Goal: Information Seeking & Learning: Check status

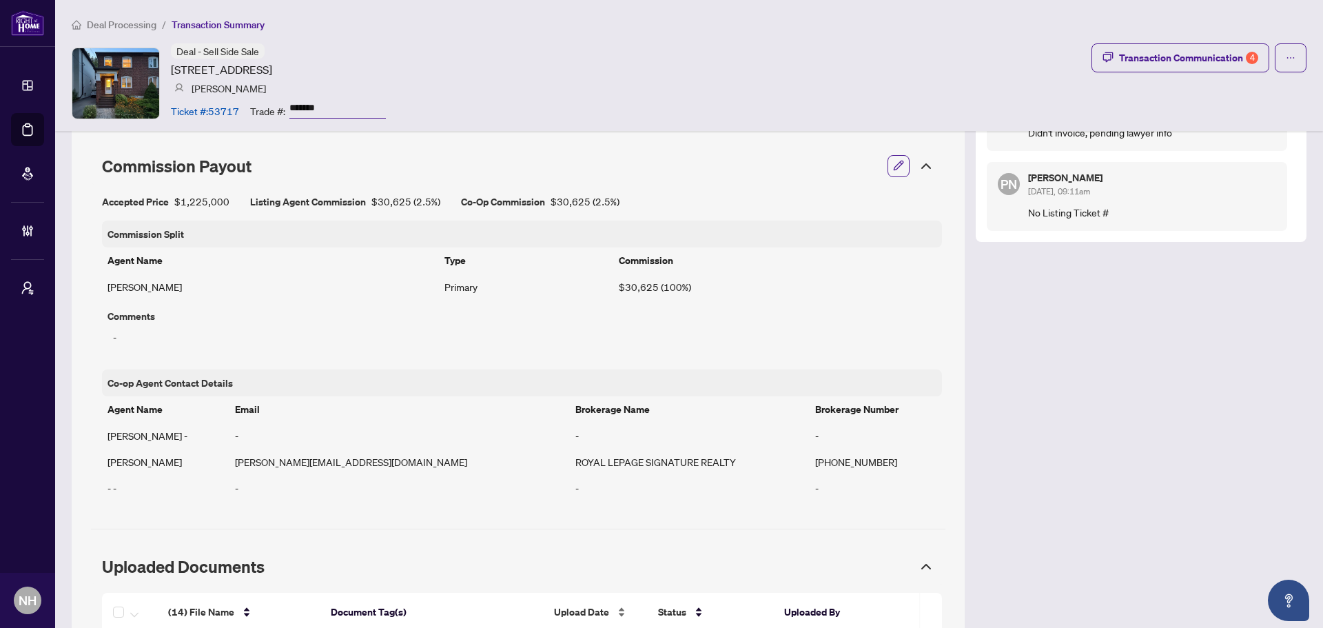
scroll to position [827, 0]
click at [1132, 54] on div "Transaction Communication 4" at bounding box center [1188, 58] width 139 height 22
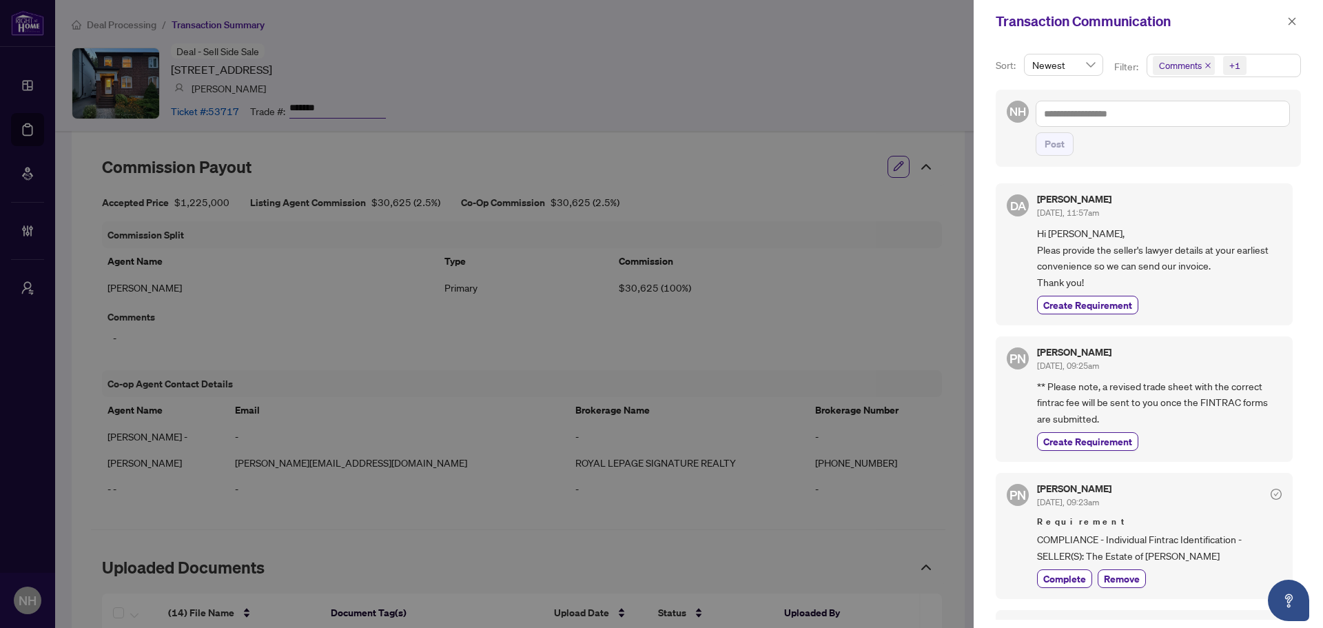
click at [1205, 63] on icon "close" at bounding box center [1208, 65] width 7 height 7
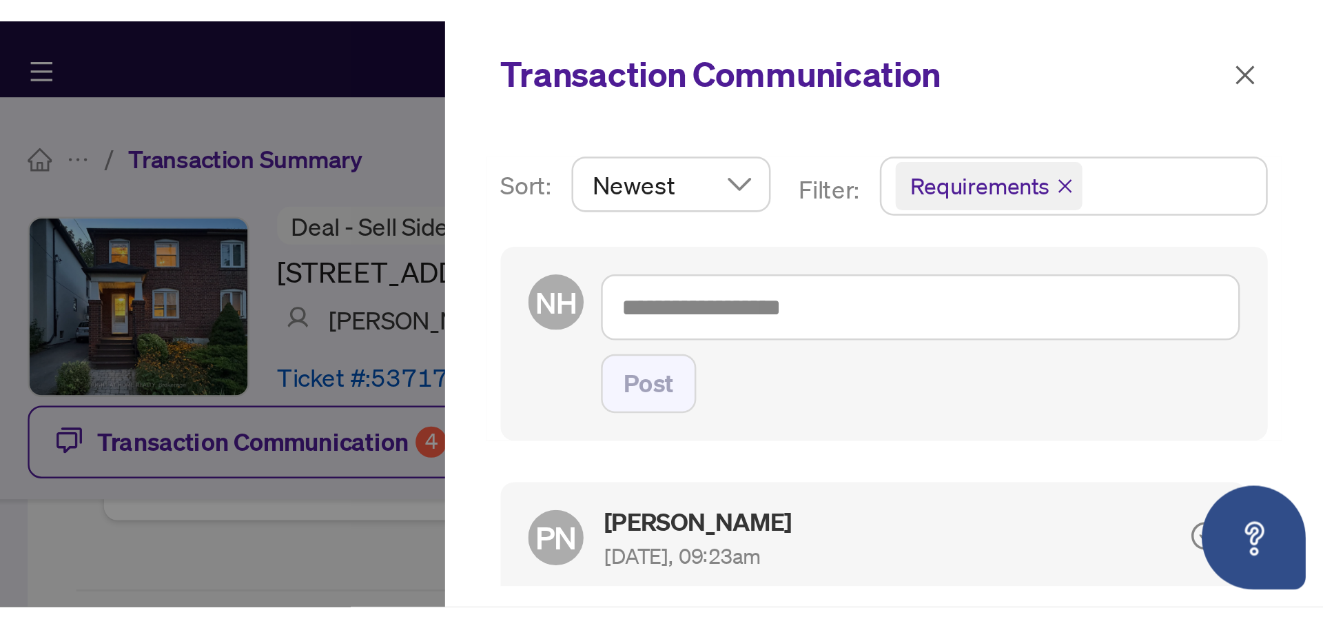
scroll to position [820, 0]
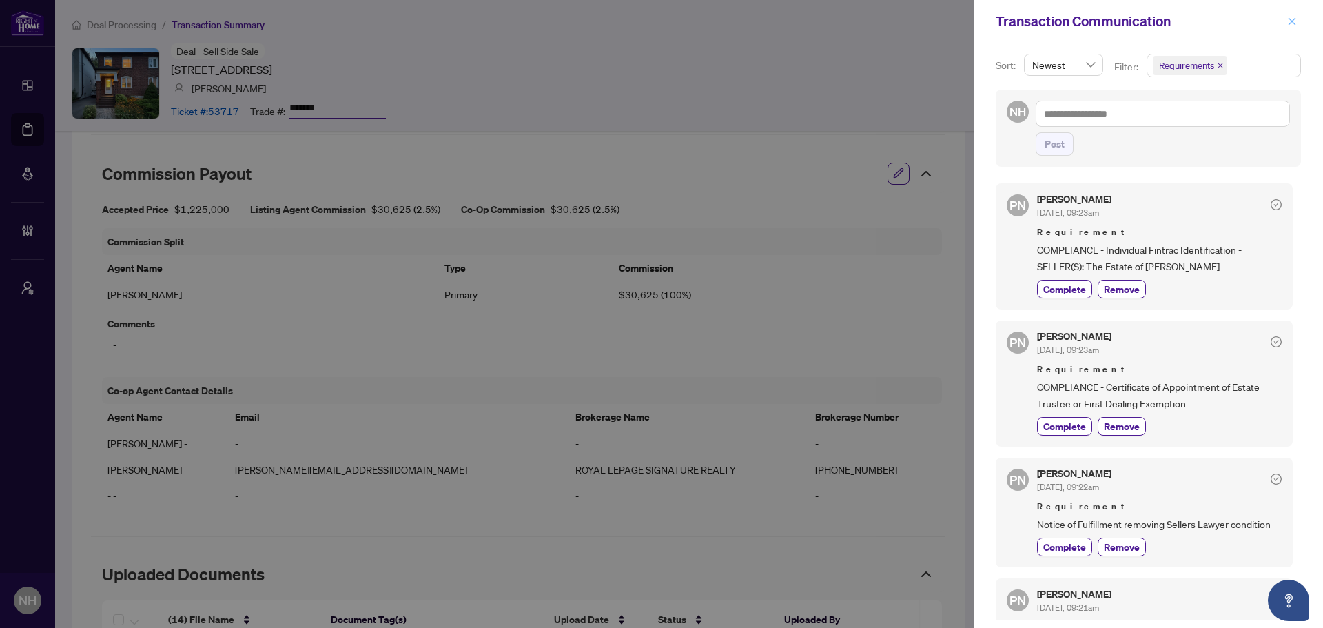
click at [1293, 23] on icon "close" at bounding box center [1293, 22] width 10 height 10
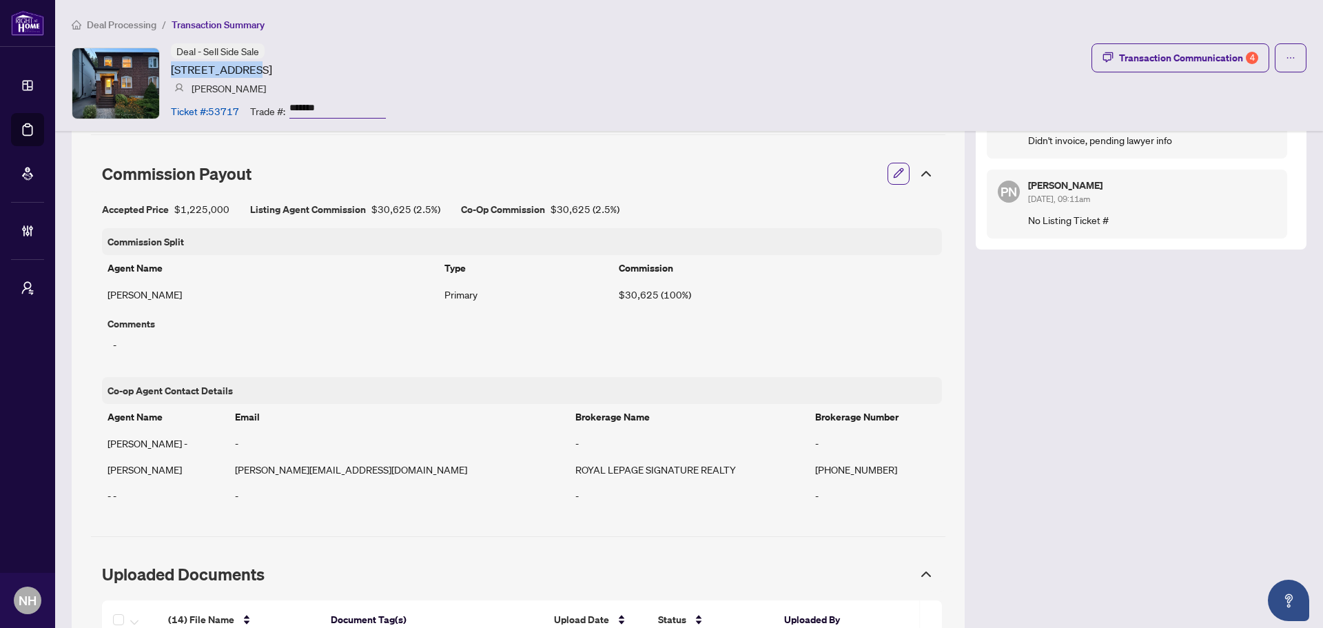
drag, startPoint x: 173, startPoint y: 70, endPoint x: 250, endPoint y: 68, distance: 77.2
click at [250, 68] on article "452 Soudan Ave, Toronto, Ontario M4S 1X2, Canada" at bounding box center [221, 69] width 101 height 17
copy article "452 Soudan Ave"
click at [143, 22] on span "Deal Processing" at bounding box center [122, 25] width 70 height 12
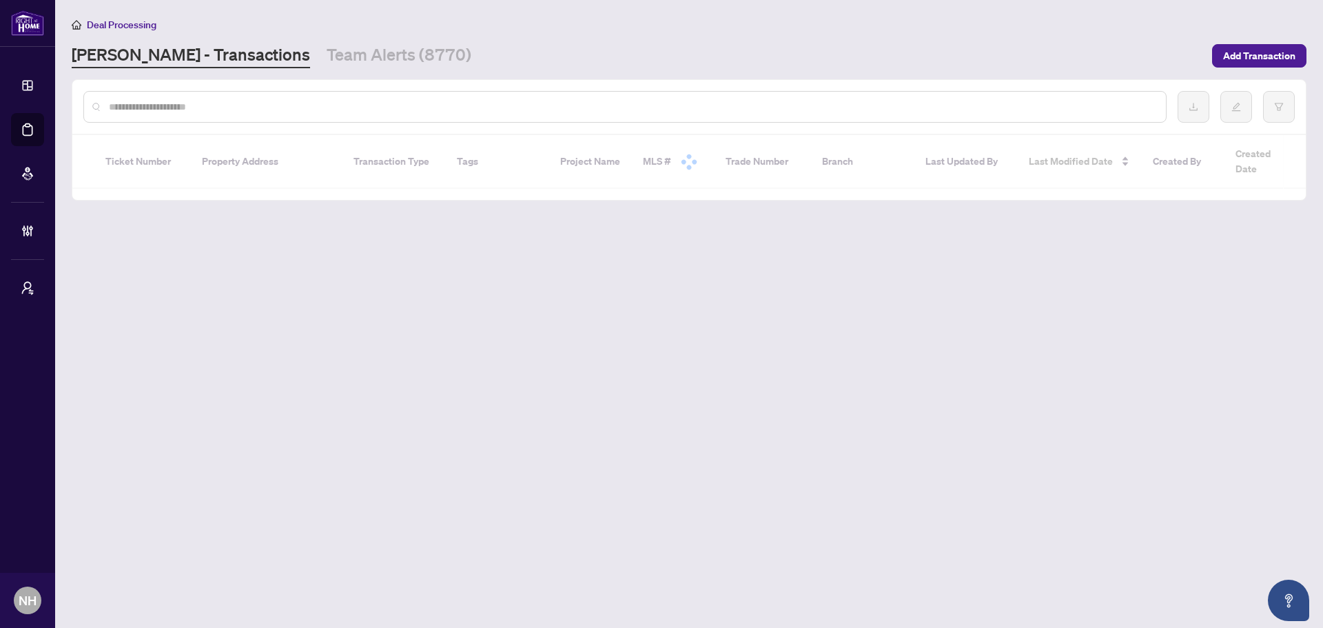
click at [216, 104] on input "text" at bounding box center [632, 106] width 1046 height 15
paste input "*******"
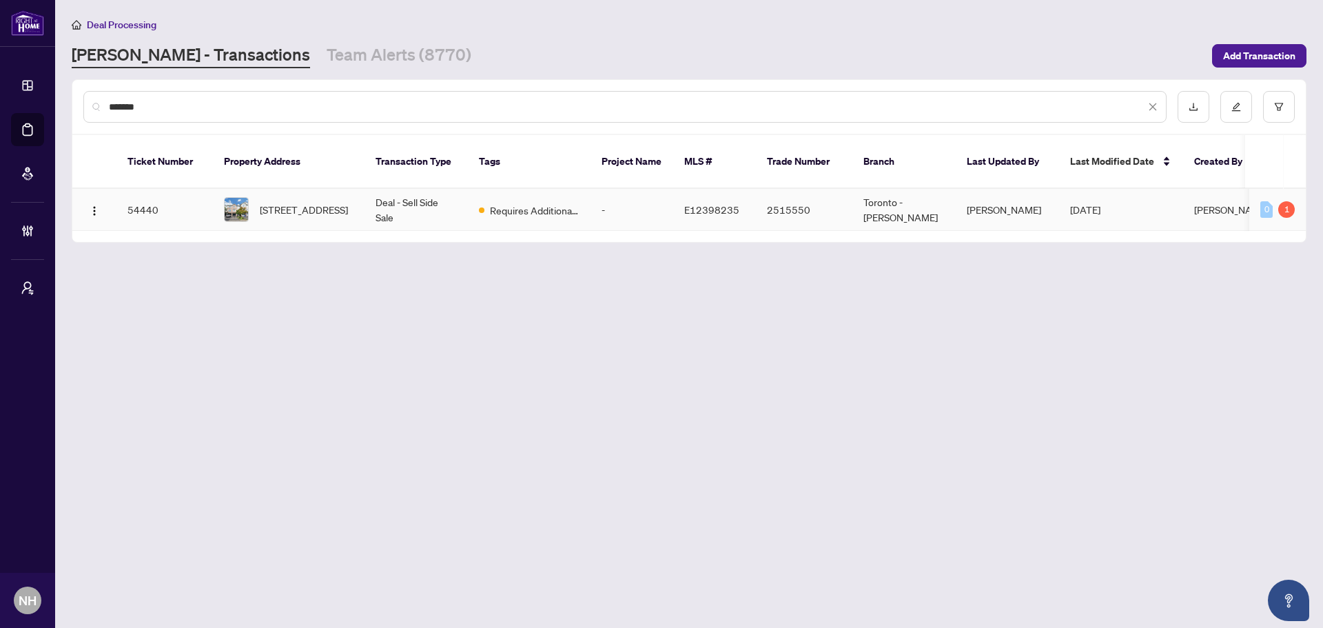
type input "*******"
click at [278, 202] on span "906 Bourne Cres, Oshawa, Ontario L1H 8X5, Canada" at bounding box center [304, 209] width 88 height 15
click at [536, 203] on span "Requires Additional Docs" at bounding box center [535, 210] width 90 height 15
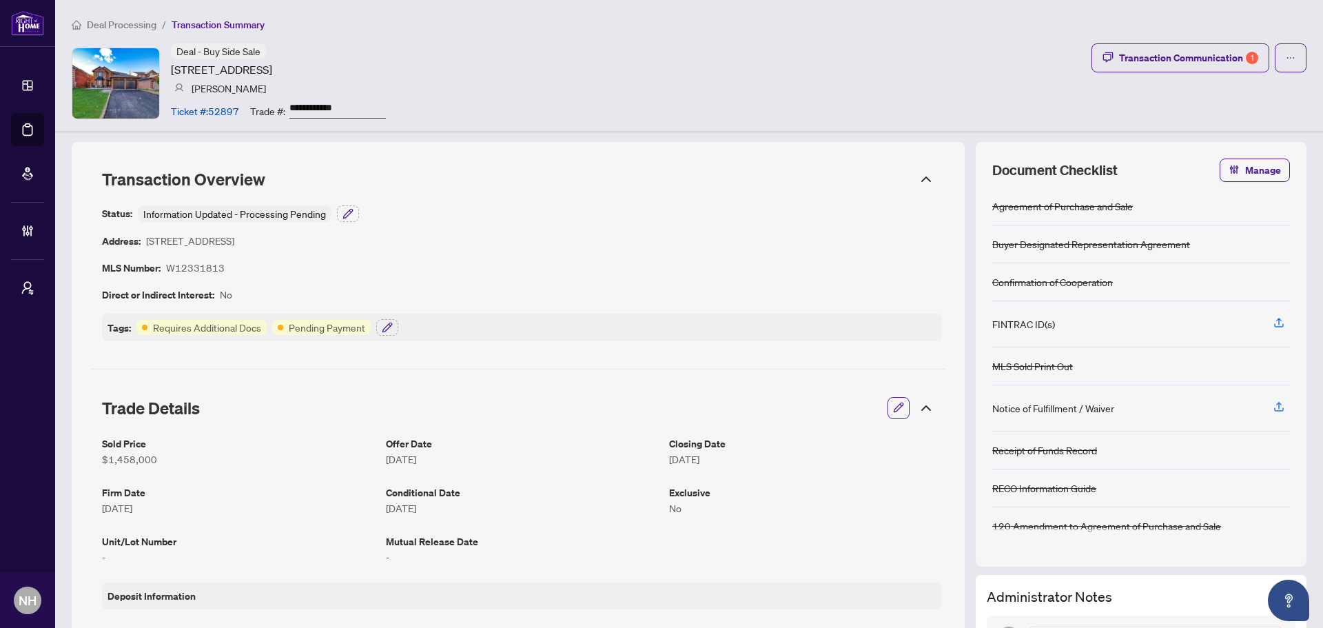
click at [143, 26] on span "Deal Processing" at bounding box center [122, 25] width 70 height 12
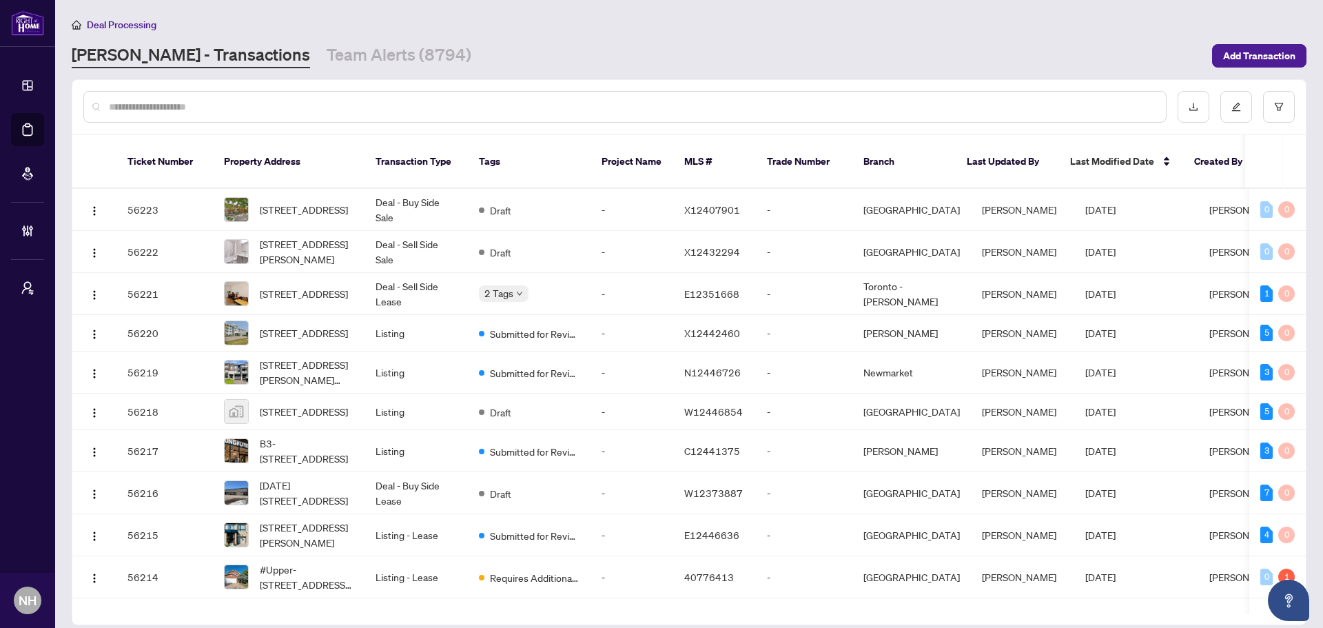
click at [160, 104] on input "text" at bounding box center [632, 106] width 1046 height 15
paste input "**********"
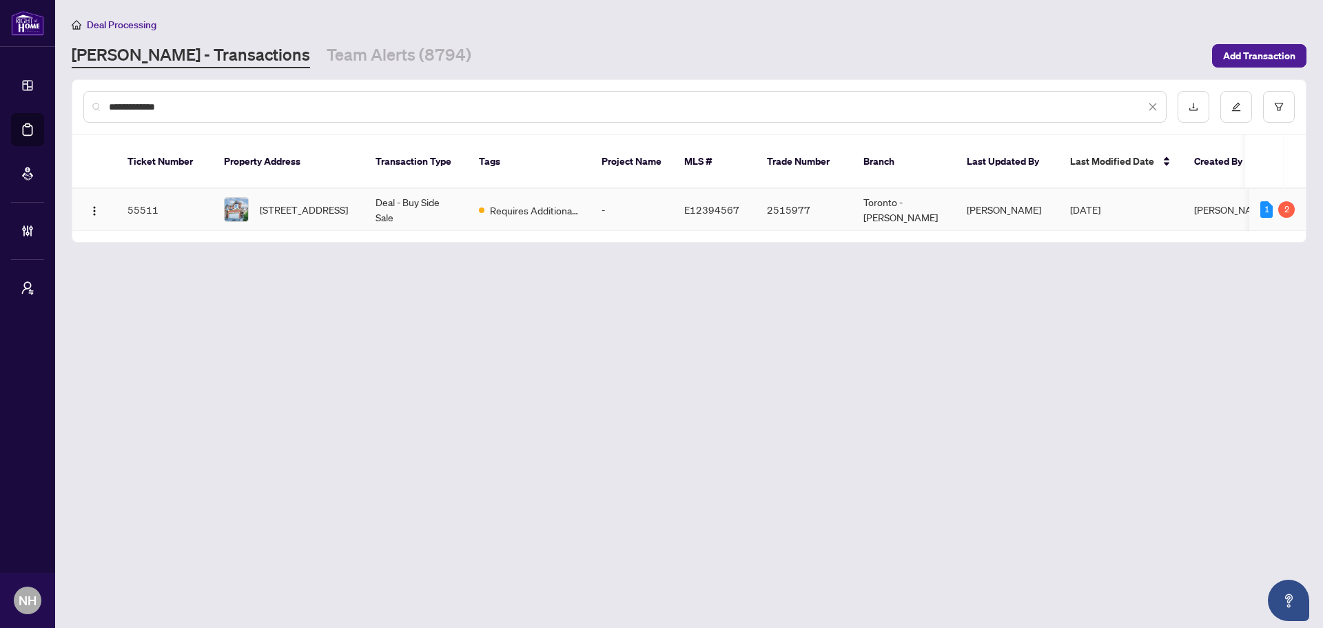
click at [207, 197] on td "55511" at bounding box center [164, 210] width 96 height 42
drag, startPoint x: 174, startPoint y: 103, endPoint x: 83, endPoint y: 104, distance: 91.0
click at [78, 103] on div "**********" at bounding box center [689, 107] width 1234 height 54
paste input "text"
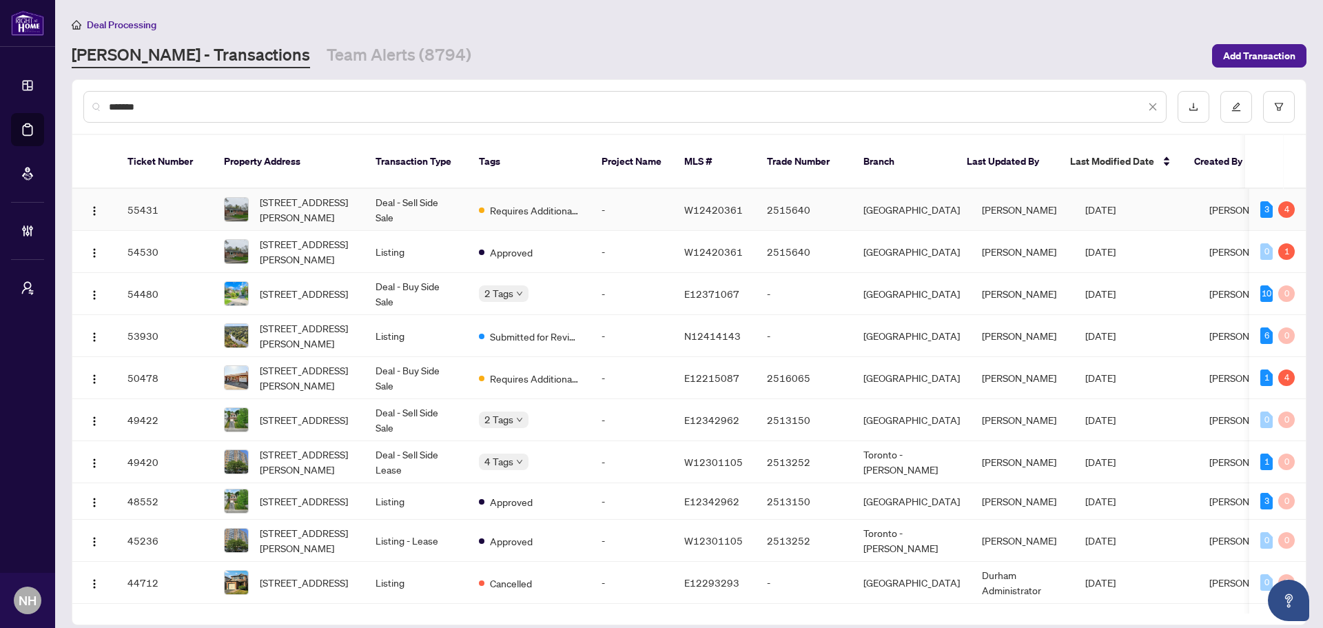
click at [377, 196] on td "Deal - Sell Side Sale" at bounding box center [416, 210] width 103 height 42
click at [353, 108] on input "*****" at bounding box center [627, 106] width 1037 height 15
paste input "**********"
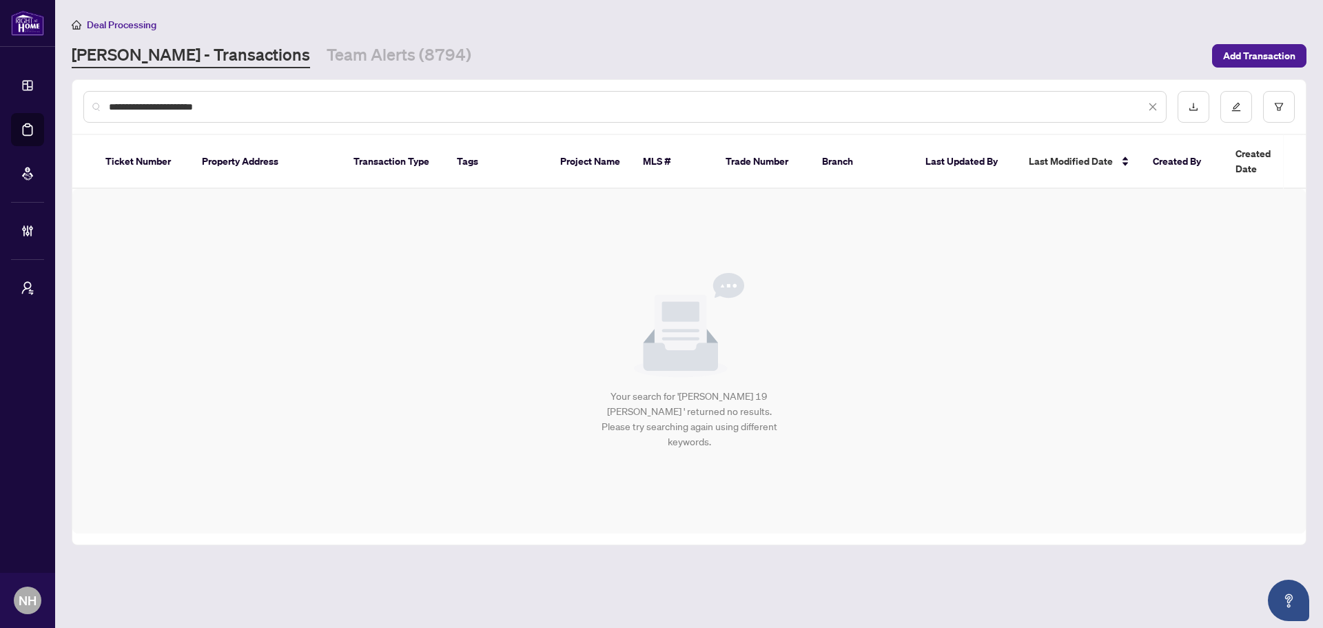
drag, startPoint x: 246, startPoint y: 103, endPoint x: -123, endPoint y: 99, distance: 369.5
click at [0, 99] on html "**********" at bounding box center [661, 314] width 1323 height 628
paste input "text"
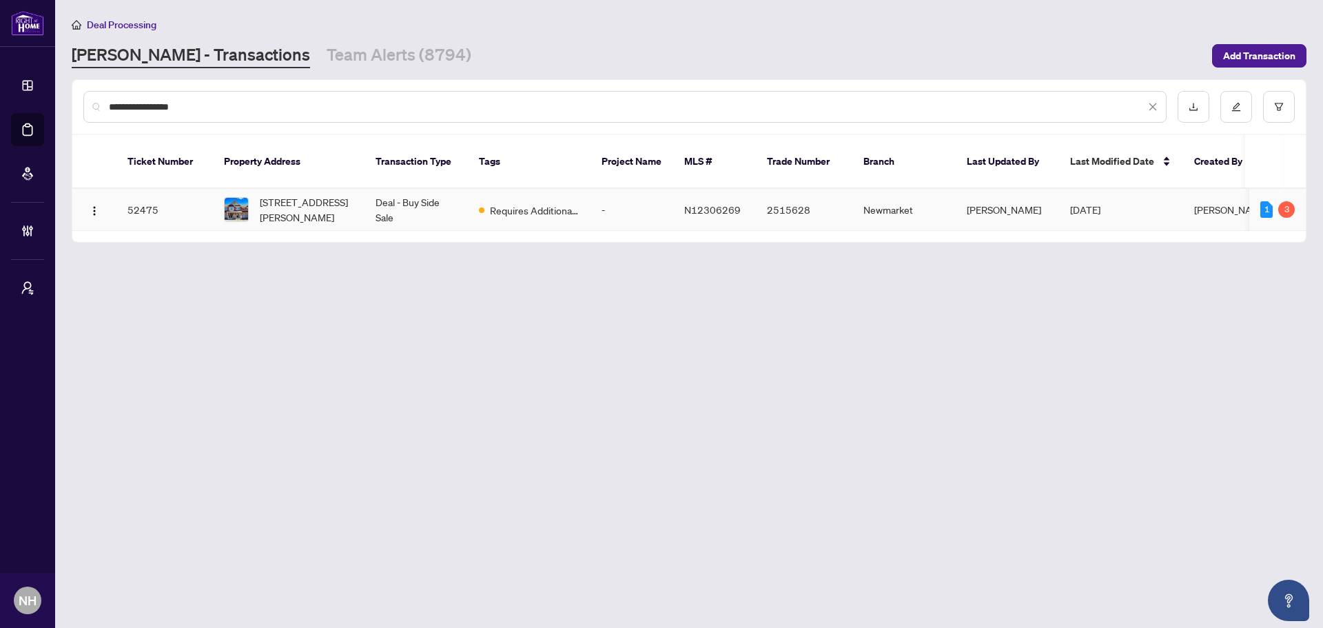
type input "**********"
click at [288, 198] on span "19 Mazarine Lane, Richmond Hill, Ontario L4S 0G2, Canada" at bounding box center [307, 209] width 94 height 30
click at [339, 60] on link "Team Alerts (8794)" at bounding box center [399, 55] width 145 height 25
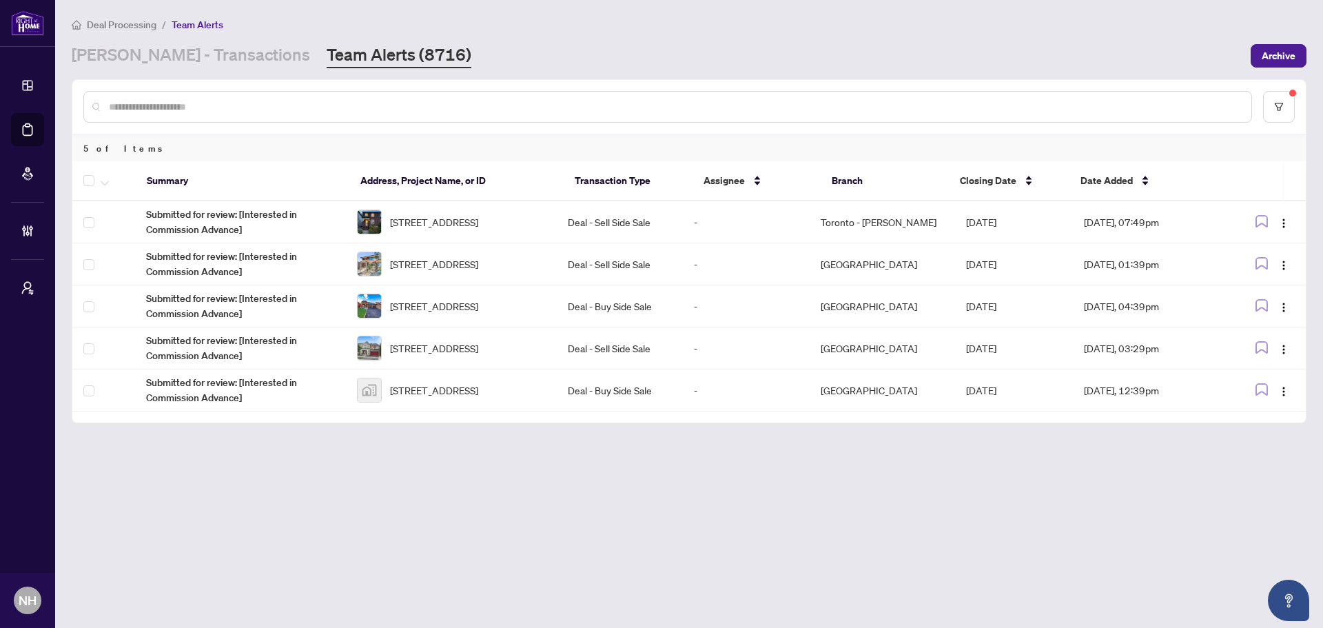
click at [189, 64] on link "RAHR - Transactions" at bounding box center [191, 55] width 238 height 25
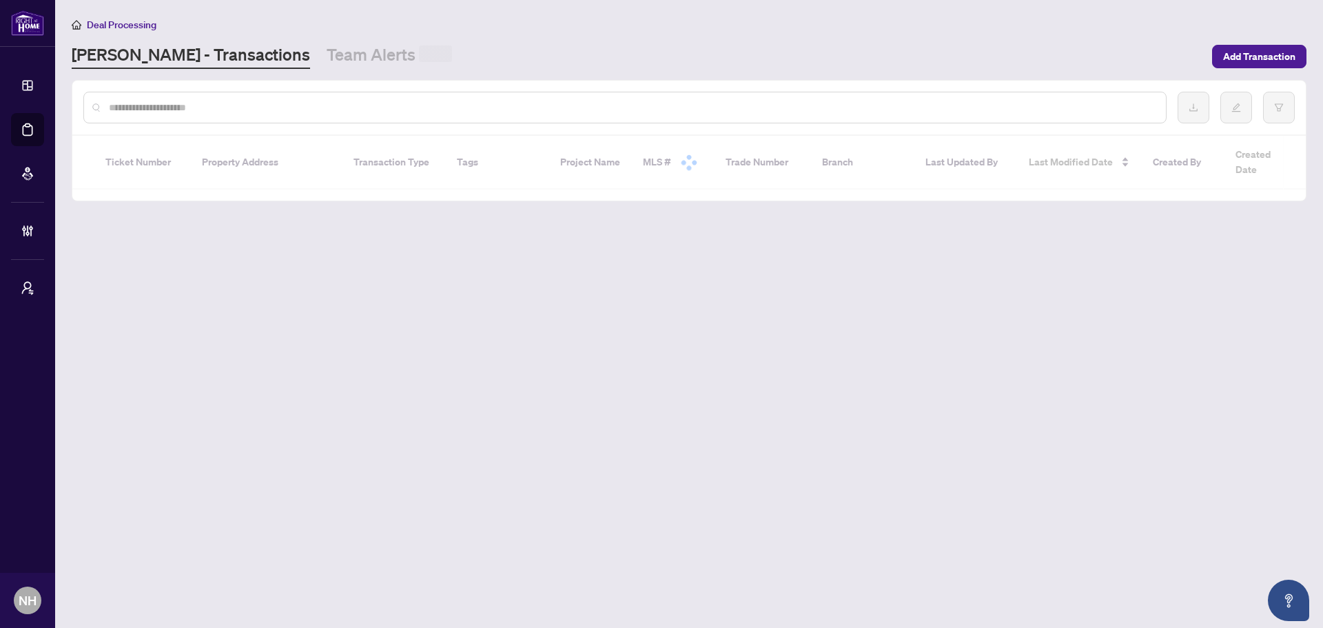
click at [203, 103] on input "text" at bounding box center [632, 107] width 1046 height 15
paste input "**********"
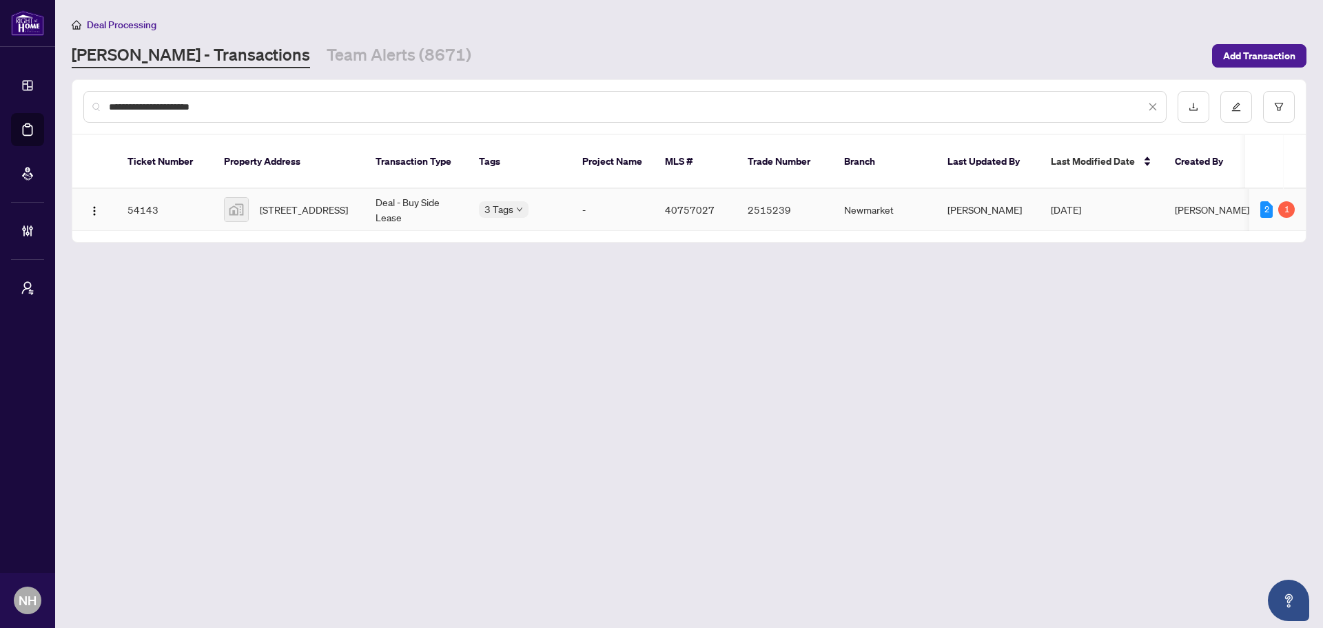
click at [238, 198] on img at bounding box center [236, 209] width 23 height 23
drag, startPoint x: 312, startPoint y: 98, endPoint x: 148, endPoint y: 103, distance: 163.5
click at [148, 103] on div "**********" at bounding box center [625, 107] width 1084 height 32
drag, startPoint x: 239, startPoint y: 113, endPoint x: -7, endPoint y: 103, distance: 246.3
click at [0, 103] on html "**********" at bounding box center [661, 314] width 1323 height 628
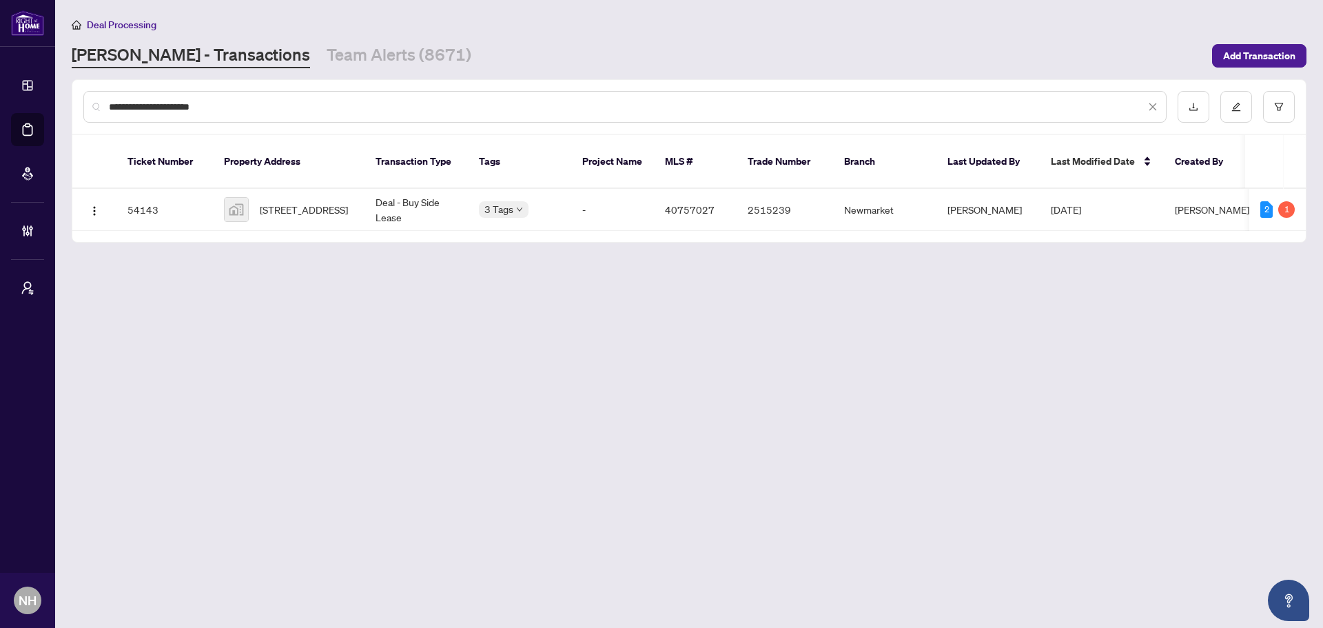
paste input "text"
type input "**********"
click at [287, 202] on span "804-38 Avenue Rd Toronto Ontario M5R 2G2 Canada, Toronto, Ontario M5R 2G2, Cana…" at bounding box center [304, 209] width 88 height 15
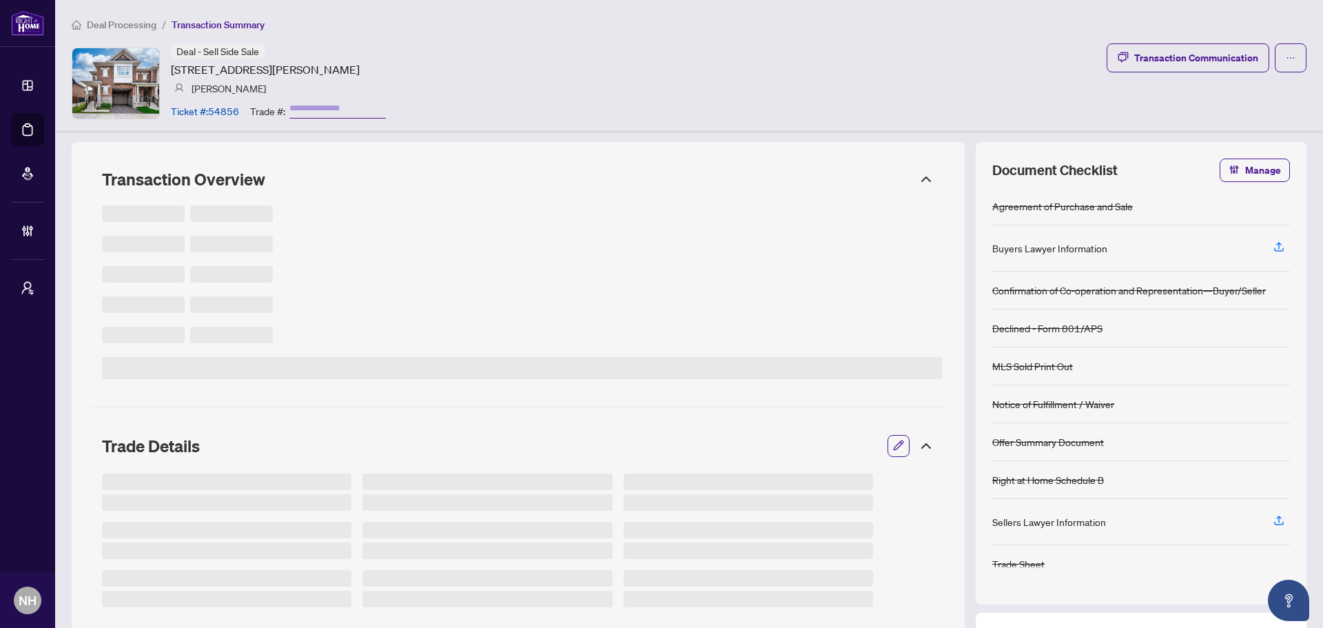
type input "*******"
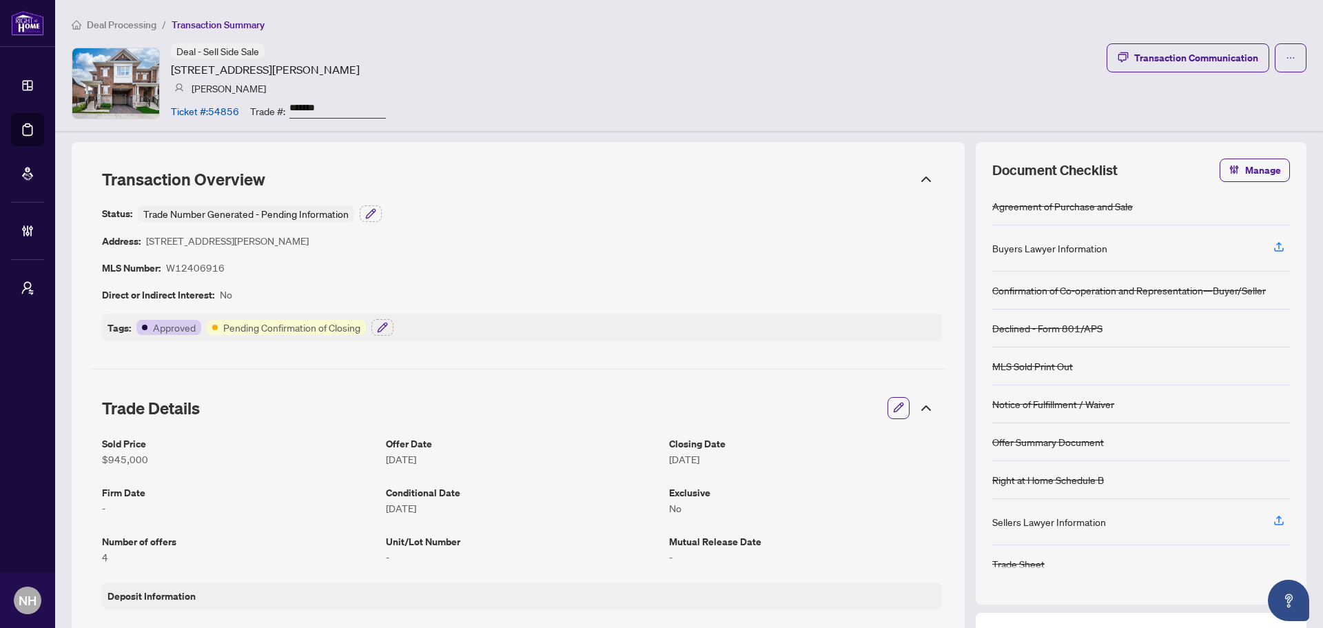
drag, startPoint x: 330, startPoint y: 106, endPoint x: 278, endPoint y: 108, distance: 52.4
click at [278, 108] on div "Trade #: *******" at bounding box center [318, 111] width 136 height 24
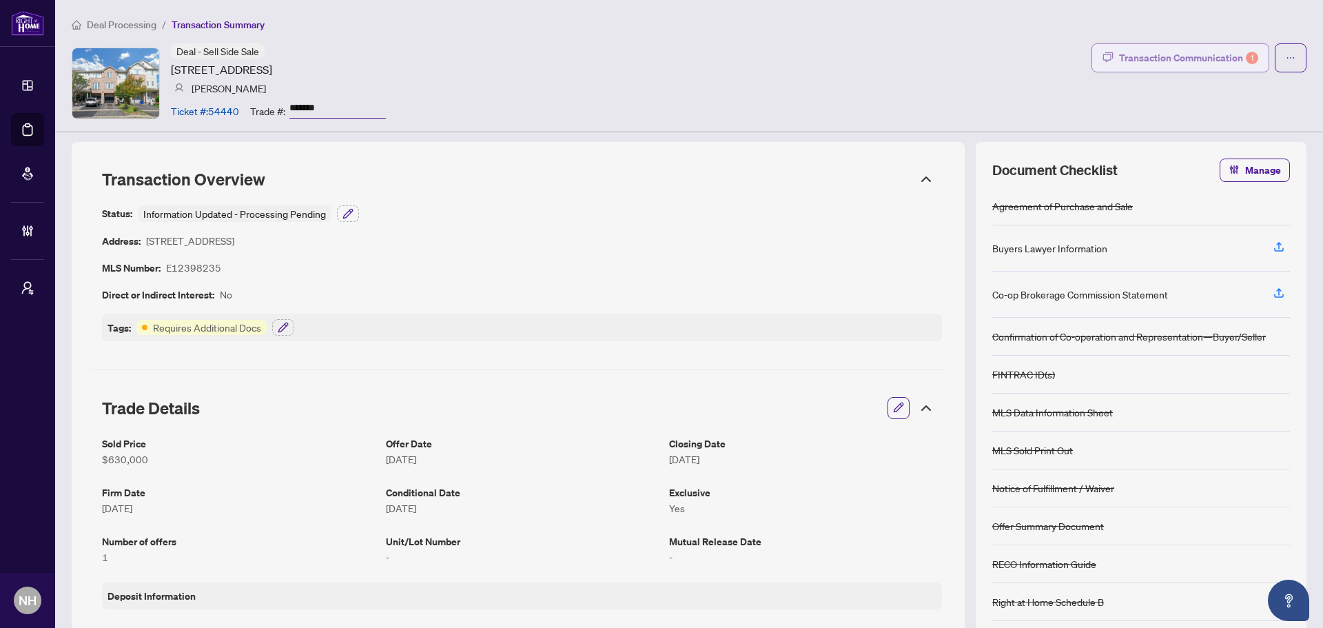
click at [1132, 52] on div "Transaction Communication 1" at bounding box center [1188, 58] width 139 height 22
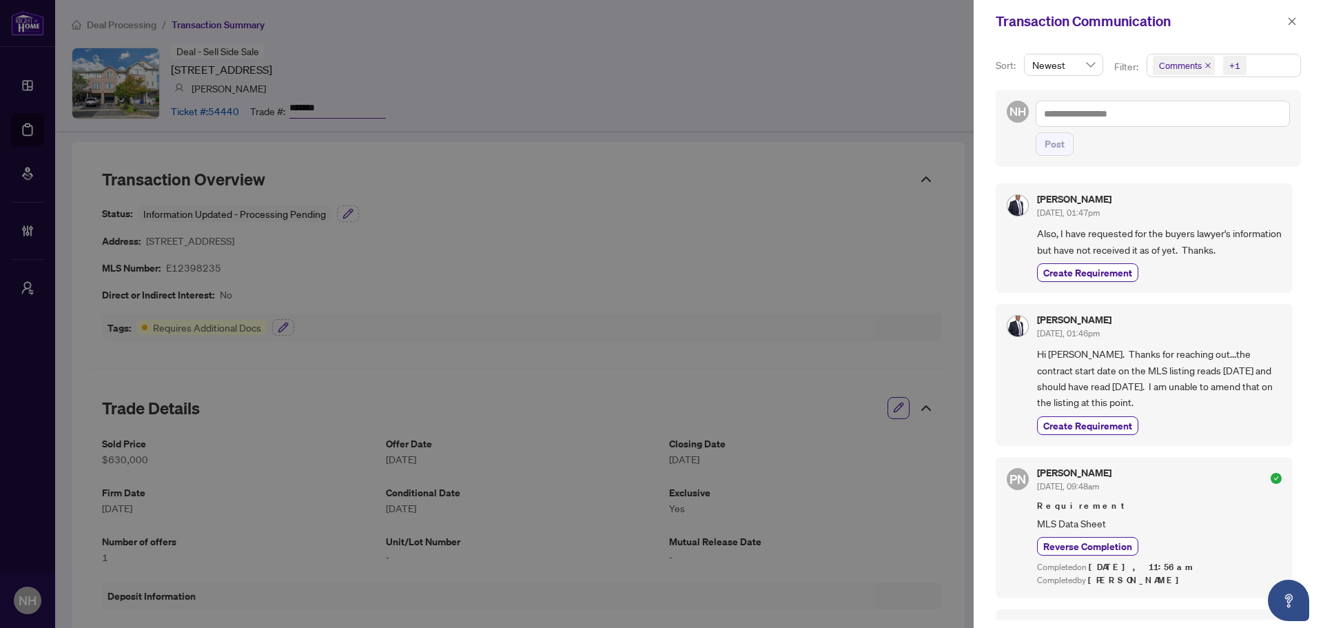
click at [1205, 64] on icon "close" at bounding box center [1208, 65] width 7 height 7
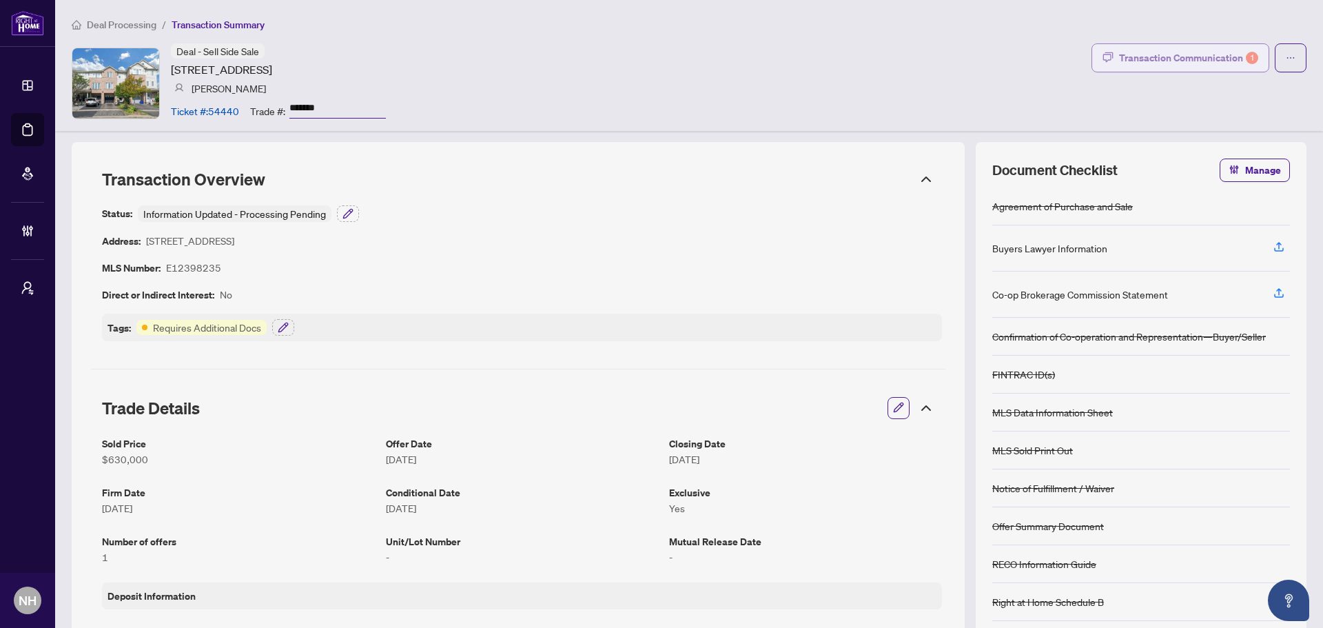
click at [1144, 55] on div "Transaction Communication 1" at bounding box center [1188, 58] width 139 height 22
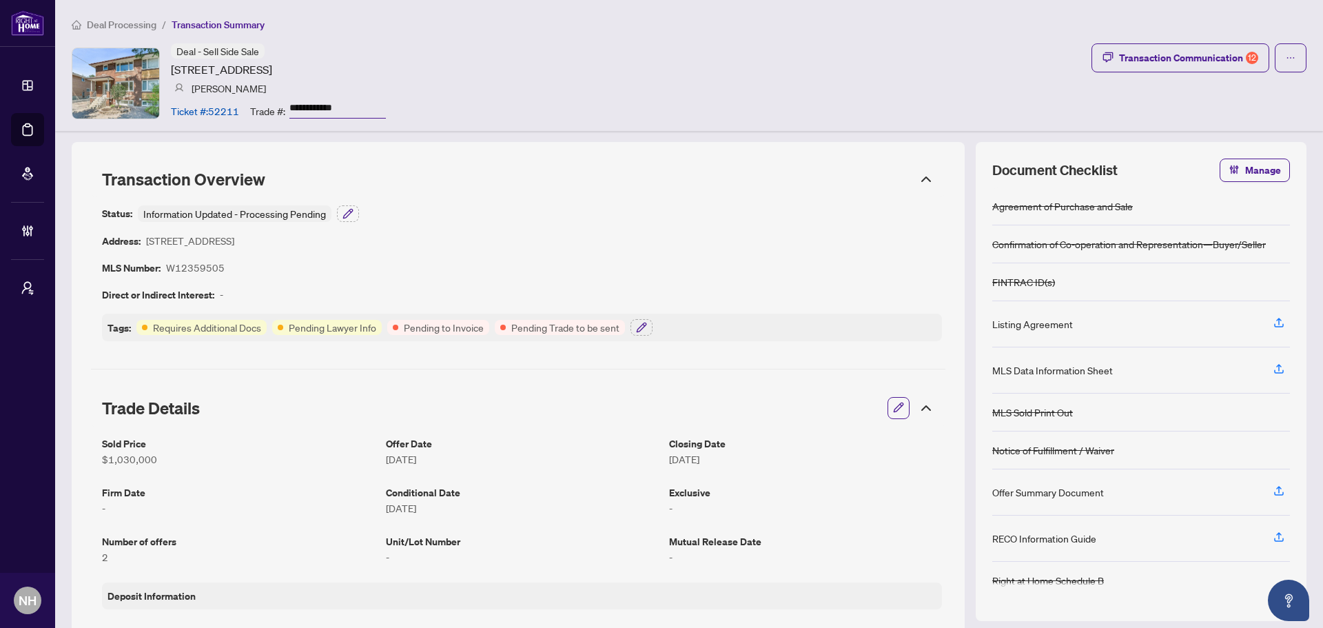
click at [139, 23] on span "Deal Processing" at bounding box center [122, 25] width 70 height 12
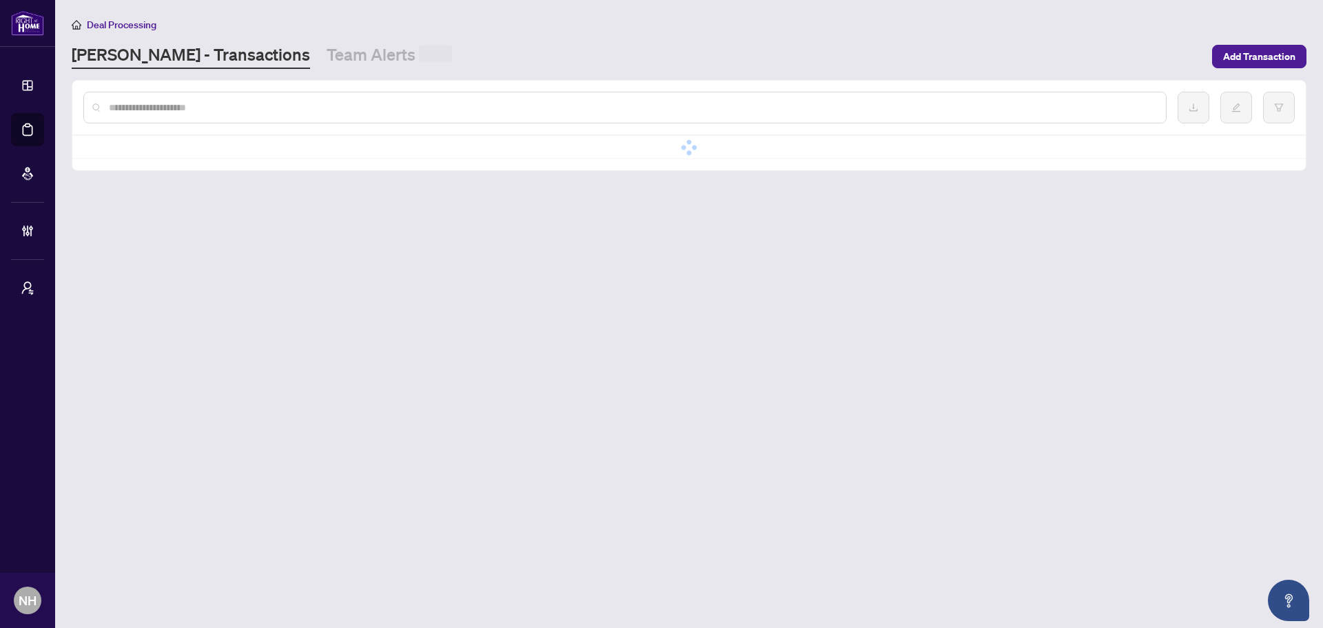
click at [188, 102] on input "text" at bounding box center [632, 107] width 1046 height 15
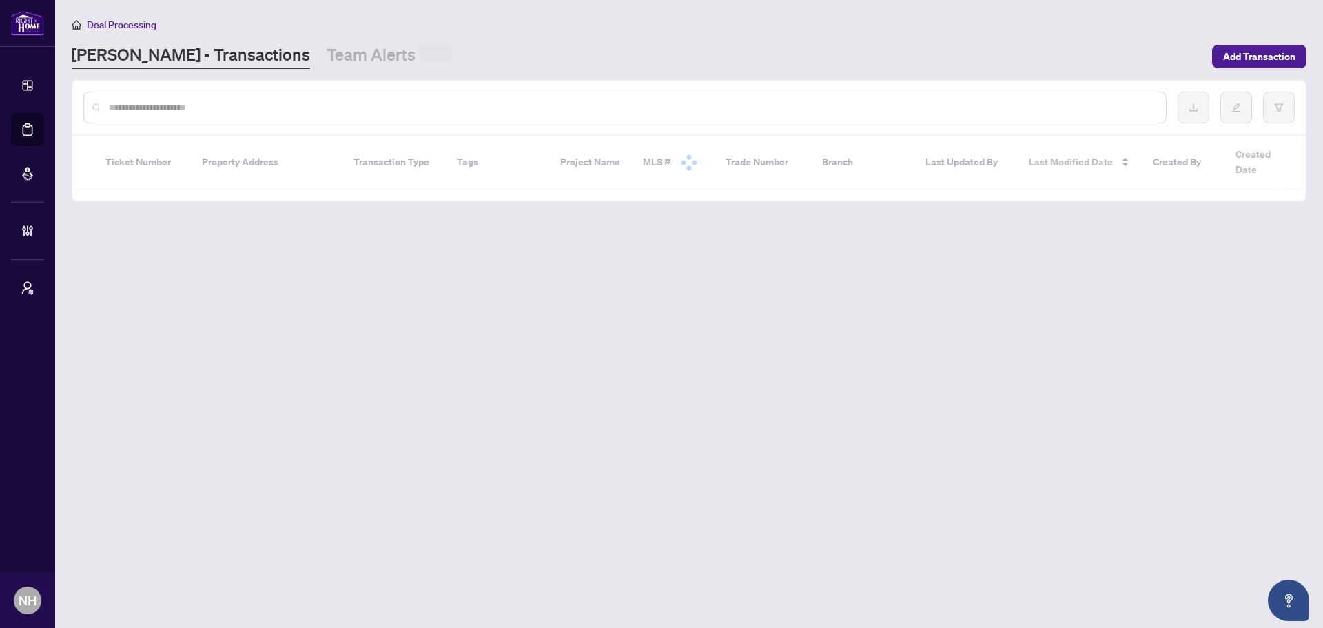
paste input "*******"
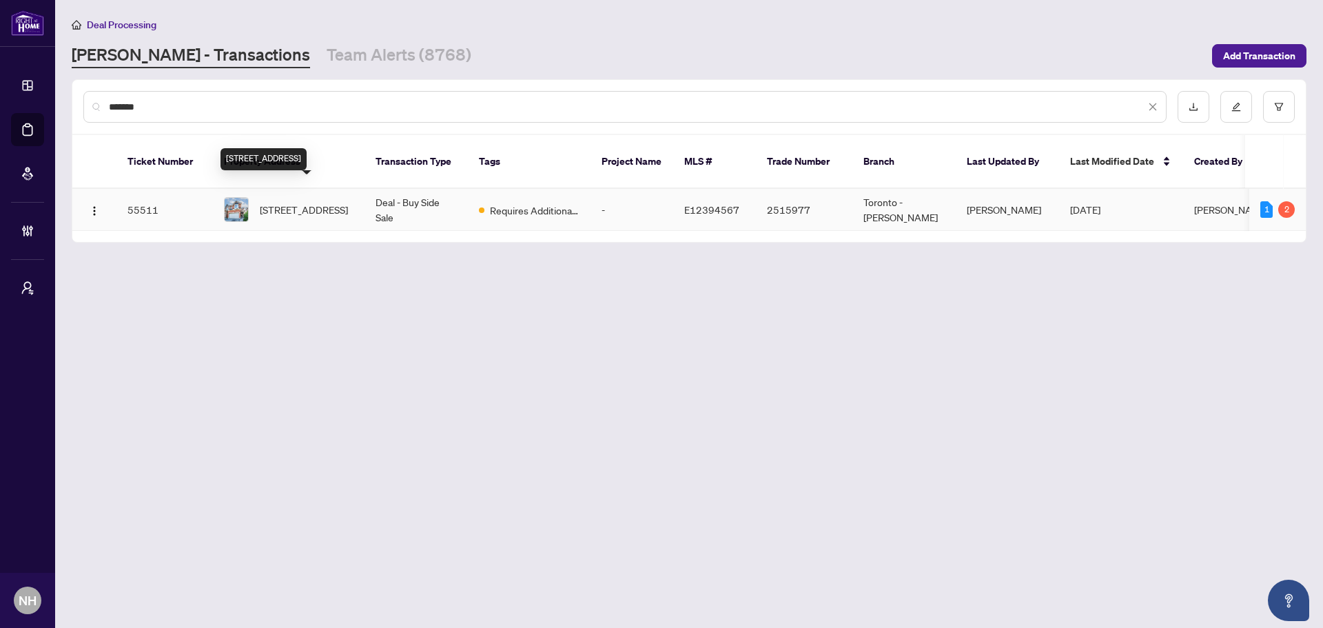
type input "*******"
click at [322, 202] on span "[STREET_ADDRESS]" at bounding box center [304, 209] width 88 height 15
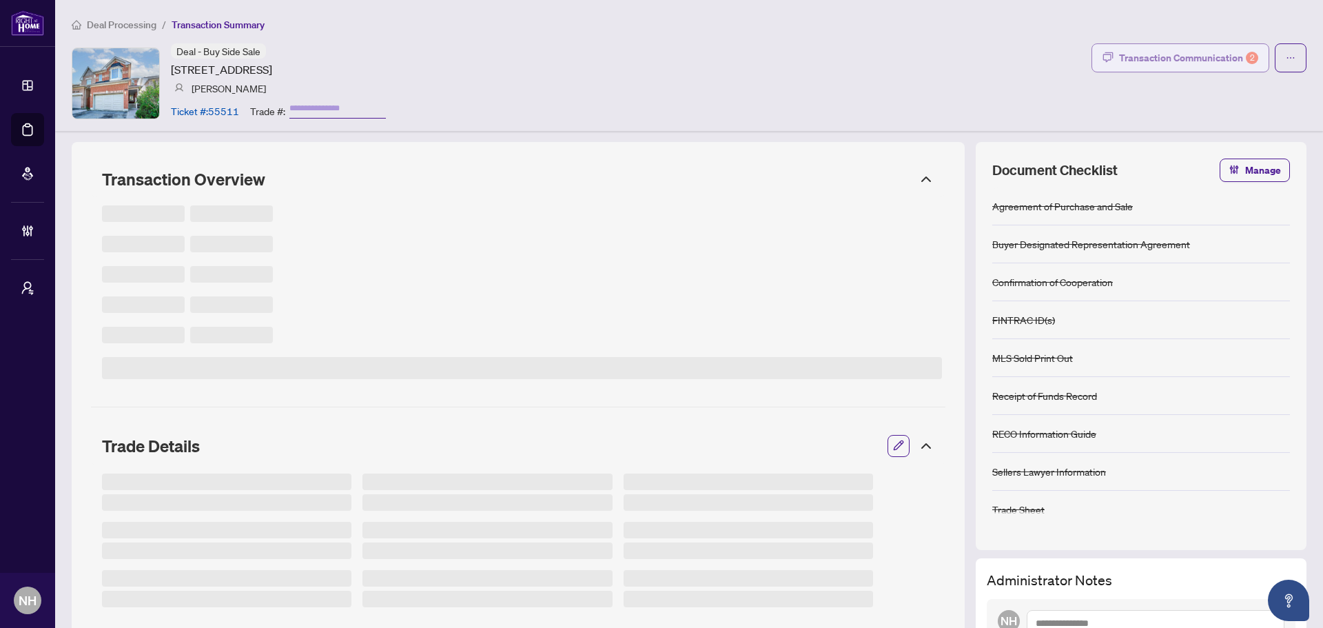
type input "*******"
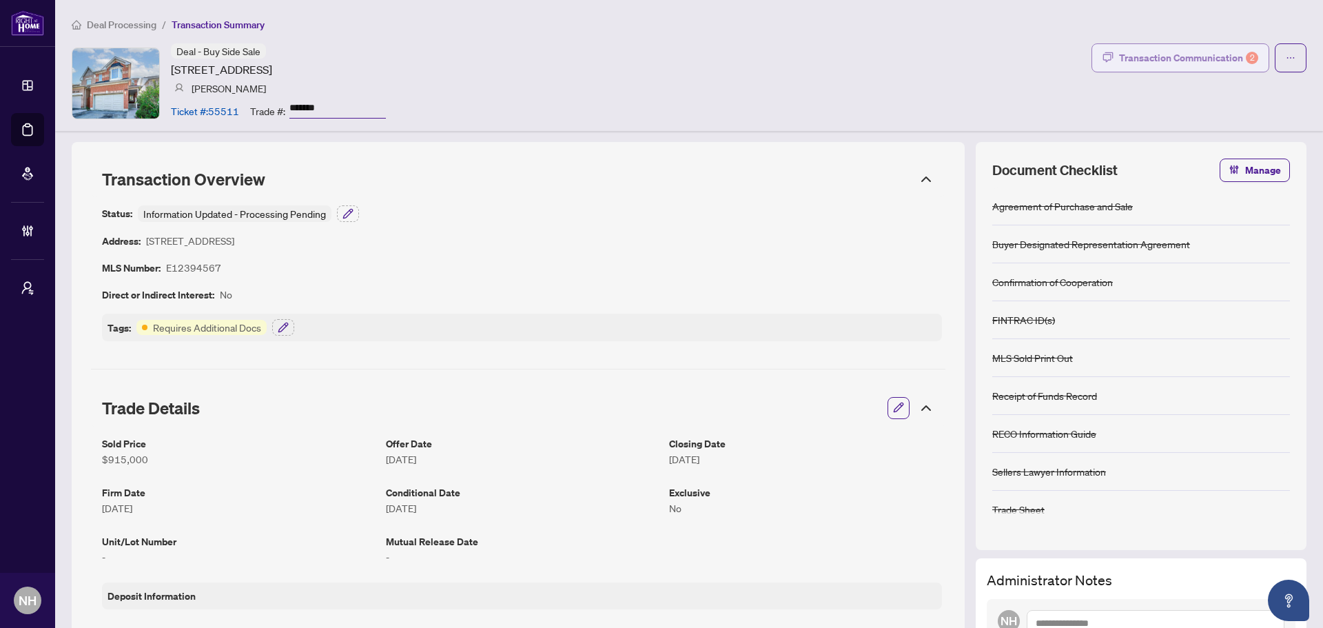
click at [1163, 43] on button "Transaction Communication 2" at bounding box center [1181, 57] width 178 height 29
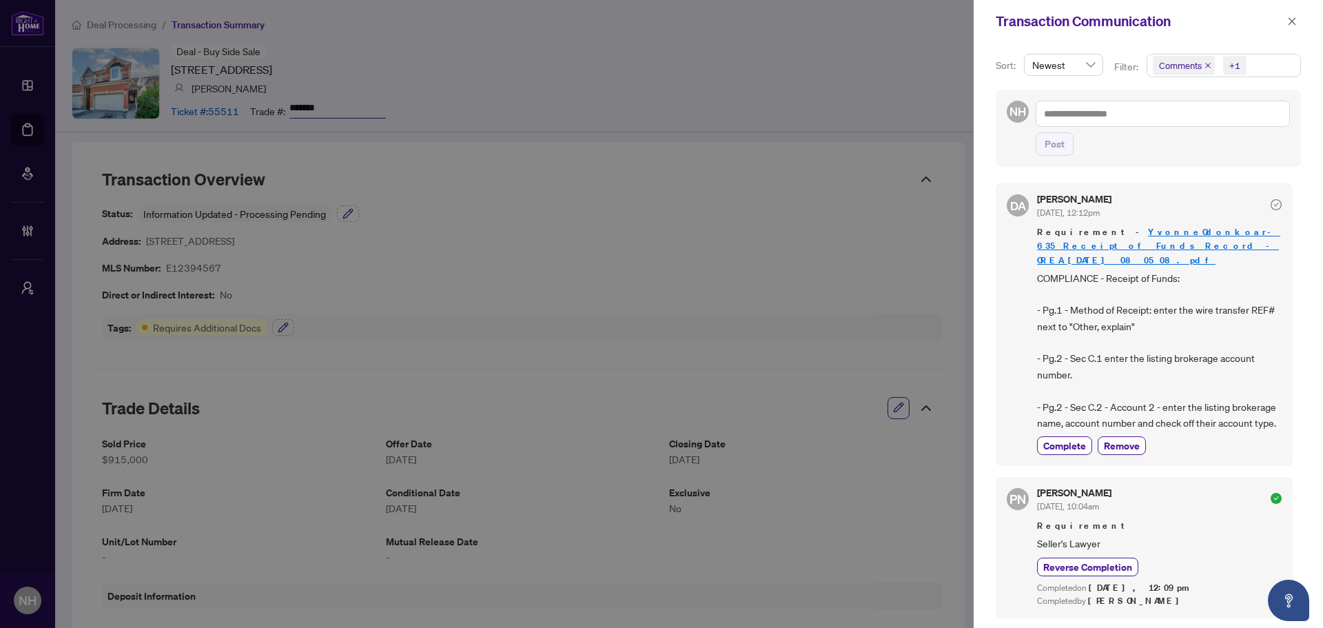
click at [1203, 70] on span "Comments" at bounding box center [1184, 65] width 62 height 19
click at [1207, 65] on icon "close" at bounding box center [1209, 66] width 6 height 6
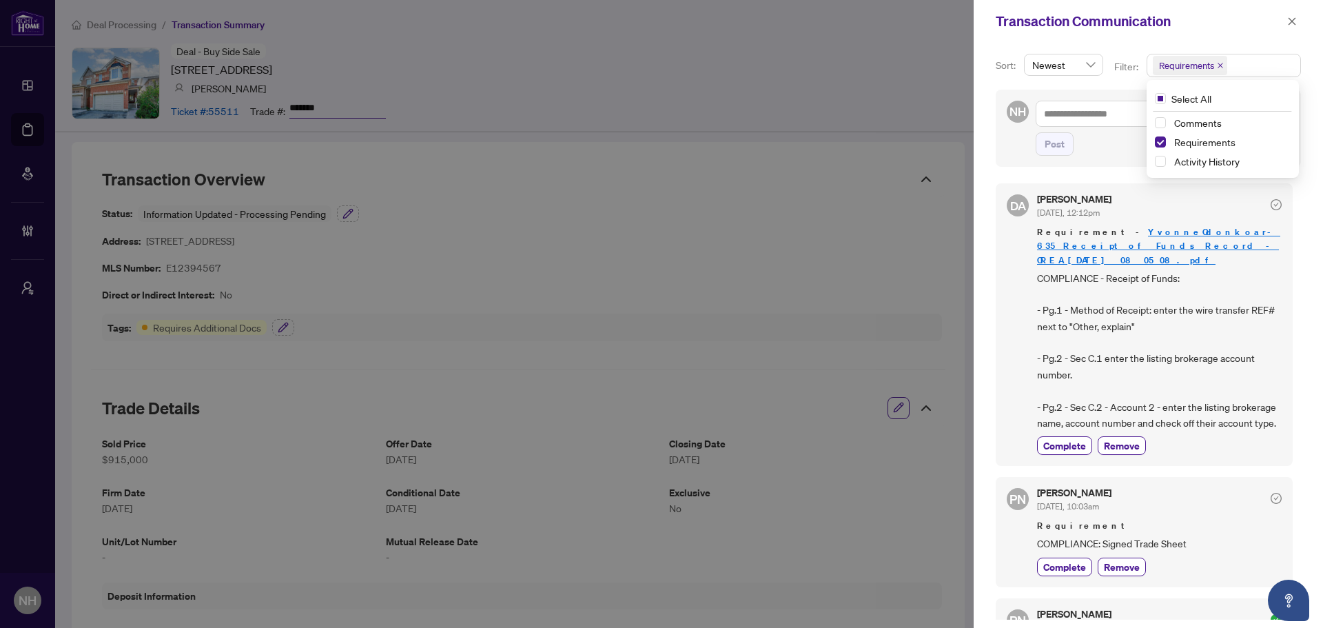
drag, startPoint x: 1219, startPoint y: 28, endPoint x: 1323, endPoint y: 17, distance: 104.7
click at [1219, 28] on div "Transaction Communication" at bounding box center [1139, 21] width 287 height 21
click at [1299, 18] on button "button" at bounding box center [1292, 21] width 18 height 17
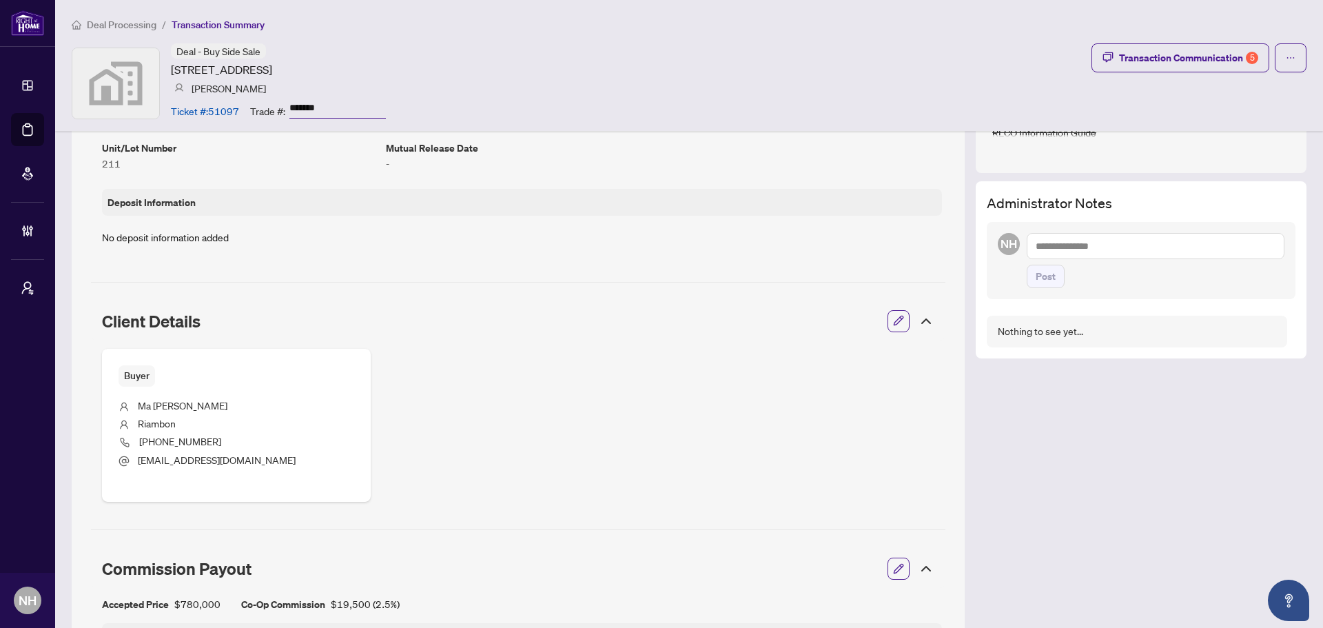
scroll to position [276, 0]
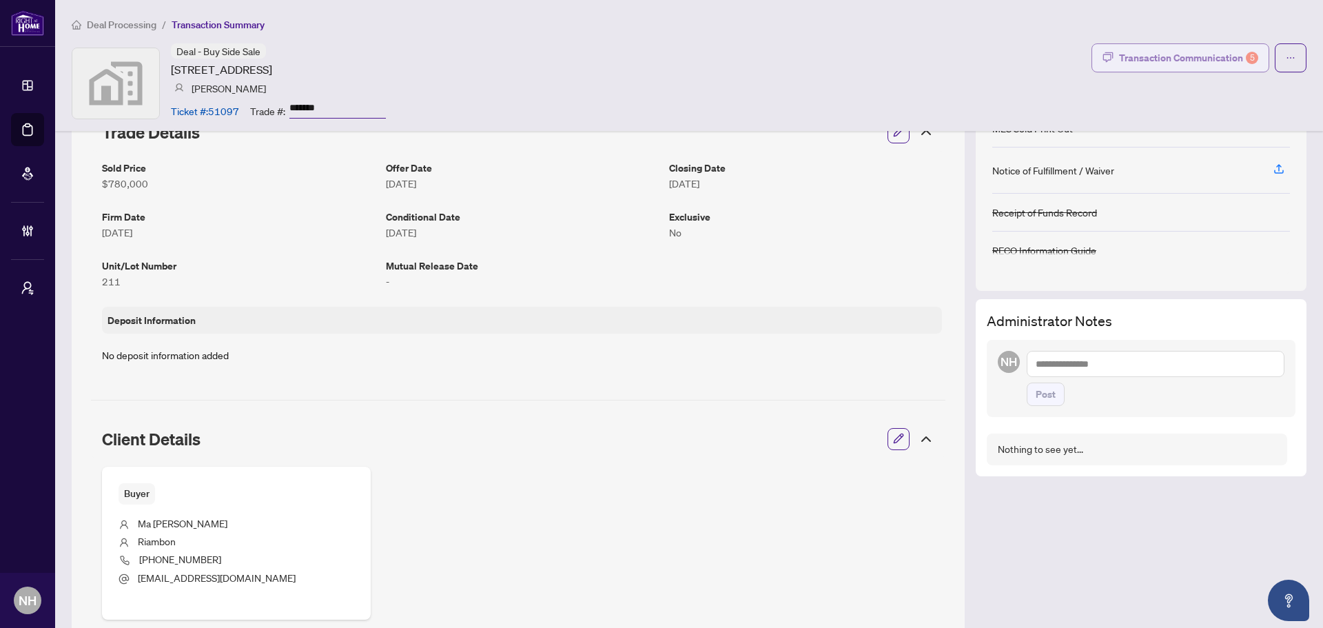
click at [1163, 59] on div "Transaction Communication 5" at bounding box center [1188, 58] width 139 height 22
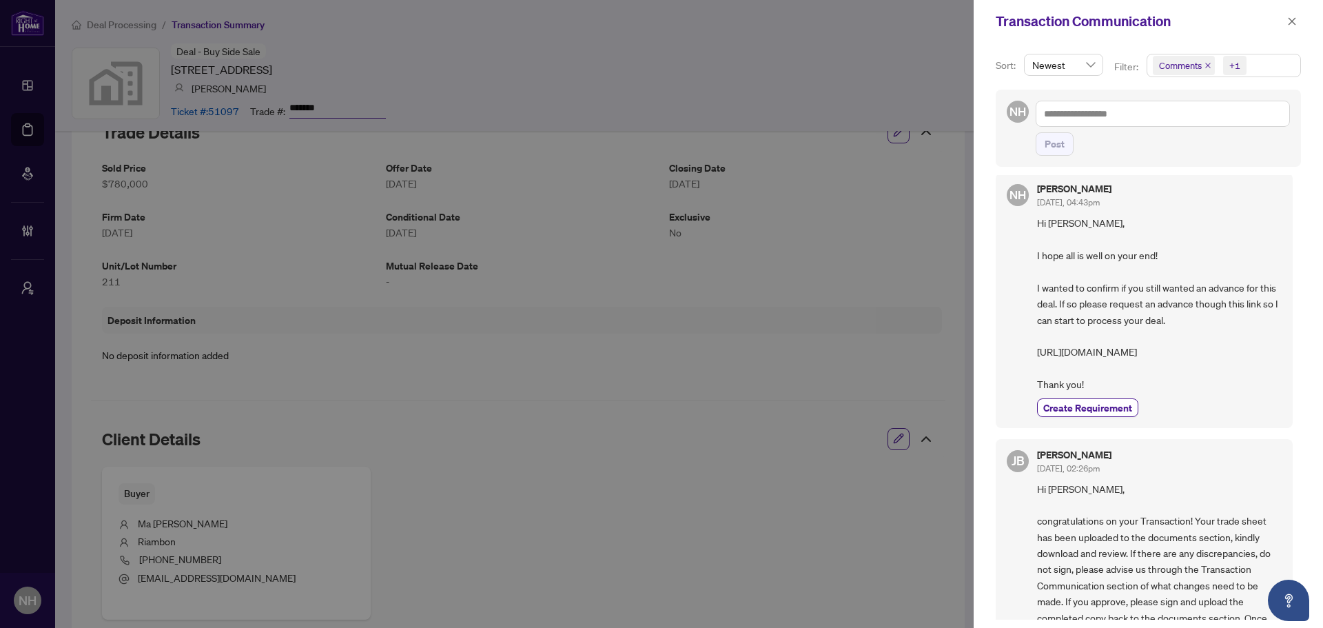
scroll to position [0, 0]
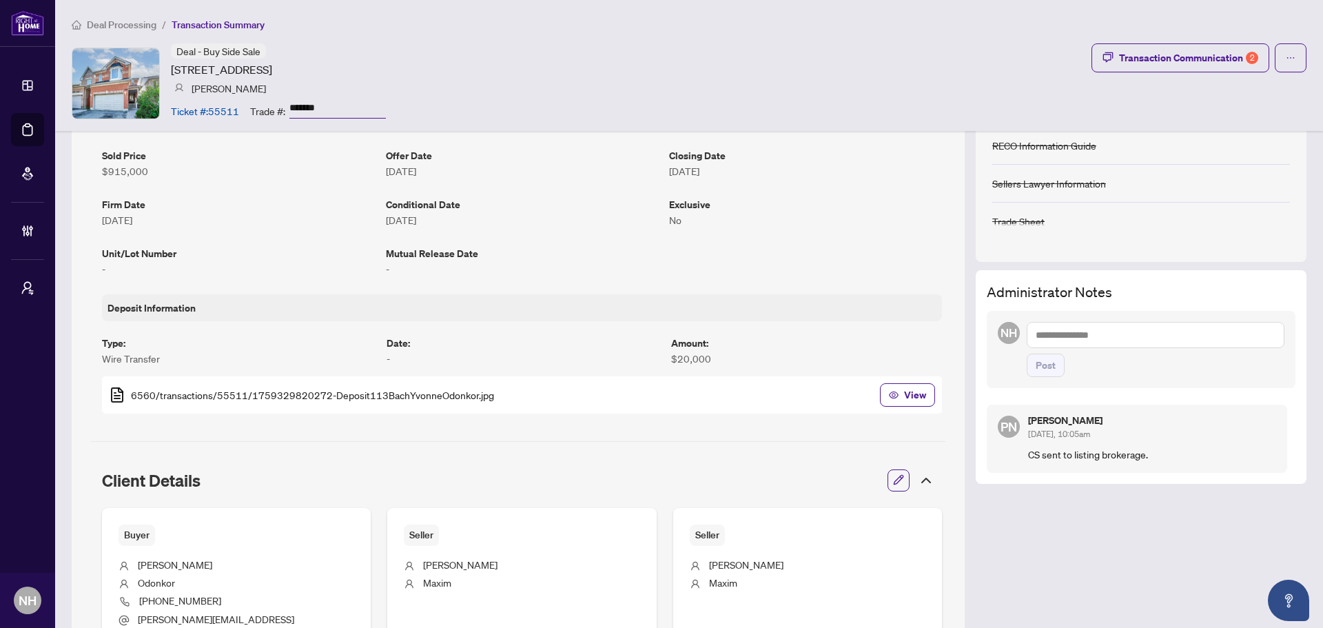
scroll to position [61, 0]
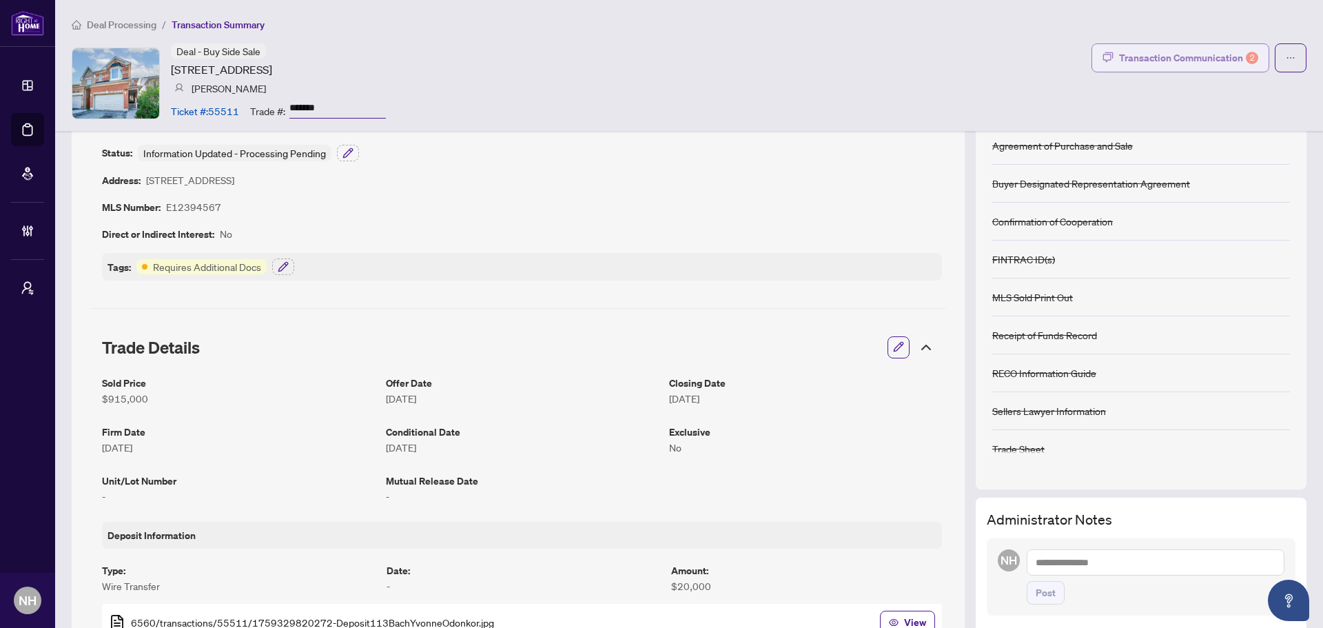
click at [1160, 54] on div "Transaction Communication 2" at bounding box center [1188, 58] width 139 height 22
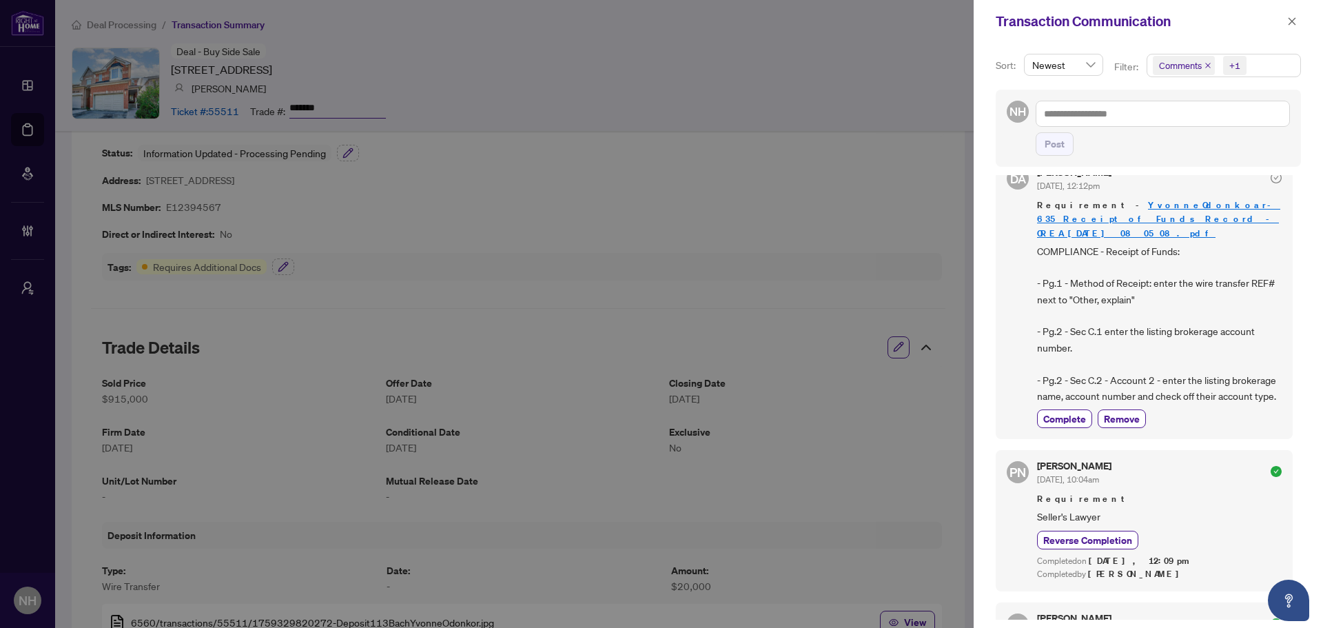
scroll to position [0, 0]
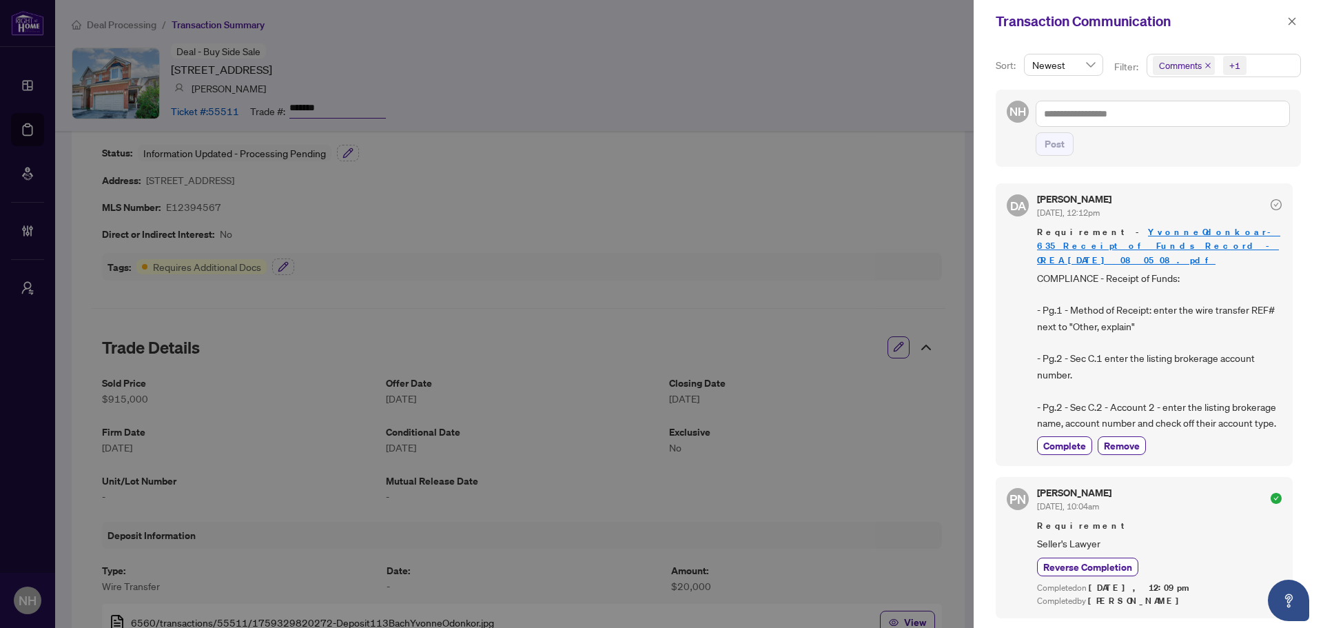
click at [1207, 63] on icon "close" at bounding box center [1208, 65] width 7 height 7
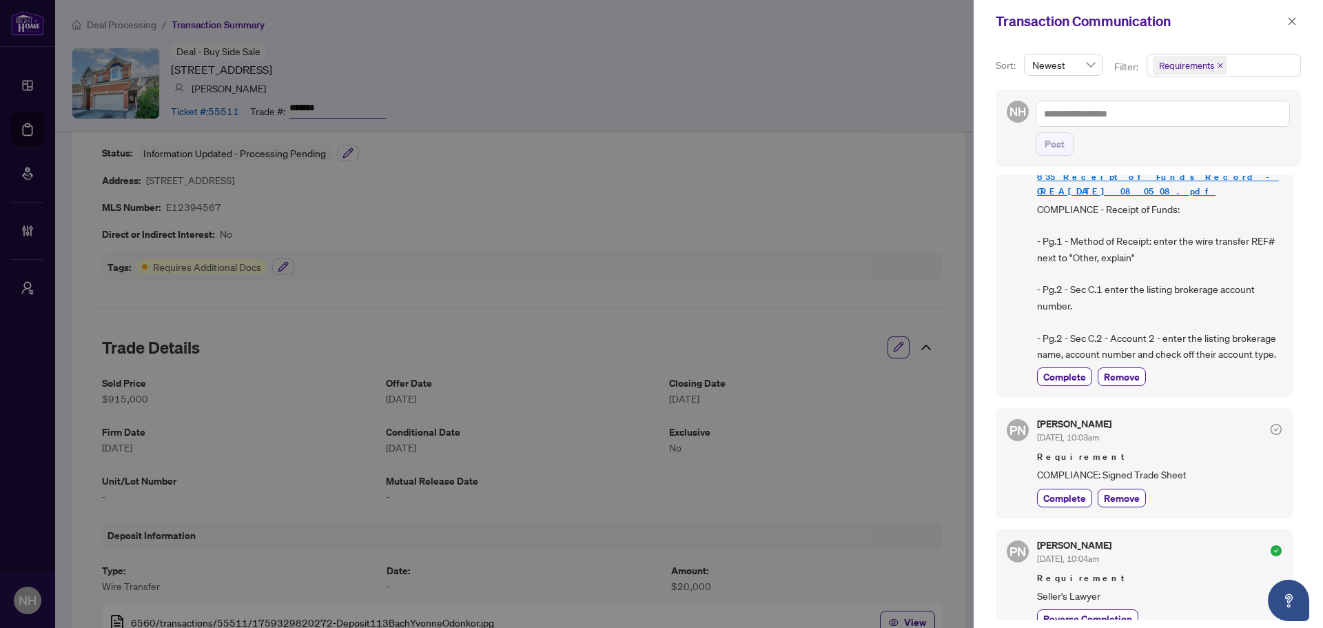
scroll to position [138, 0]
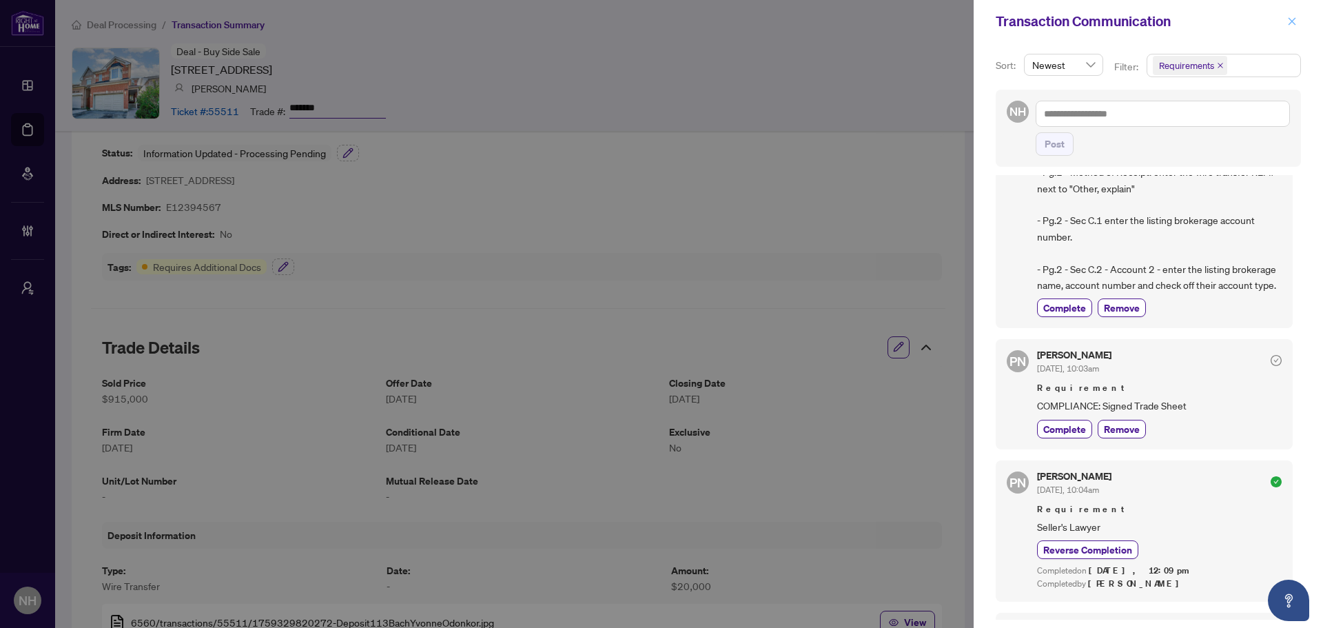
click at [1292, 29] on span "button" at bounding box center [1293, 21] width 10 height 22
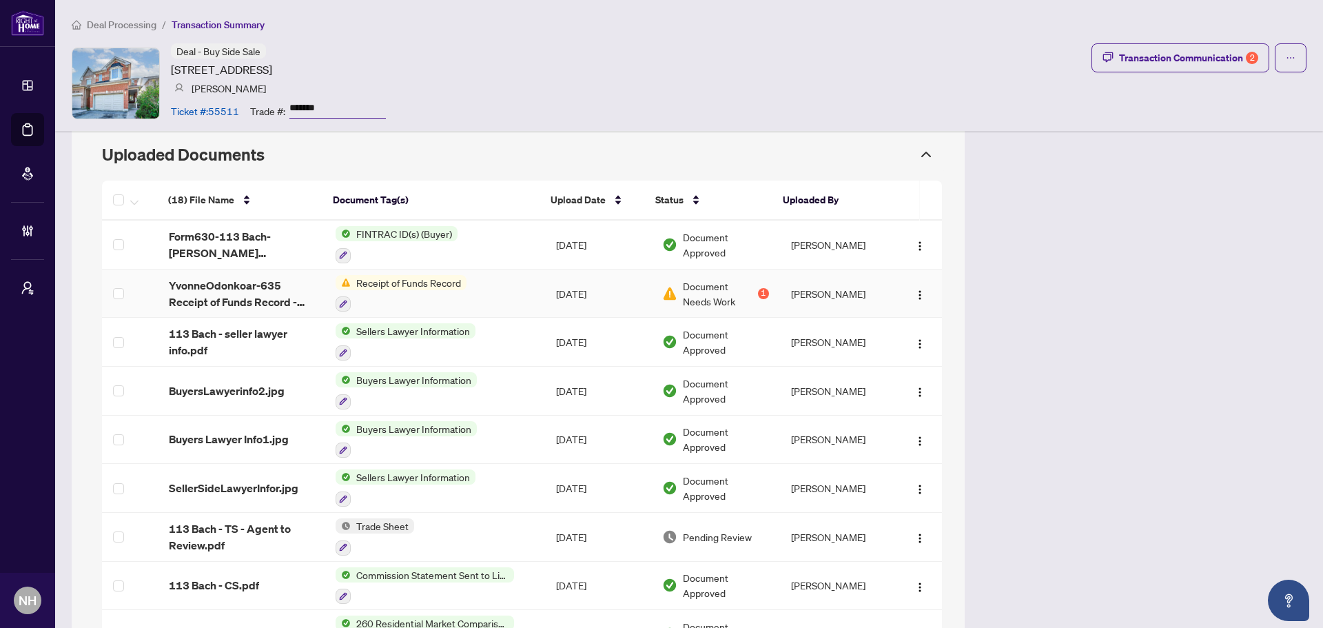
scroll to position [1232, 0]
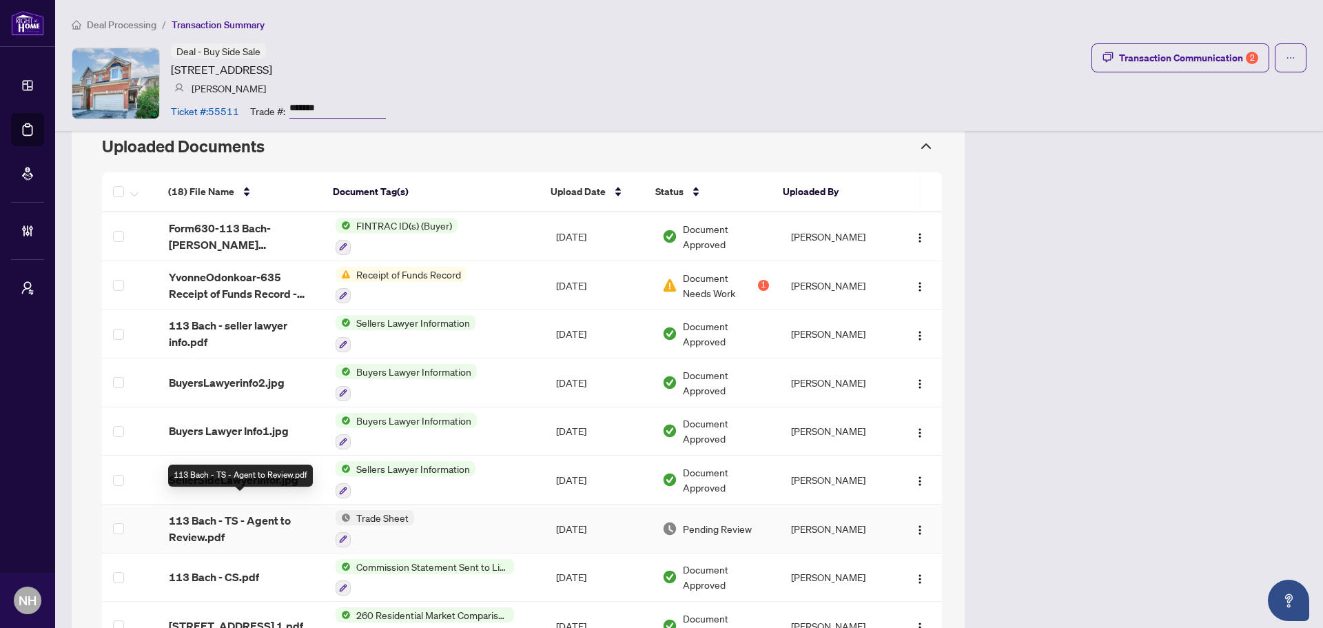
click at [192, 512] on span "113 Bach - TS - Agent to Review.pdf" at bounding box center [241, 528] width 145 height 33
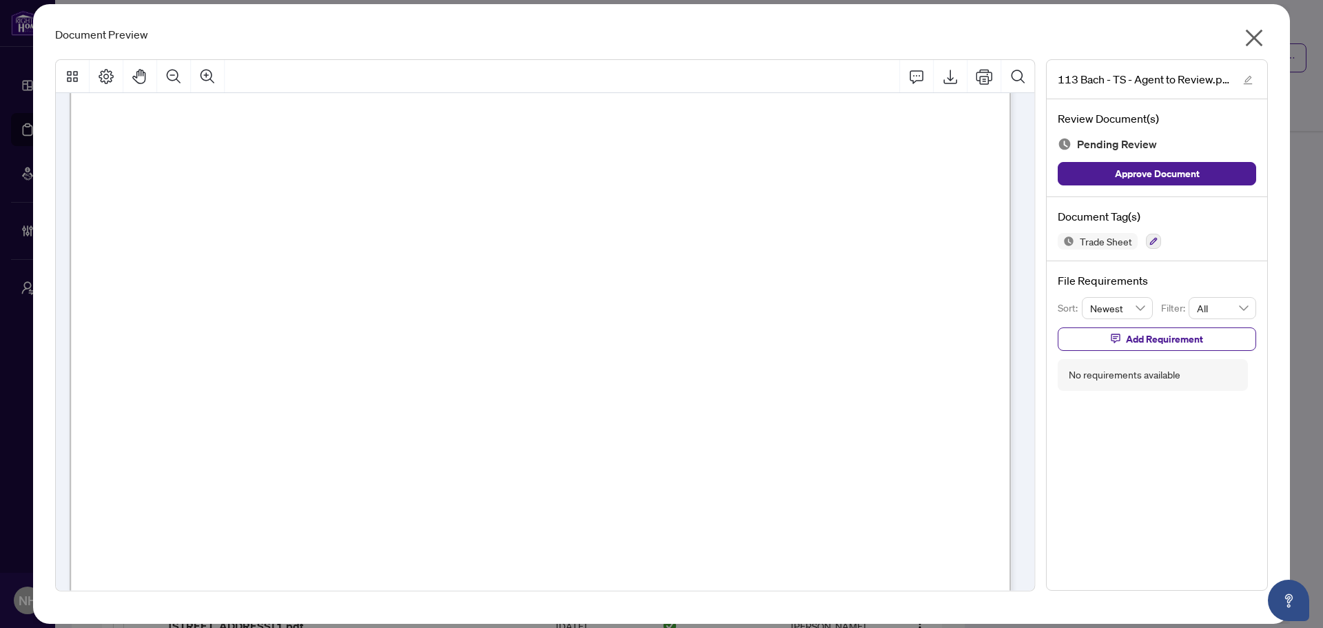
scroll to position [69, 0]
click at [1251, 37] on icon "close" at bounding box center [1254, 38] width 22 height 22
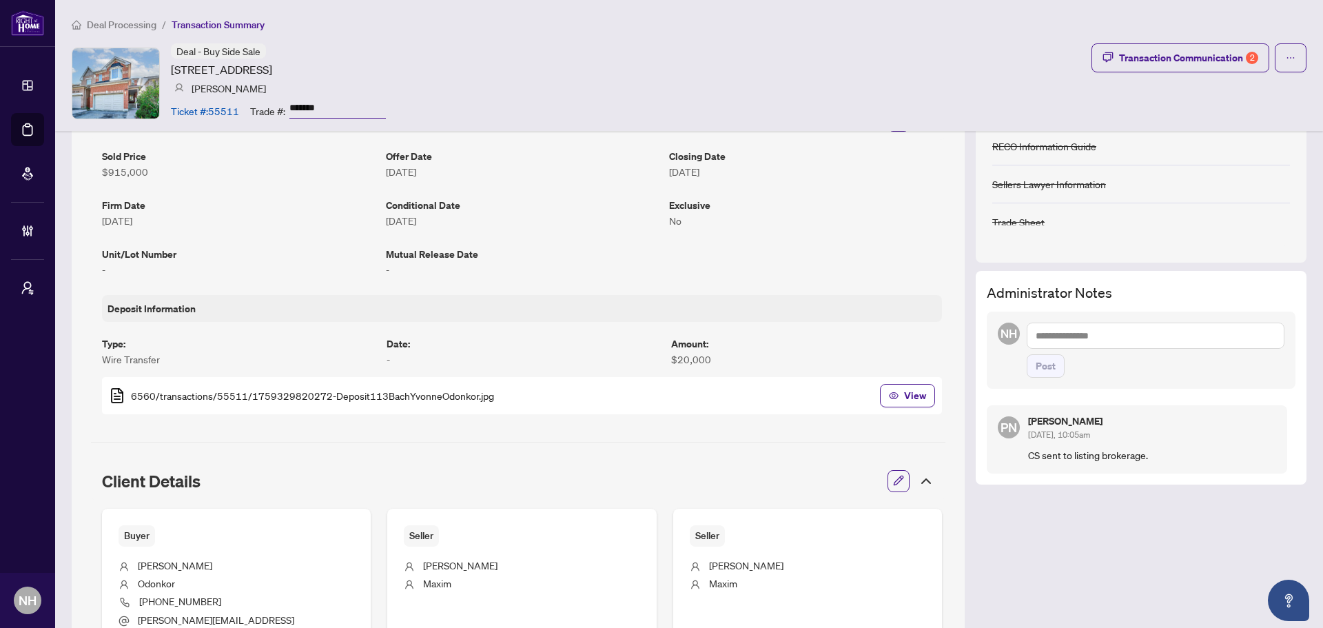
scroll to position [0, 0]
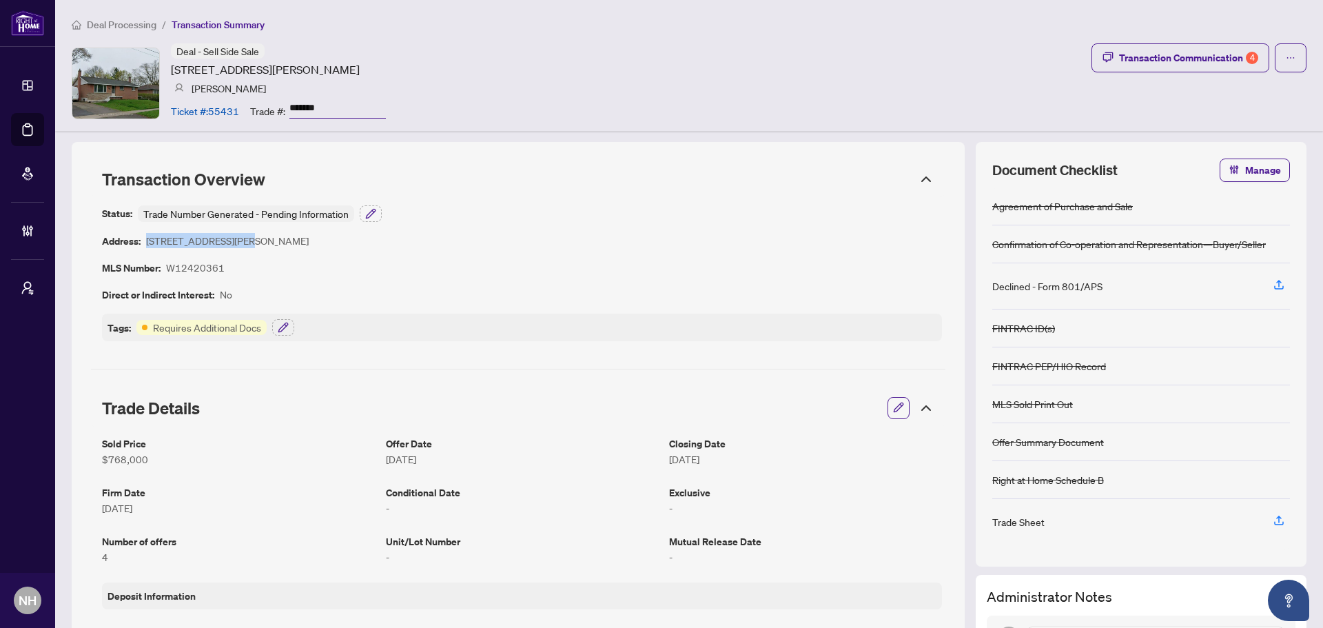
drag, startPoint x: 148, startPoint y: 241, endPoint x: 247, endPoint y: 245, distance: 99.4
click at [247, 245] on article "[STREET_ADDRESS][PERSON_NAME]" at bounding box center [227, 241] width 163 height 16
copy article "[STREET_ADDRESS][PERSON_NAME]"
drag, startPoint x: 167, startPoint y: 65, endPoint x: 287, endPoint y: 69, distance: 119.3
click at [287, 69] on div "Deal - Sell Side Sale [STREET_ADDRESS][PERSON_NAME] [PERSON_NAME] Ticket #: 554…" at bounding box center [229, 82] width 314 height 79
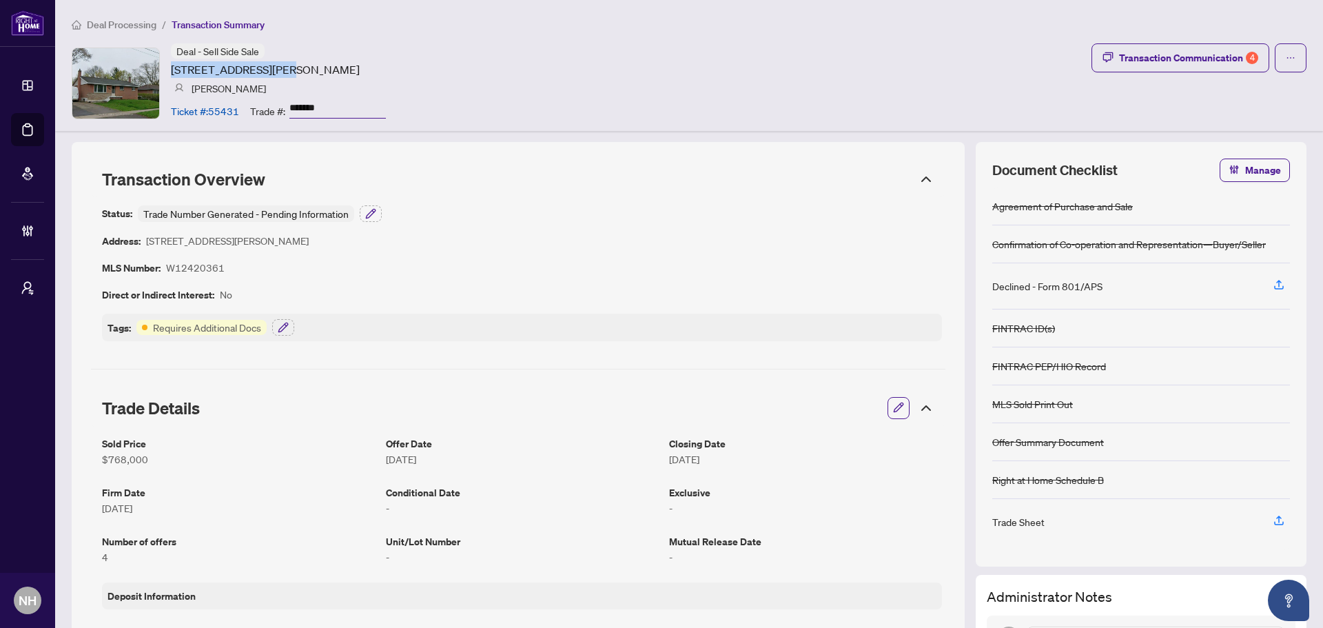
copy article "[STREET_ADDRESS][PERSON_NAME]"
click at [207, 68] on article "[STREET_ADDRESS][PERSON_NAME]" at bounding box center [265, 69] width 189 height 17
drag, startPoint x: 172, startPoint y: 65, endPoint x: 288, endPoint y: 65, distance: 116.5
click at [288, 65] on article "[STREET_ADDRESS][PERSON_NAME]" at bounding box center [265, 69] width 189 height 17
copy article "253 Hampton Heath Rd"
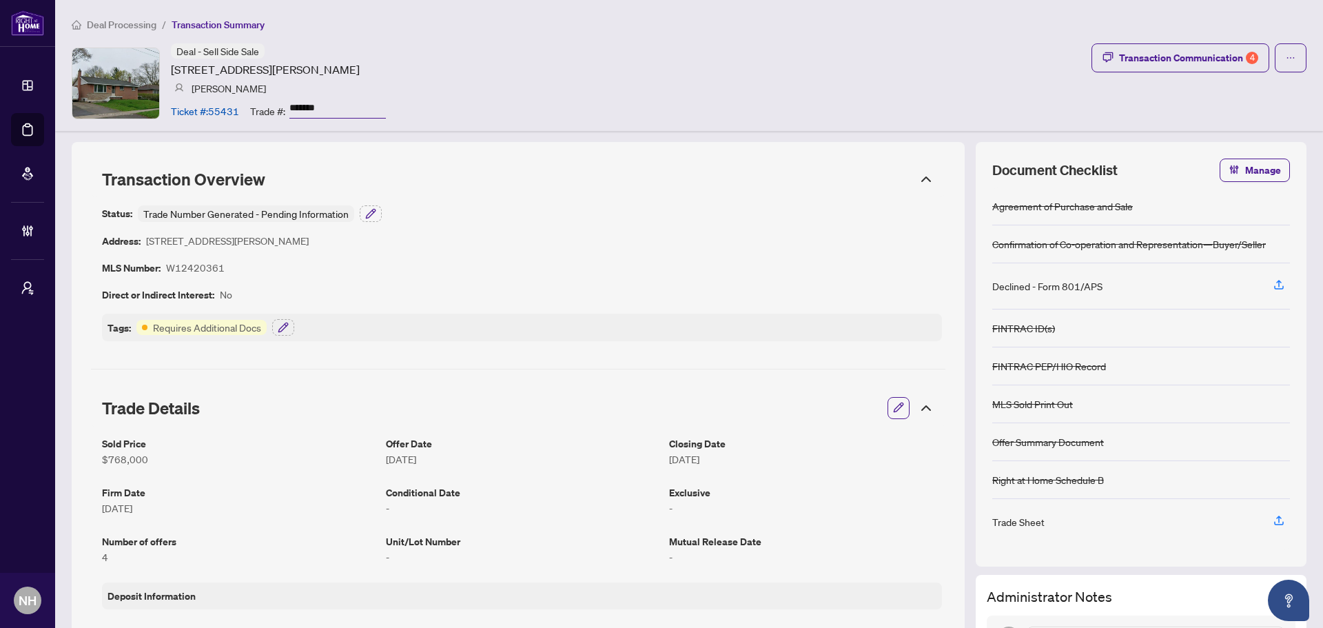
click at [230, 79] on div "Deal - Sell Side Sale 253 Hampton Heath Rd, Burlington, Ontario L7L 4P4, Canada…" at bounding box center [278, 82] width 215 height 79
drag, startPoint x: 172, startPoint y: 68, endPoint x: 480, endPoint y: 70, distance: 307.4
click at [480, 70] on div "Deal - Sell Side Sale 253 Hampton Heath Rd, Burlington, Ontario L7L 4P4, Canada…" at bounding box center [689, 82] width 1235 height 79
copy article "[STREET_ADDRESS][PERSON_NAME]"
click at [1149, 59] on div "Transaction Communication 4" at bounding box center [1188, 58] width 139 height 22
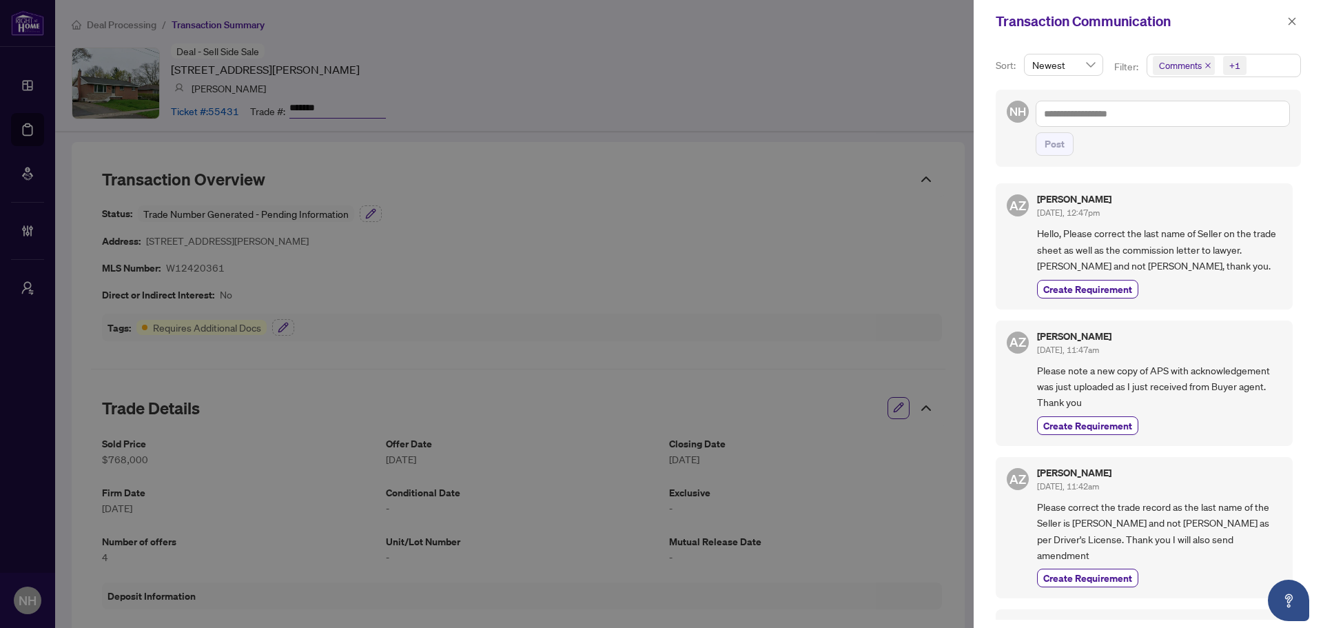
click at [1208, 64] on icon "close" at bounding box center [1209, 66] width 6 height 6
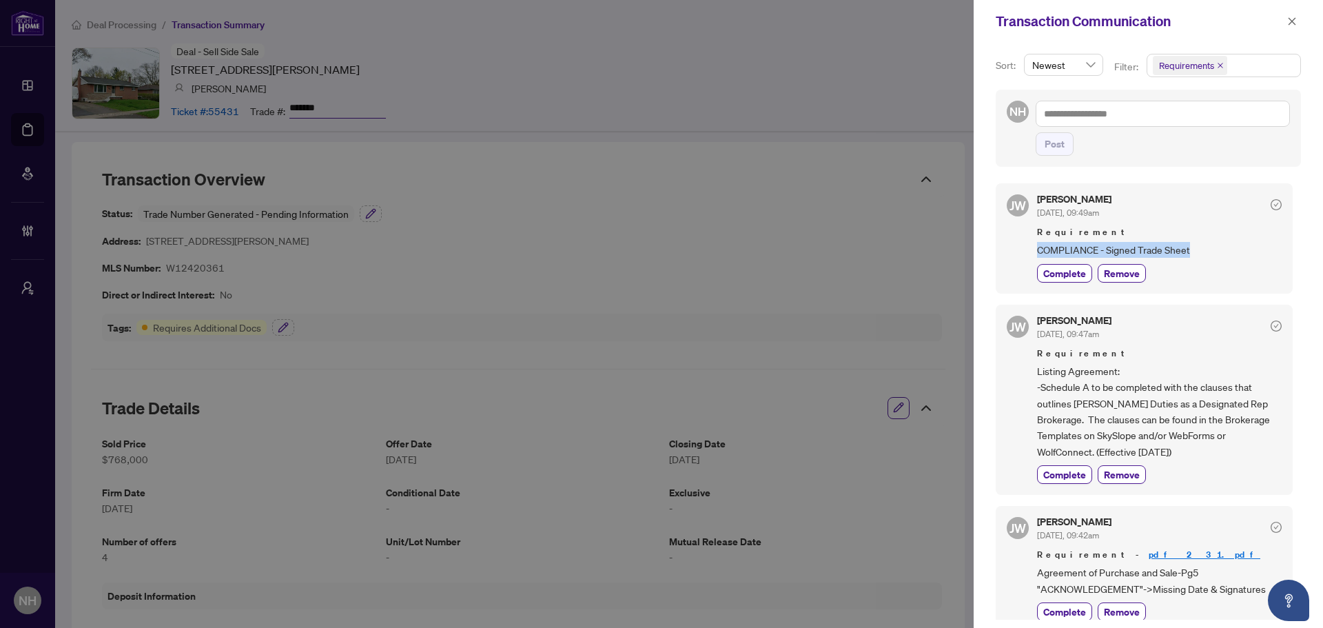
drag, startPoint x: 1029, startPoint y: 246, endPoint x: 1198, endPoint y: 243, distance: 168.9
click at [1198, 243] on div "JW Jocelyne Wong Oct/03/2025, 09:49am Requirement COMPLIANCE - Signed Trade She…" at bounding box center [1144, 238] width 297 height 110
copy span "COMPLIANCE - Signed Trade Sheet"
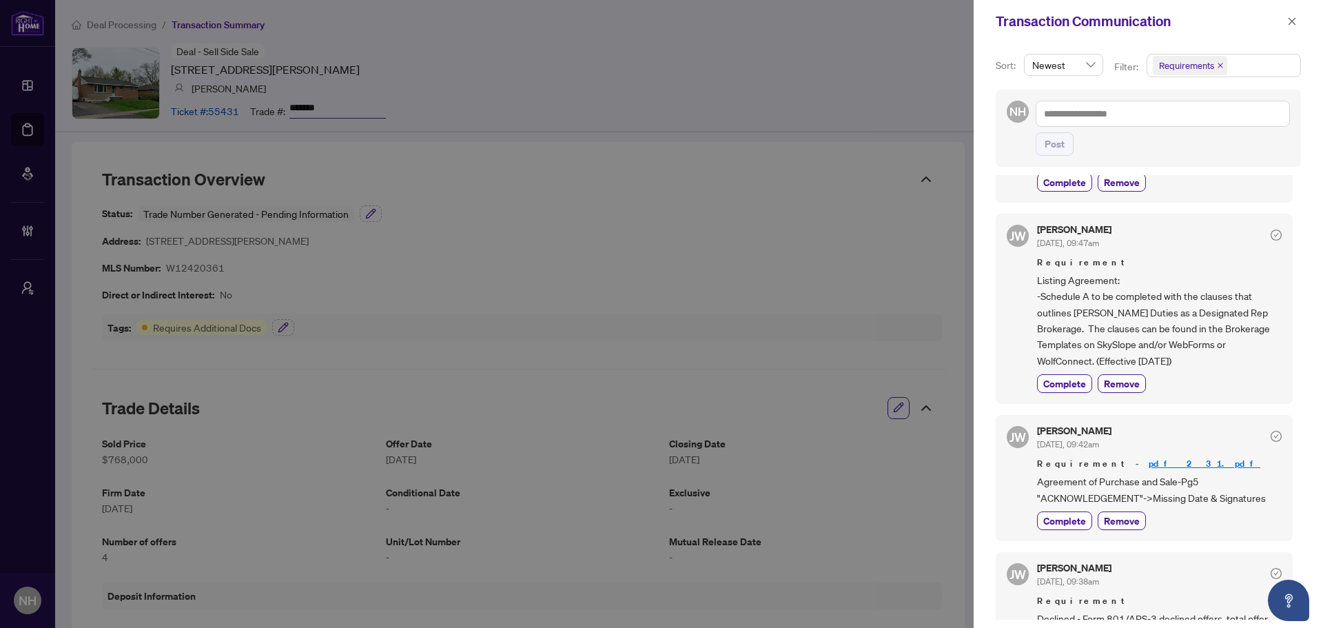
scroll to position [69, 0]
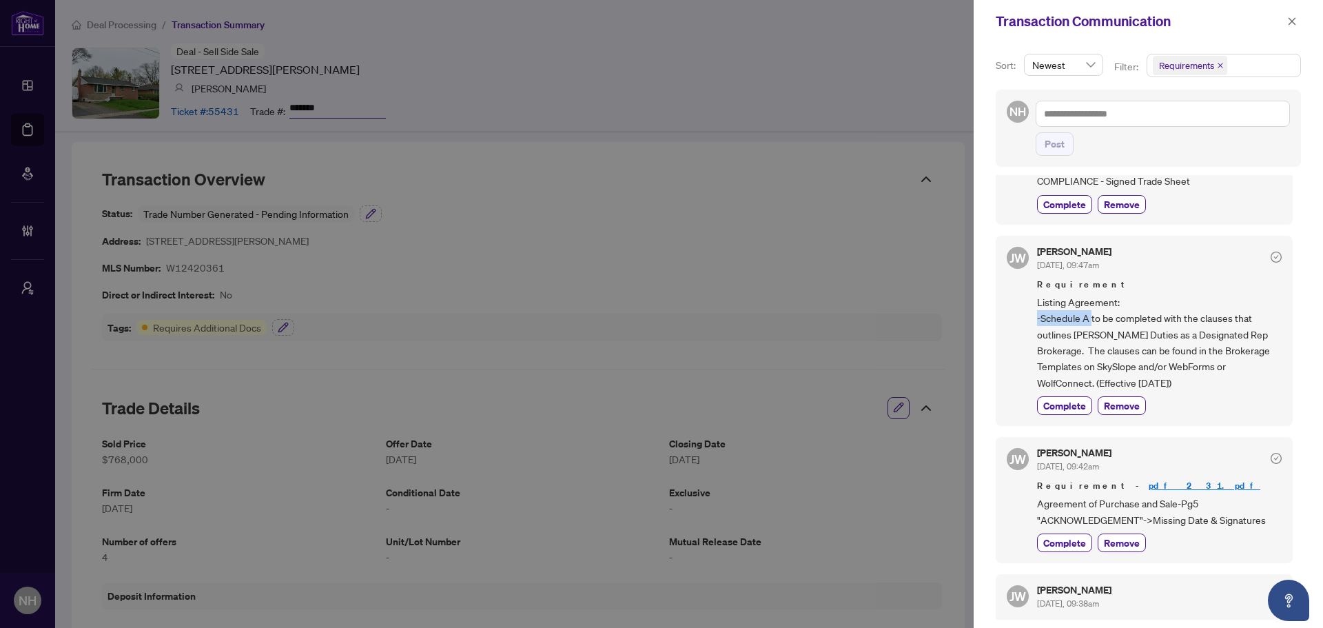
drag, startPoint x: 1034, startPoint y: 318, endPoint x: 1092, endPoint y: 321, distance: 58.0
click at [1092, 321] on div "JW Jocelyne Wong Oct/03/2025, 09:47am Requirement Listing Agreement: -Schedule …" at bounding box center [1144, 331] width 297 height 190
copy span "-Schedule A"
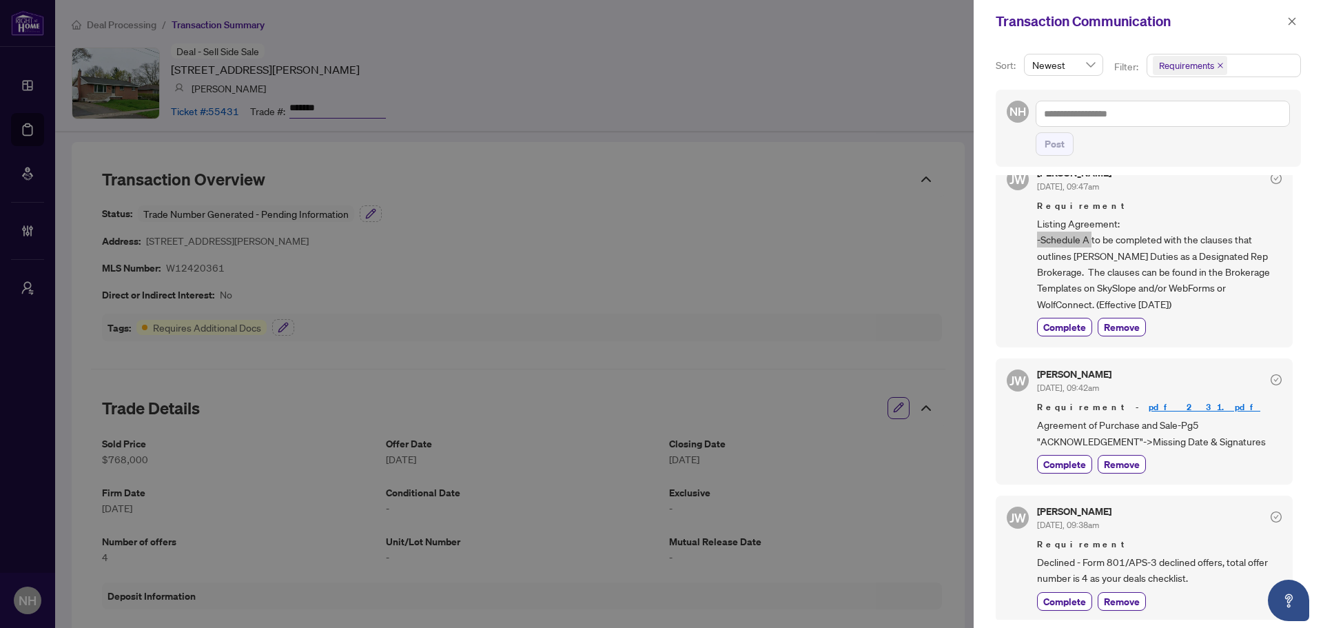
scroll to position [149, 0]
drag, startPoint x: 1030, startPoint y: 427, endPoint x: 1178, endPoint y: 423, distance: 147.6
click at [1178, 423] on div "JW Jocelyne Wong Oct/03/2025, 09:42am Requirement - pdf__2_ 3 1.pdf Agreement o…" at bounding box center [1144, 420] width 297 height 126
copy span "Agreement of Purchase and Sale"
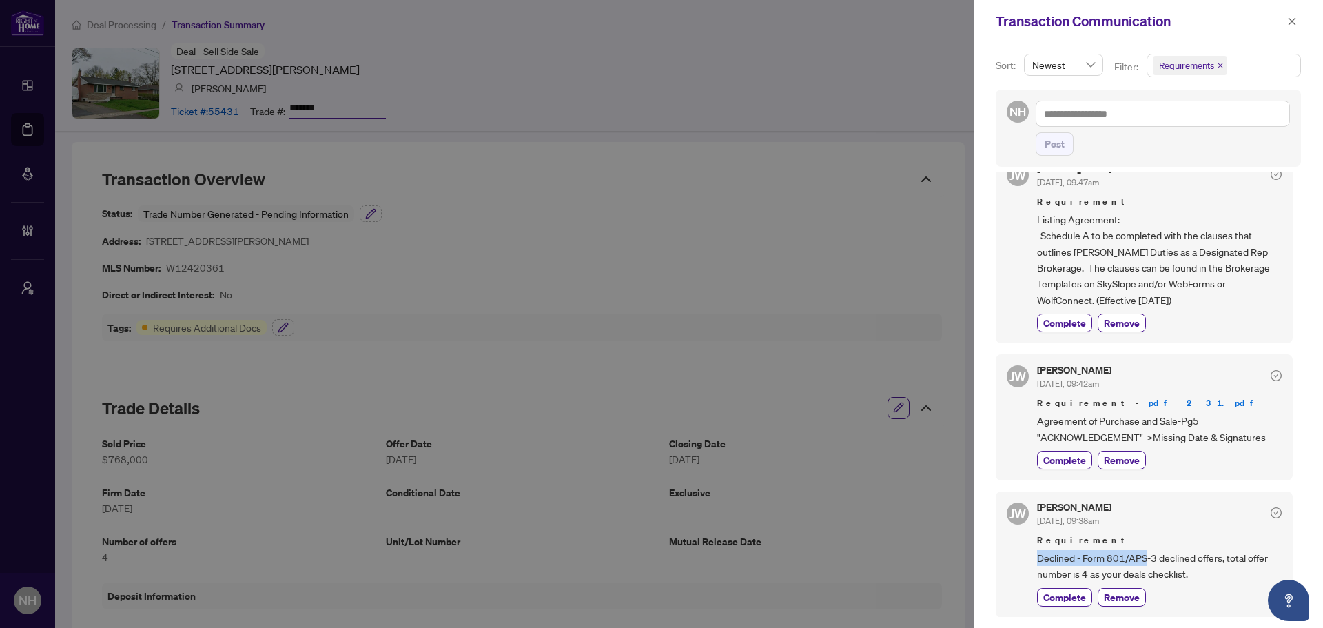
drag, startPoint x: 1029, startPoint y: 560, endPoint x: 1147, endPoint y: 555, distance: 118.0
click at [1147, 555] on div "JW Jocelyne Wong Oct/03/2025, 09:38am Requirement Declined - Form 801/APS-3 dec…" at bounding box center [1144, 554] width 297 height 126
copy span "Declined - Form 801/APS"
drag, startPoint x: 1286, startPoint y: 21, endPoint x: 1268, endPoint y: 34, distance: 21.6
click at [1286, 21] on button "button" at bounding box center [1292, 21] width 18 height 17
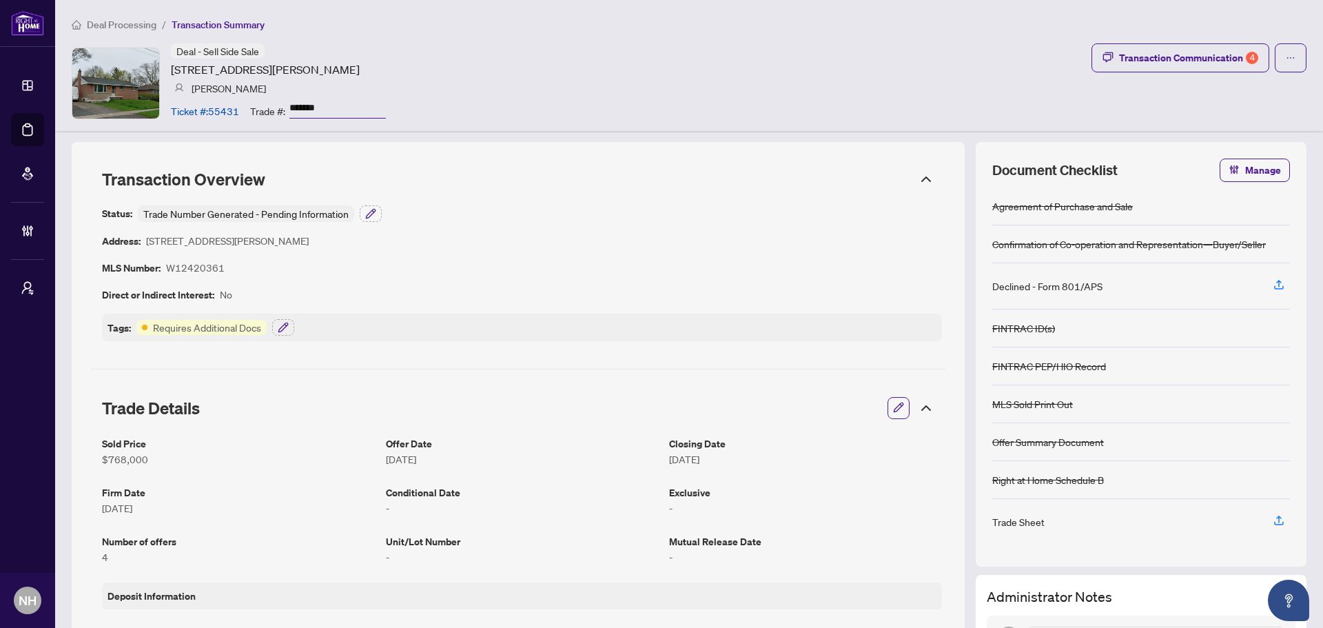
click at [155, 27] on span "Deal Processing" at bounding box center [122, 25] width 70 height 12
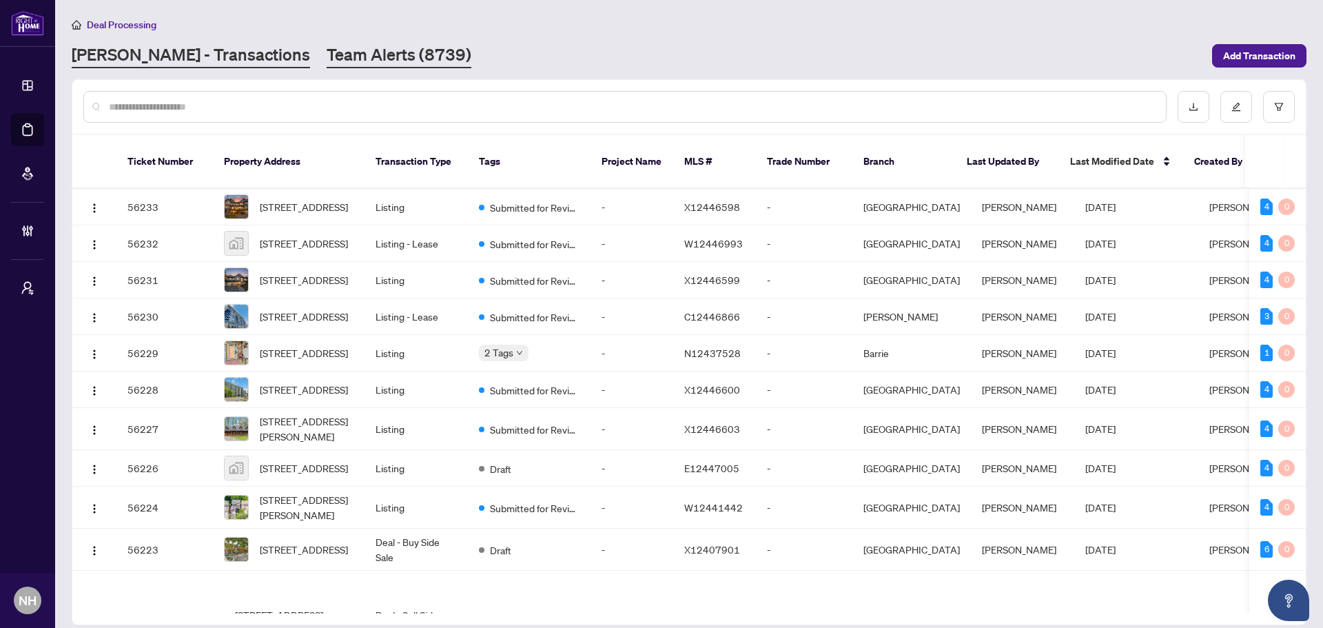
click at [330, 67] on link "Team Alerts (8739)" at bounding box center [399, 55] width 145 height 25
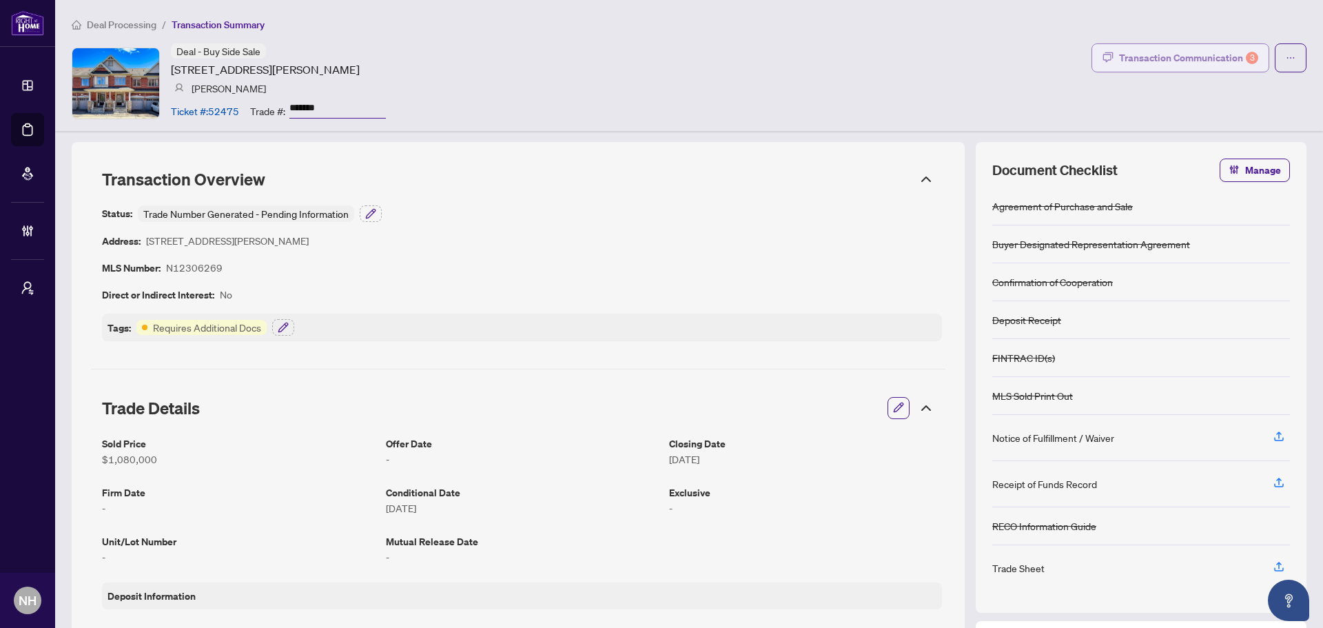
click at [1192, 51] on div "Transaction Communication 3" at bounding box center [1188, 58] width 139 height 22
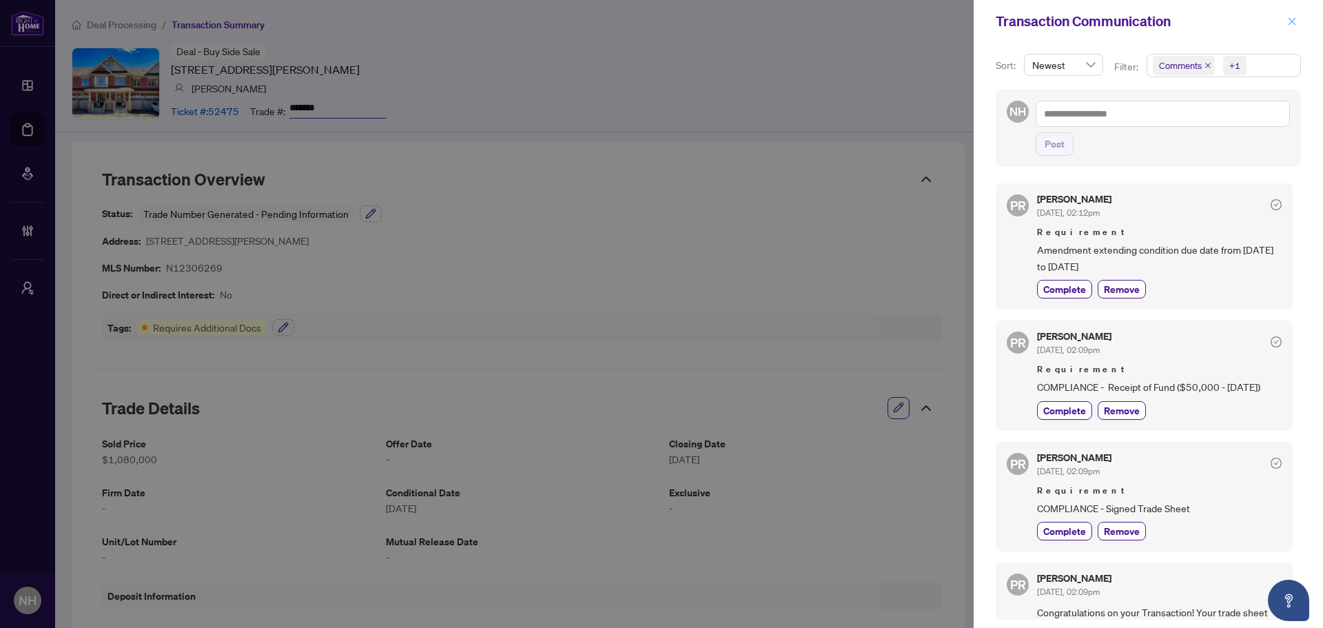
click at [1299, 21] on button "button" at bounding box center [1292, 21] width 18 height 17
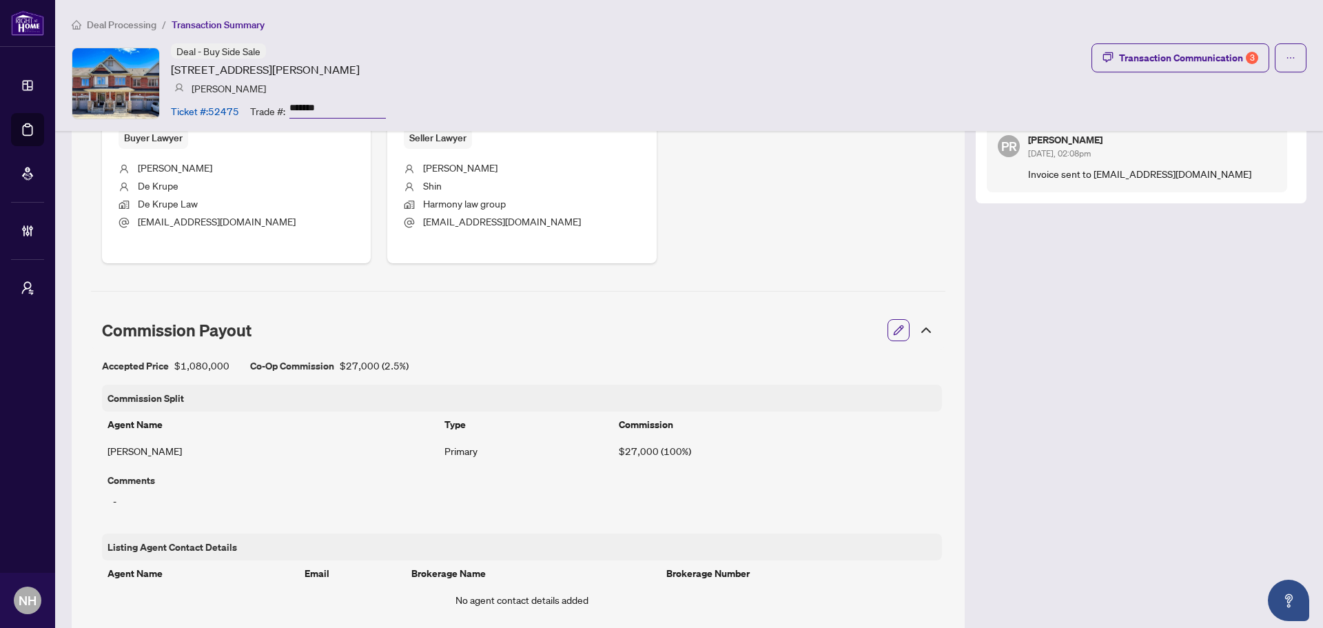
scroll to position [620, 0]
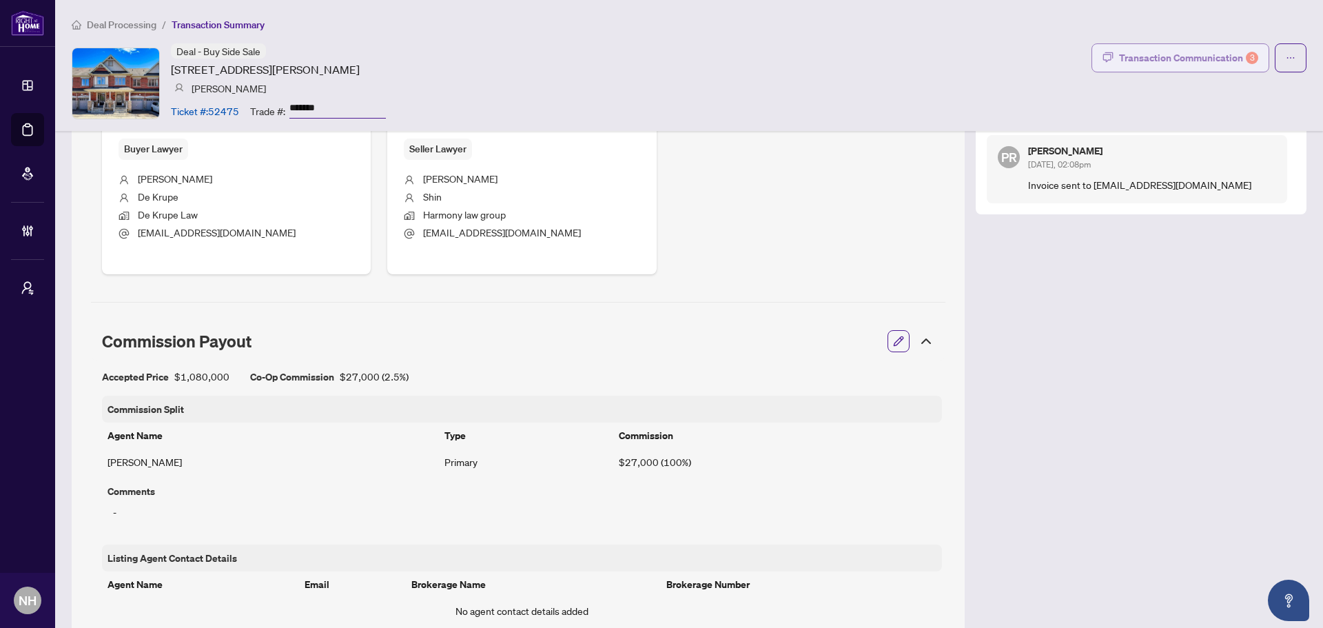
click at [1195, 60] on div "Transaction Communication 3" at bounding box center [1188, 58] width 139 height 22
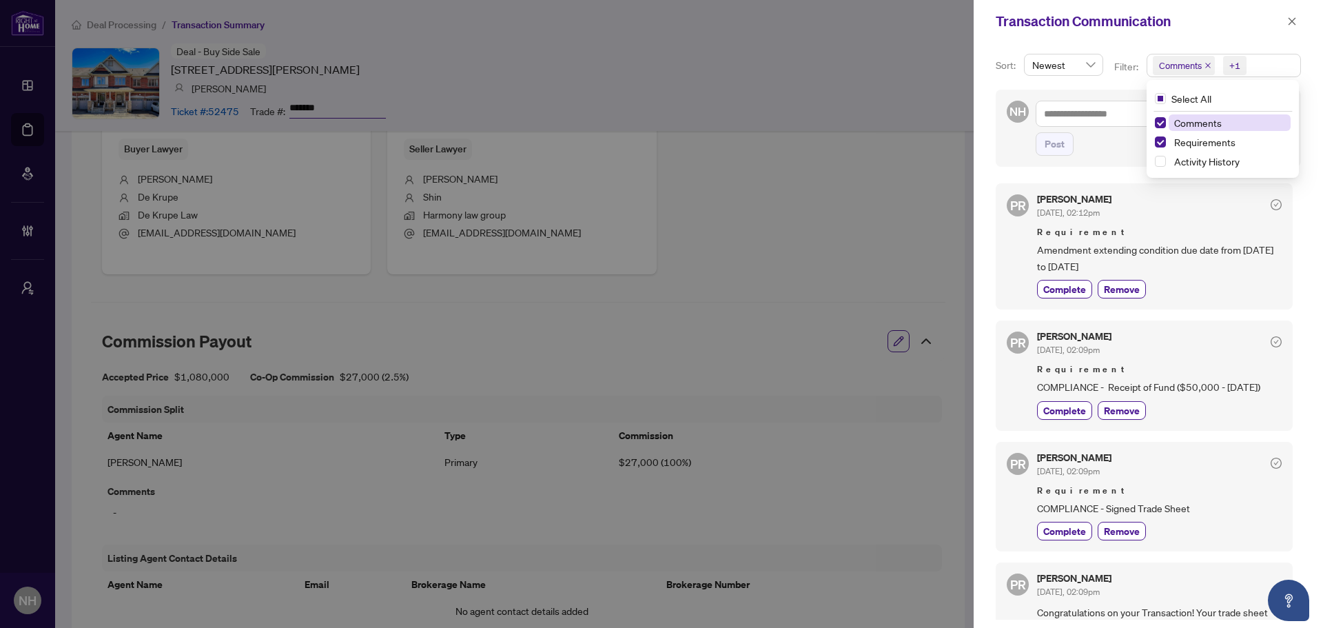
click at [1203, 68] on span "Comments" at bounding box center [1184, 65] width 62 height 19
click at [1205, 67] on icon "close" at bounding box center [1208, 65] width 7 height 7
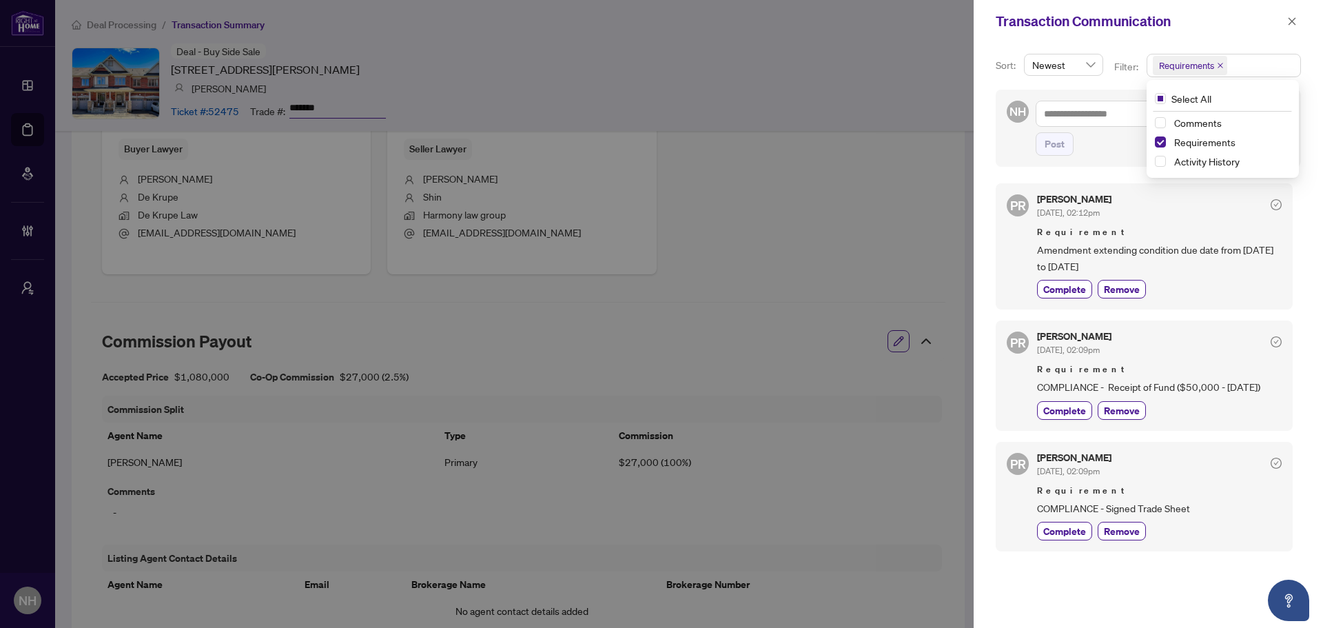
scroll to position [3, 0]
click at [1203, 28] on div "Transaction Communication" at bounding box center [1139, 21] width 287 height 21
drag, startPoint x: 1037, startPoint y: 249, endPoint x: 1112, endPoint y: 263, distance: 75.7
click at [1112, 263] on span "Amendment extending condition due date from Sept 5th to Sept 8th" at bounding box center [1159, 255] width 245 height 32
copy span "Amendment extending condition due date from Sept 5th to Sept 8th"
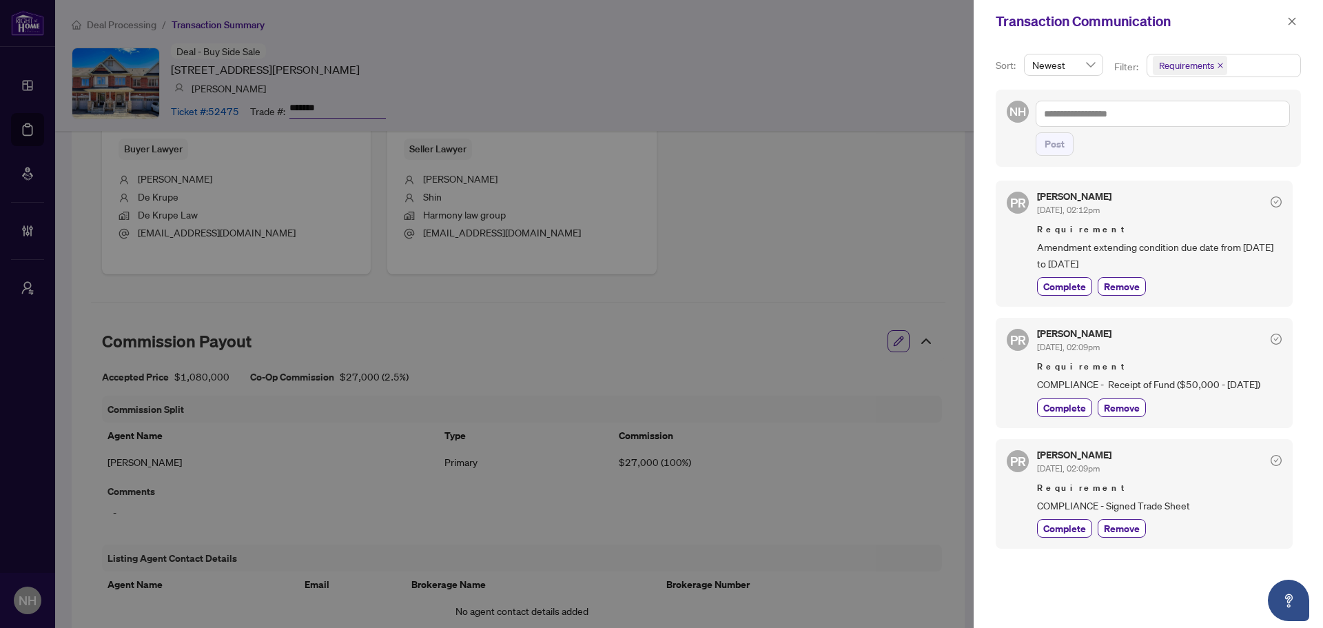
drag, startPoint x: 1026, startPoint y: 384, endPoint x: 1272, endPoint y: 387, distance: 245.4
click at [1272, 387] on div "PR Puvitha Ramachandran Sep/28/2025, 02:09pm Requirement COMPLIANCE - Receipt o…" at bounding box center [1144, 373] width 297 height 110
copy span "COMPLIANCE - Receipt of Fund ($50,000 - Sept 3rd)"
drag, startPoint x: 1198, startPoint y: 506, endPoint x: 1037, endPoint y: 514, distance: 161.5
click at [1037, 514] on div "PR Puvitha Ramachandran Sep/28/2025, 02:09pm Requirement COMPLIANCE - Signed Tr…" at bounding box center [1144, 494] width 297 height 110
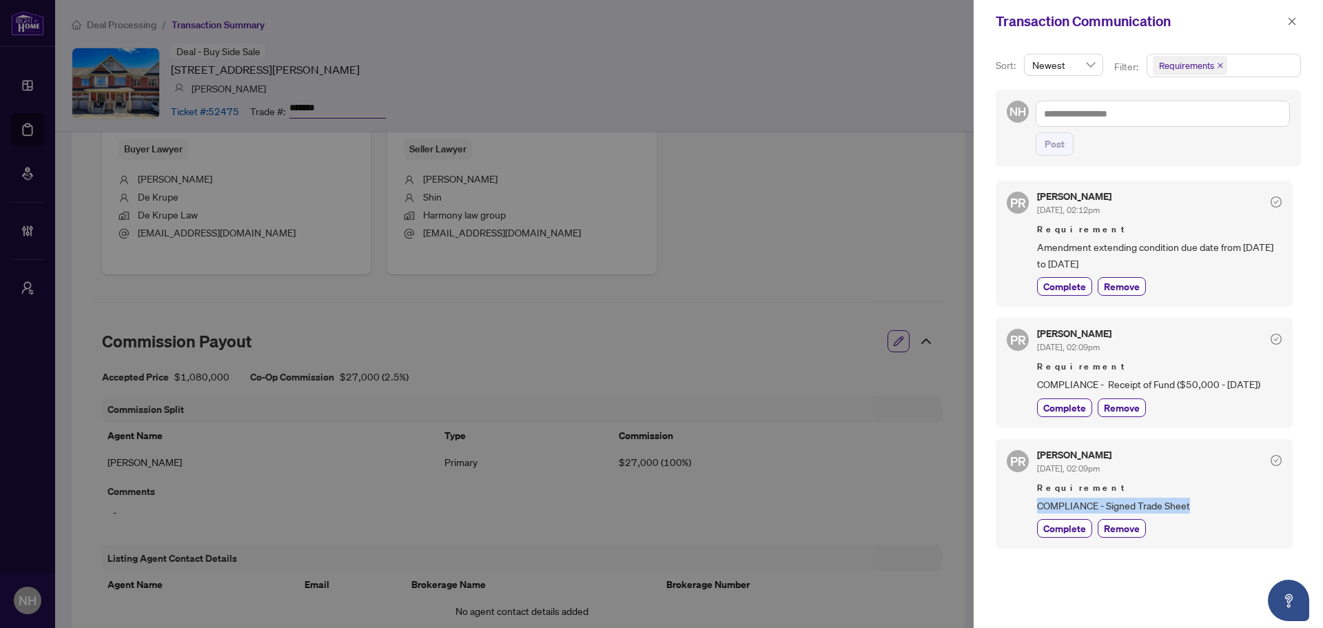
copy span "COMPLIANCE - Signed Trade Sheet"
click at [1296, 27] on span "button" at bounding box center [1293, 21] width 10 height 22
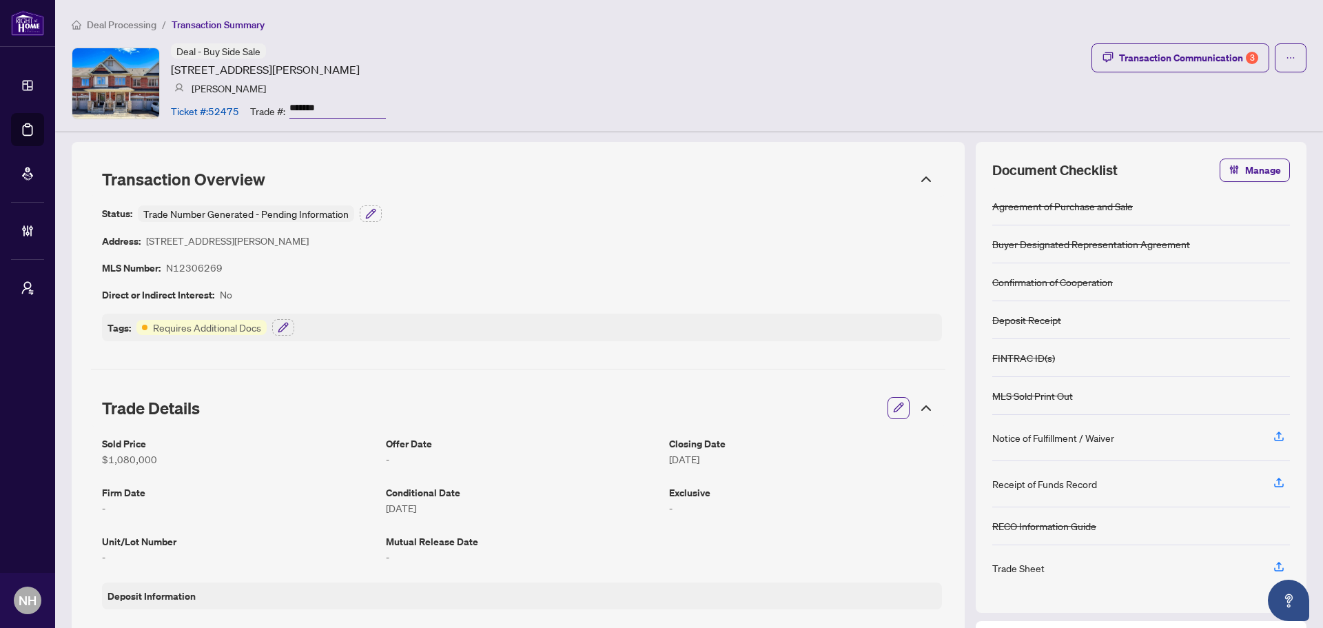
click at [128, 30] on span "Deal Processing" at bounding box center [122, 25] width 70 height 12
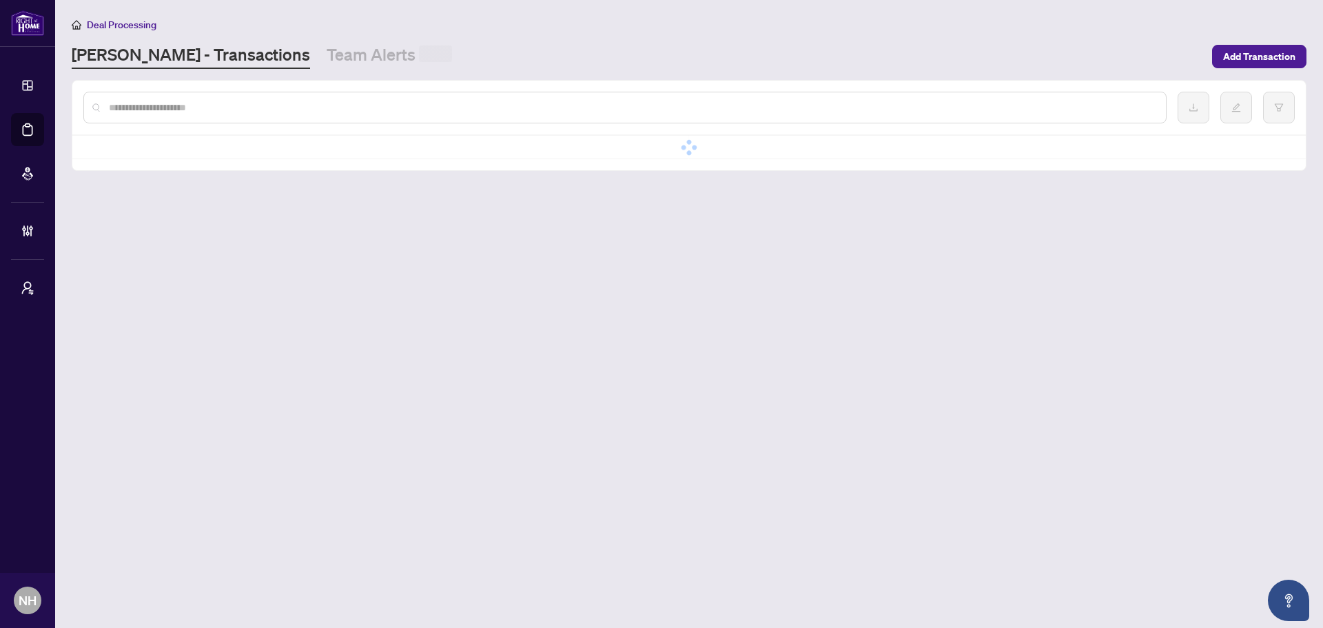
click at [198, 101] on input "text" at bounding box center [632, 107] width 1046 height 15
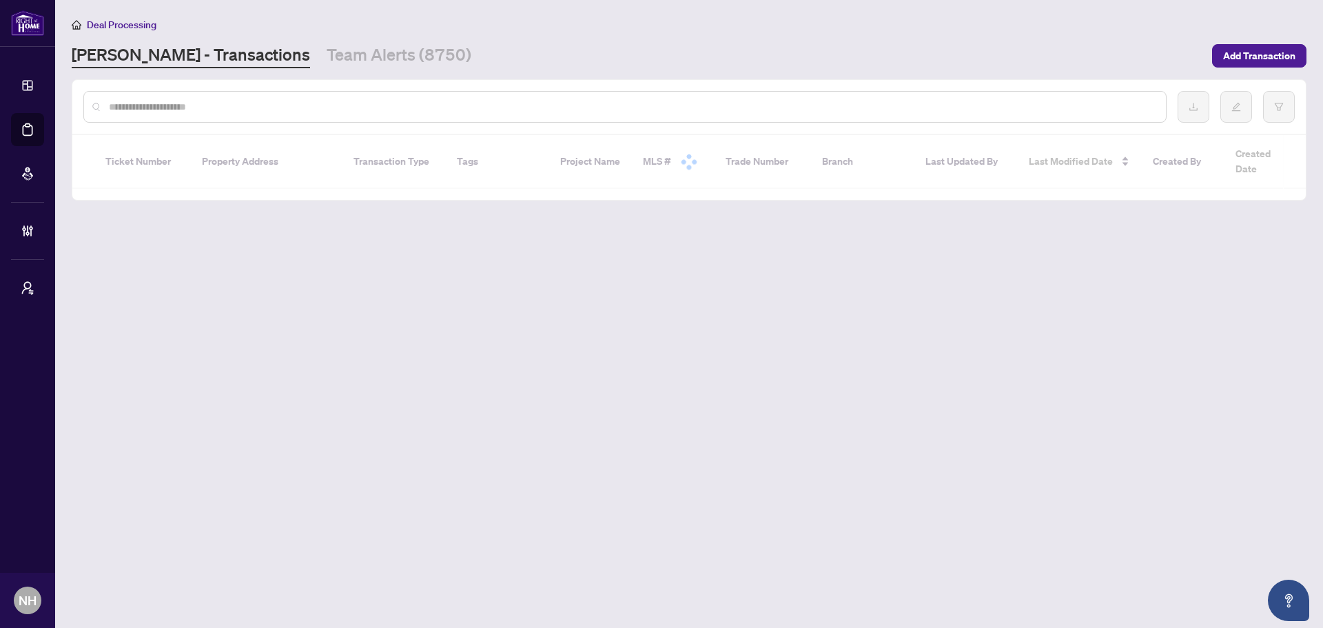
paste input "**********"
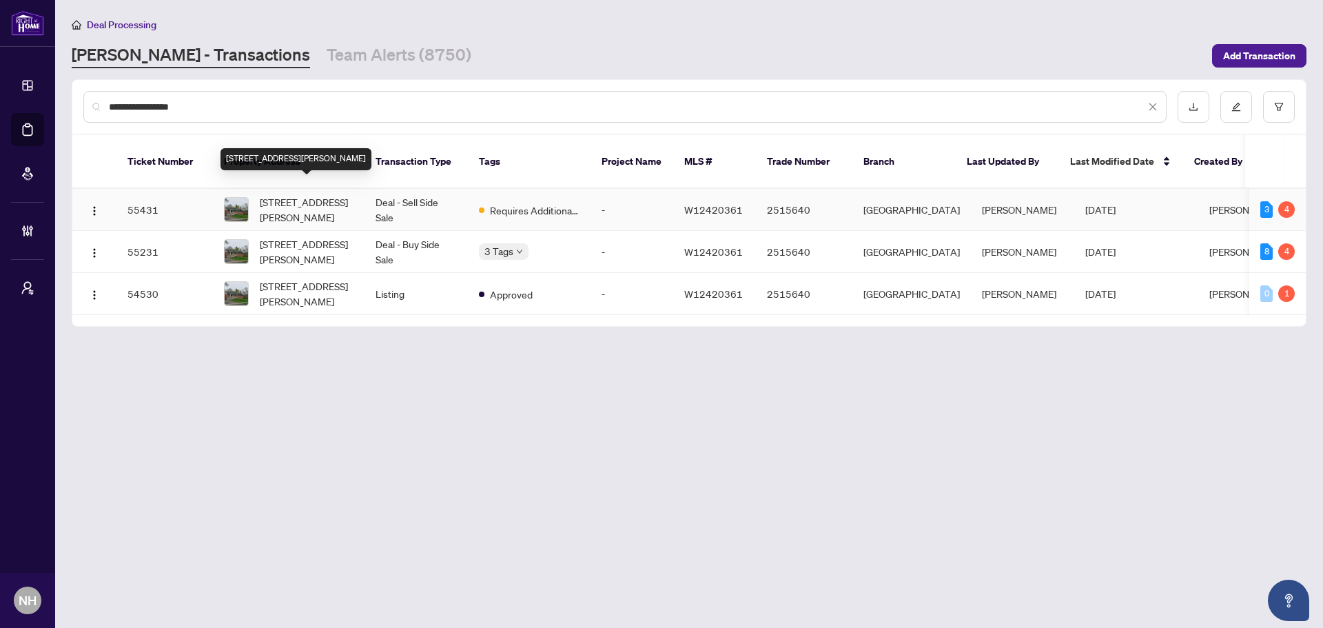
type input "**********"
click at [394, 193] on td "Deal - Sell Side Sale" at bounding box center [416, 210] width 103 height 42
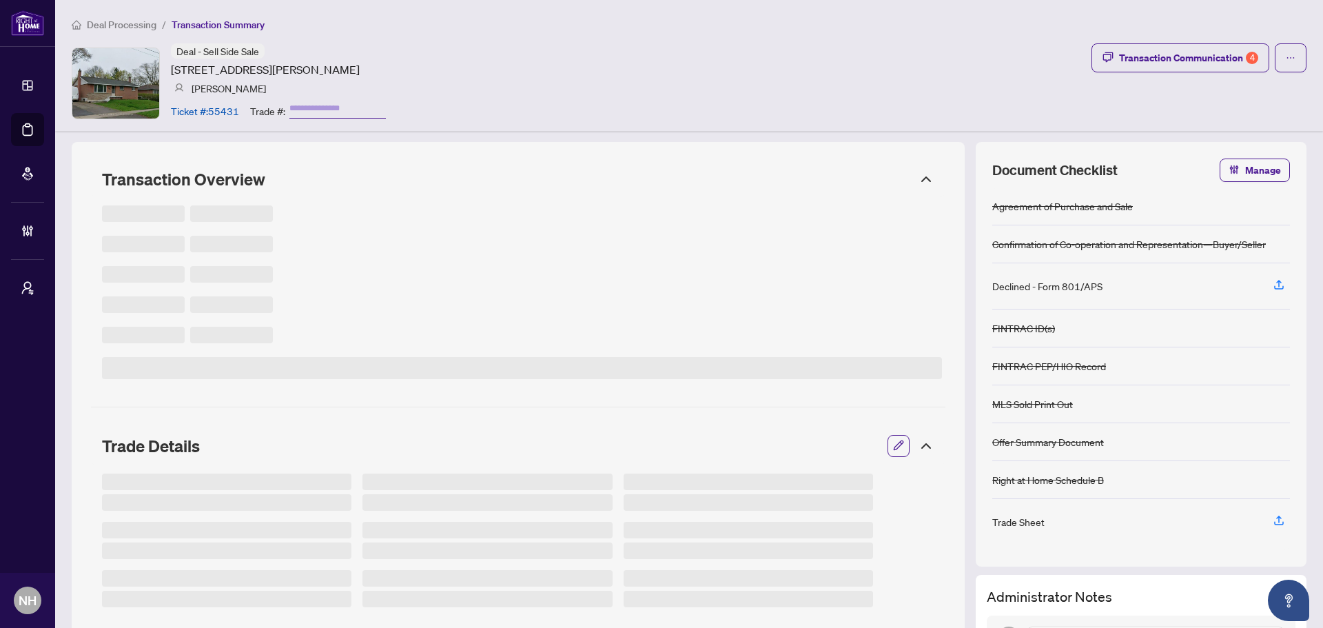
type input "*******"
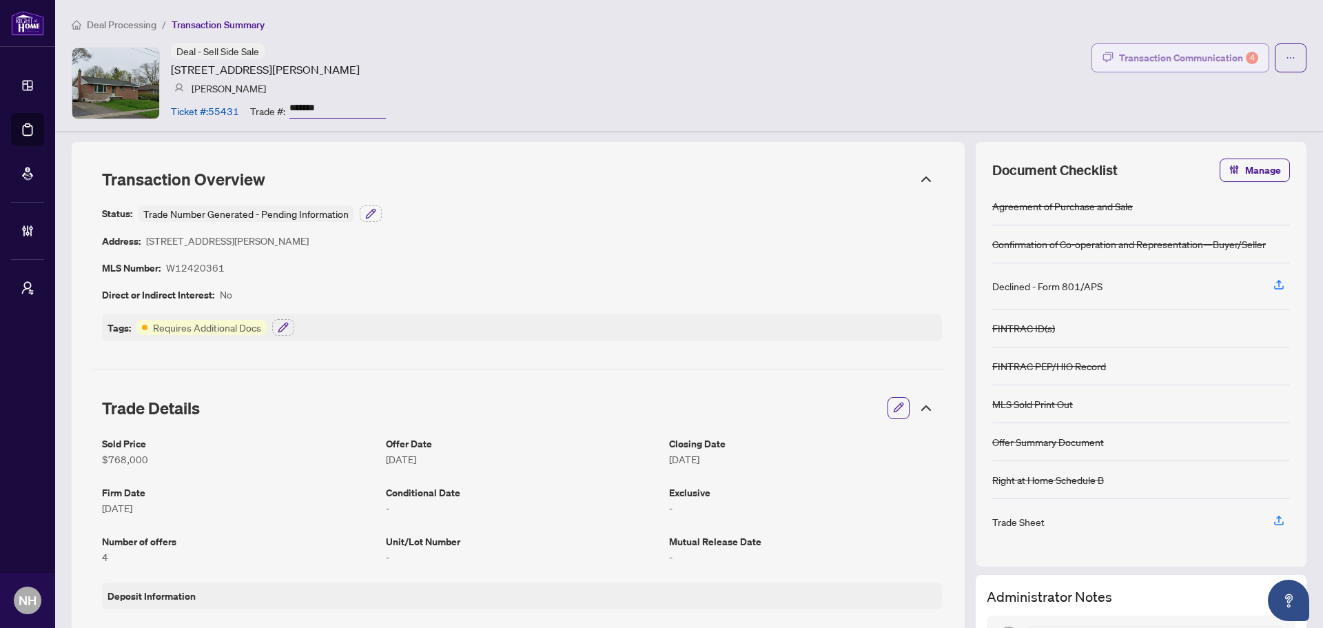
click at [1141, 68] on button "Transaction Communication 4" at bounding box center [1181, 57] width 178 height 29
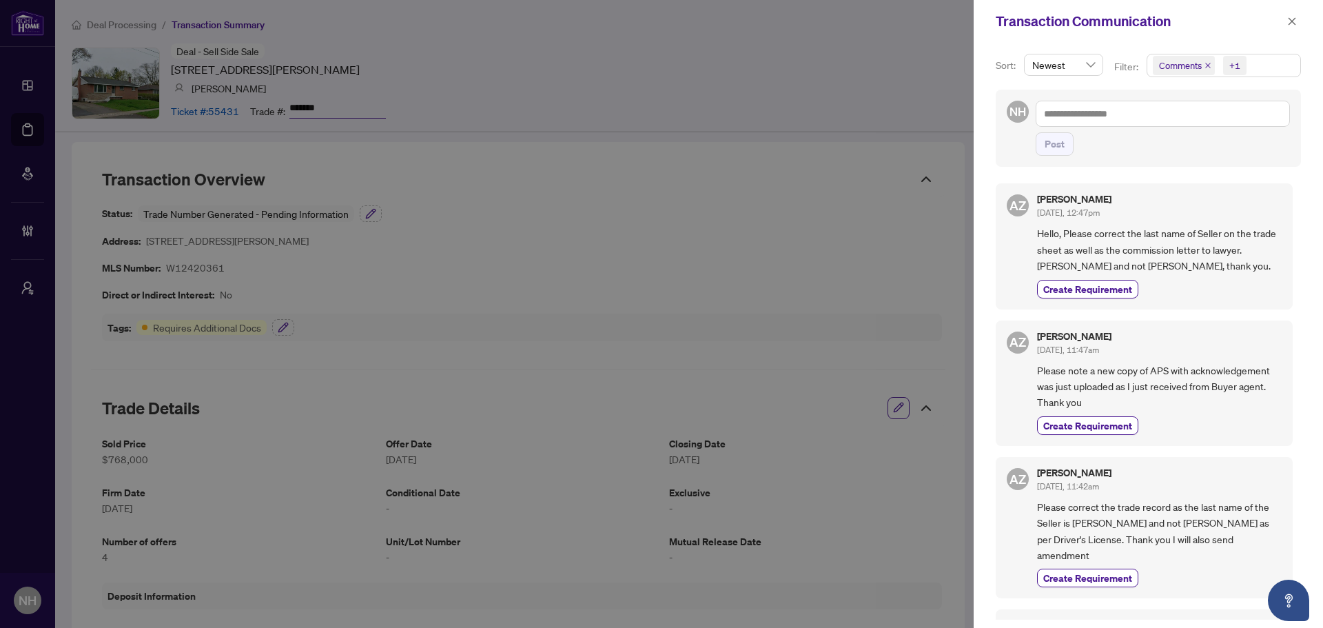
click at [1210, 65] on icon "close" at bounding box center [1208, 65] width 7 height 7
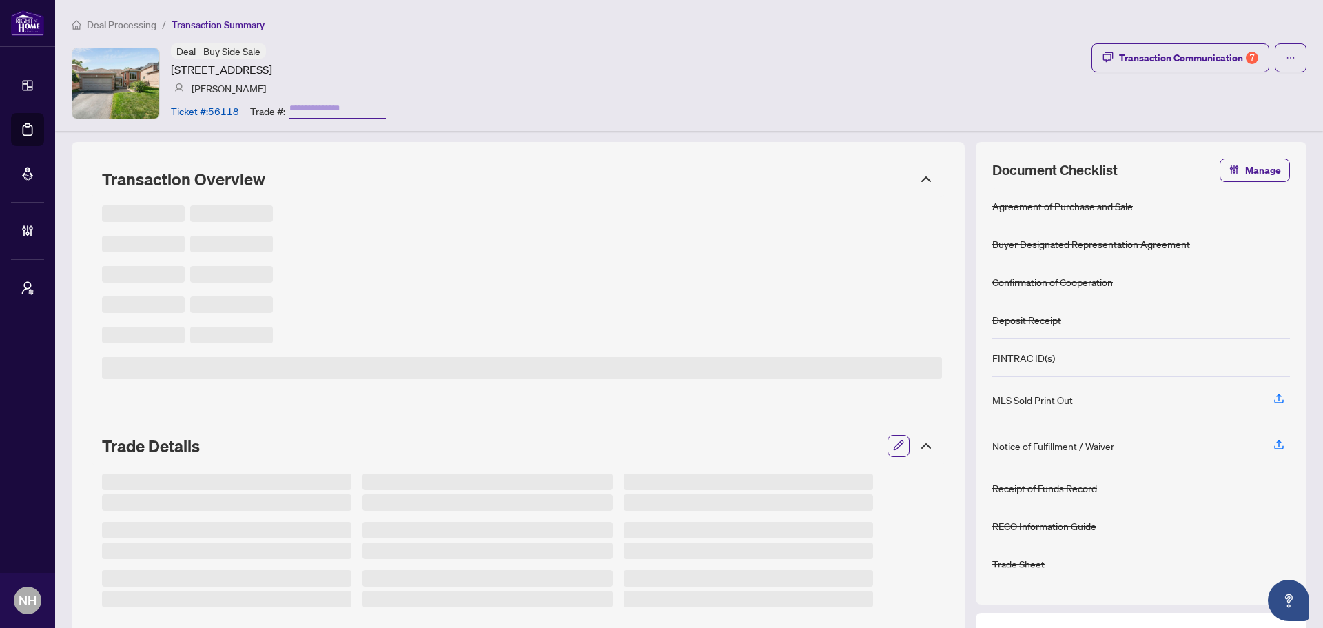
type input "*******"
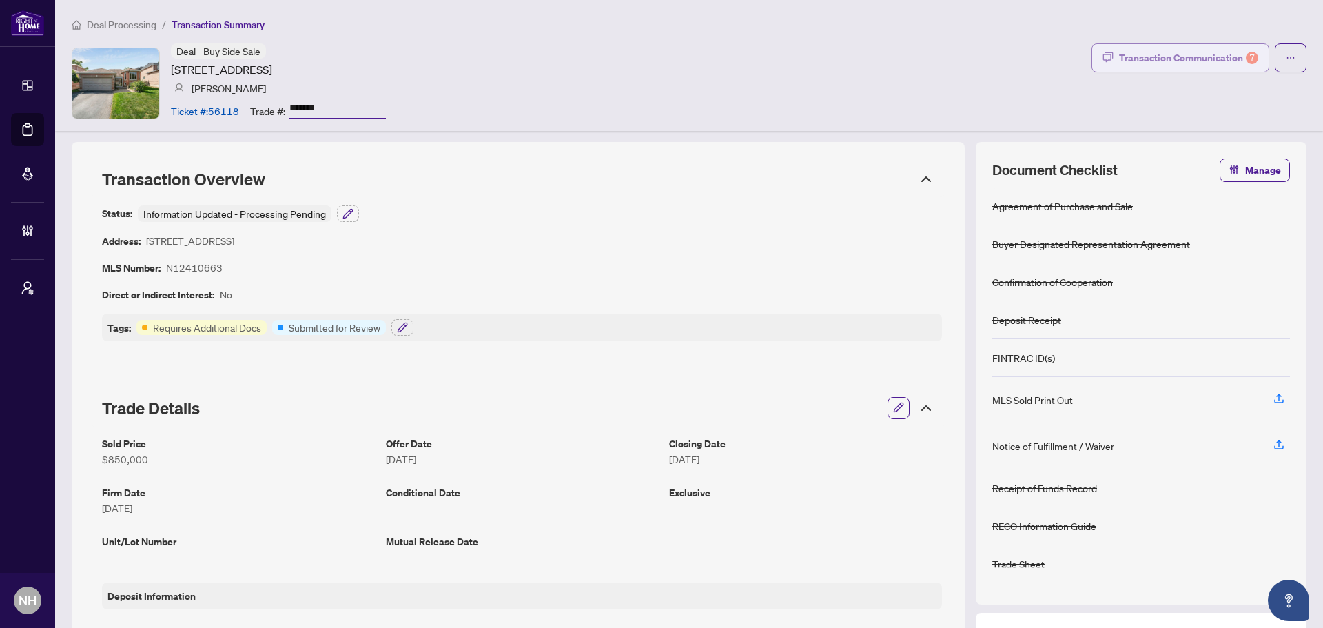
click at [1135, 62] on div "Transaction Communication 7" at bounding box center [1188, 58] width 139 height 22
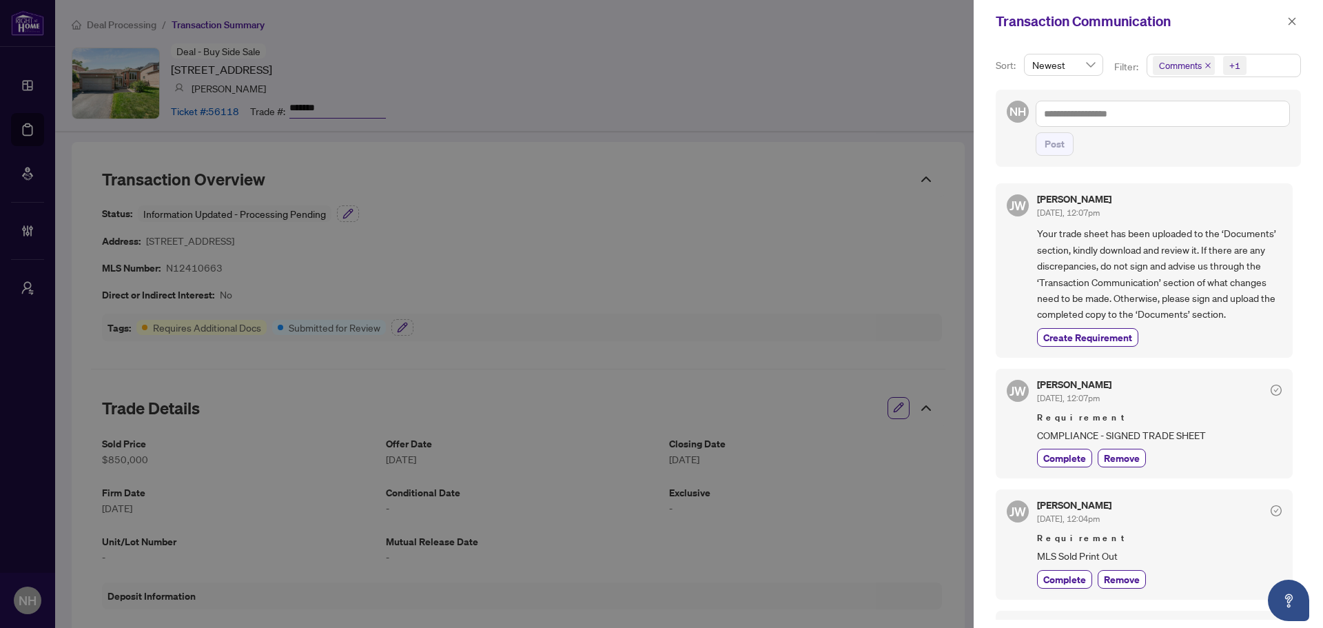
click at [1210, 67] on icon "close" at bounding box center [1208, 65] width 7 height 7
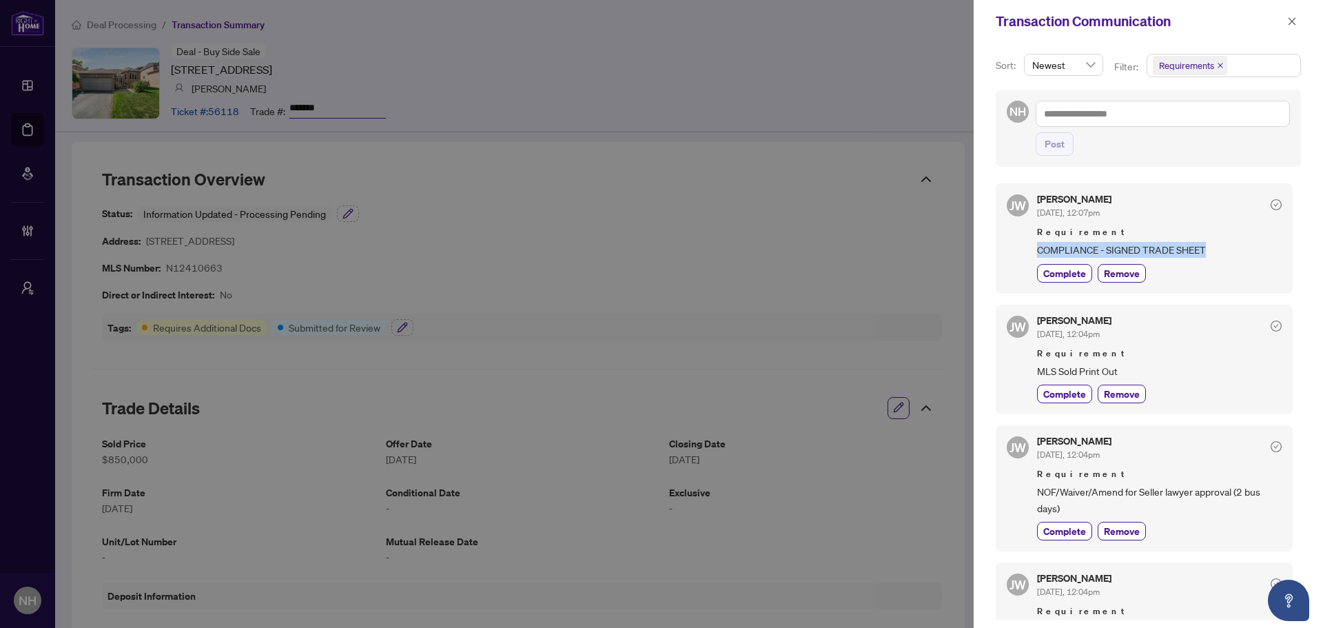
drag, startPoint x: 1030, startPoint y: 250, endPoint x: 1217, endPoint y: 250, distance: 186.8
click at [1217, 250] on div "JW Jackie Wu Oct/06/2025, 12:07pm Requirement COMPLIANCE - SIGNED TRADE SHEET C…" at bounding box center [1144, 238] width 297 height 110
copy span "COMPLIANCE - SIGNED TRADE SHEET"
drag, startPoint x: 1125, startPoint y: 369, endPoint x: 733, endPoint y: 393, distance: 392.2
click at [1034, 373] on div "JW Jackie Wu Oct/06/2025, 12:04pm Requirement MLS Sold Print Out Complete Remove" at bounding box center [1144, 360] width 297 height 110
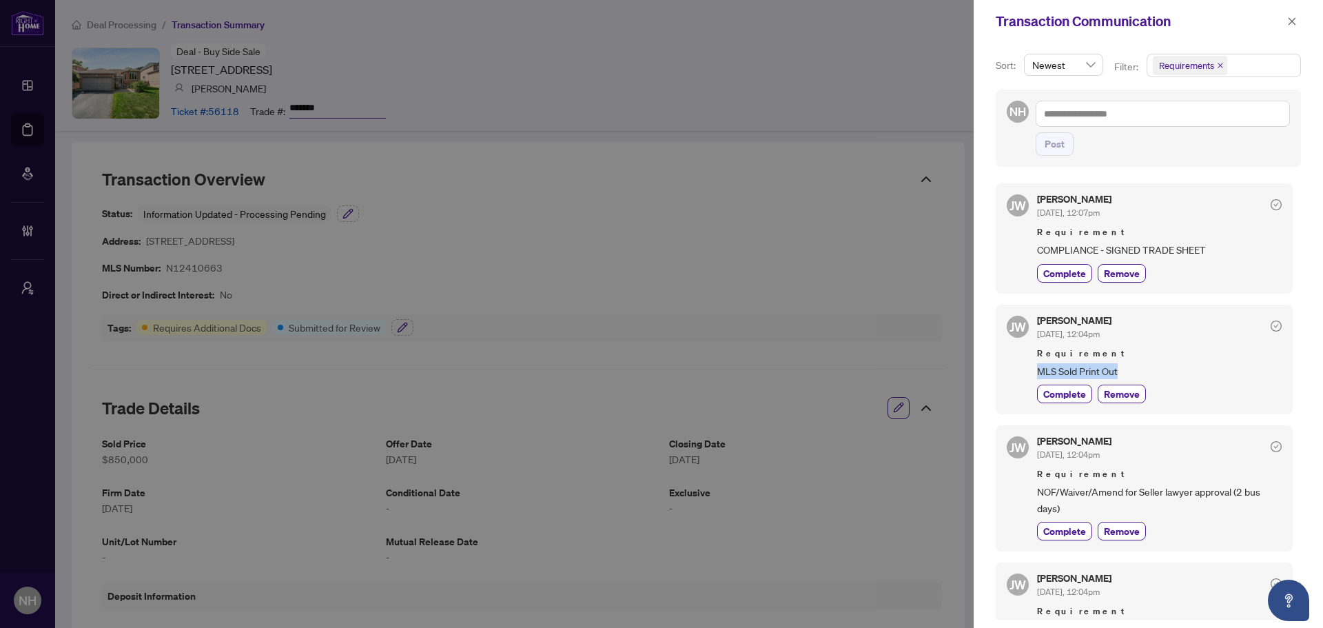
copy span "MLS Sold Print Out"
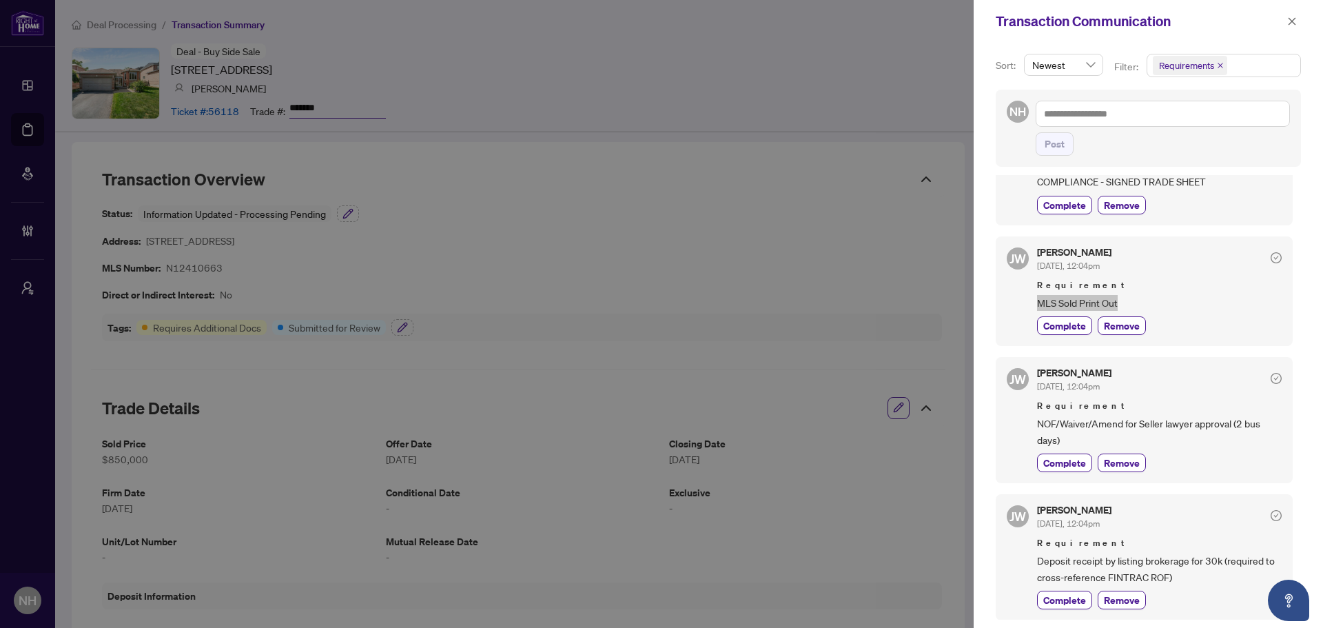
scroll to position [69, 0]
drag, startPoint x: 1033, startPoint y: 429, endPoint x: 1067, endPoint y: 437, distance: 34.8
click at [1067, 437] on div "JW Jackie Wu Oct/06/2025, 12:04pm Requirement NOF/Waiver/Amend for Seller lawye…" at bounding box center [1144, 419] width 297 height 126
copy span "NOF/Waiver/Amend for Seller lawyer approval (2 bus days)"
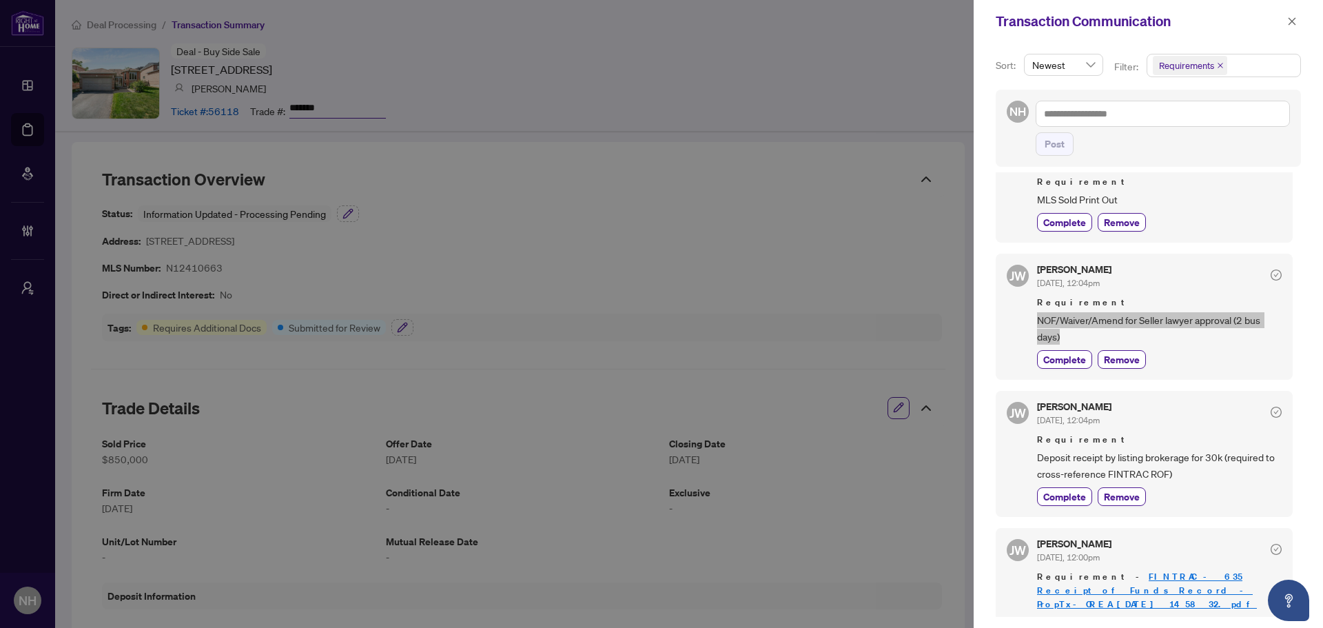
scroll to position [207, 0]
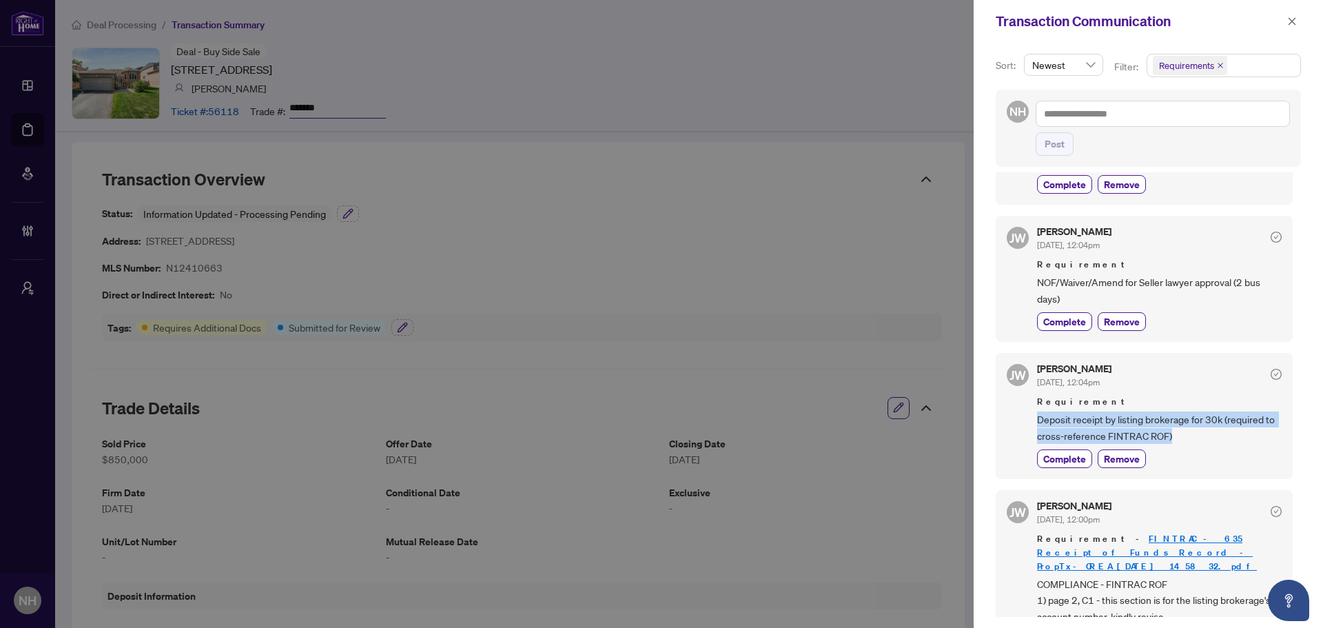
drag, startPoint x: 1041, startPoint y: 418, endPoint x: 1196, endPoint y: 429, distance: 154.8
click at [1196, 429] on div "JW Jackie Wu Oct/06/2025, 12:04pm Requirement Deposit receipt by listing broker…" at bounding box center [1144, 416] width 297 height 126
copy span "Deposit receipt by listing brokerage for 30k (required to cross-reference FINTR…"
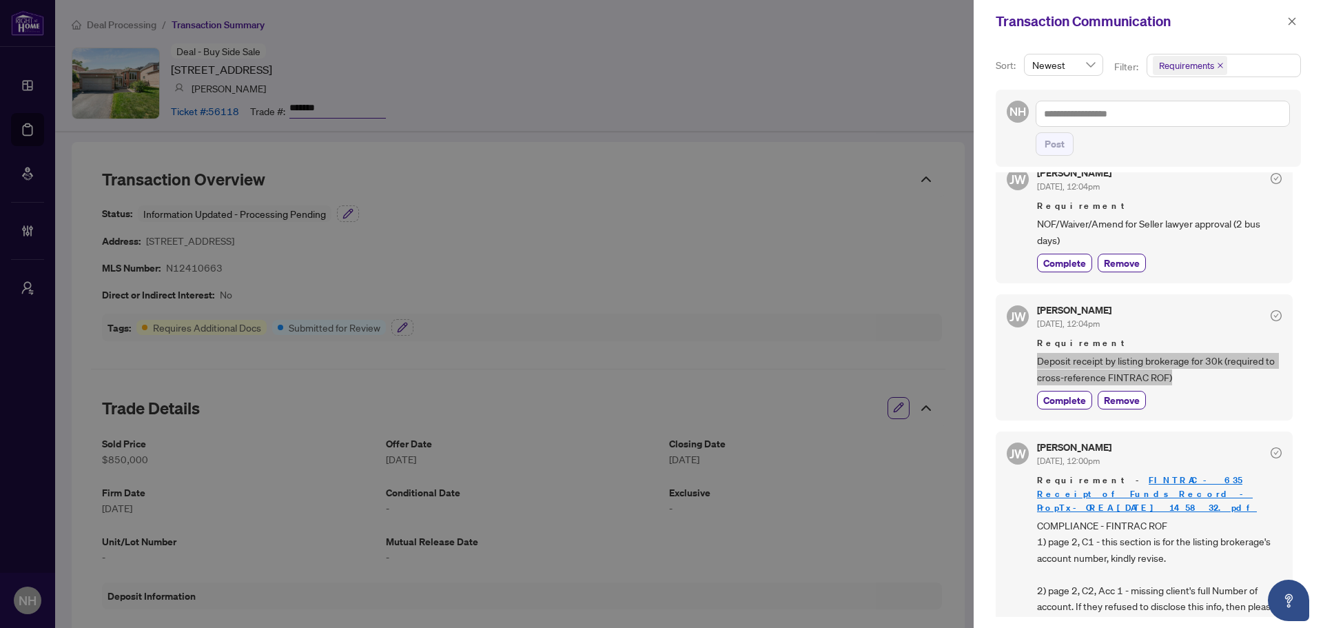
scroll to position [414, 0]
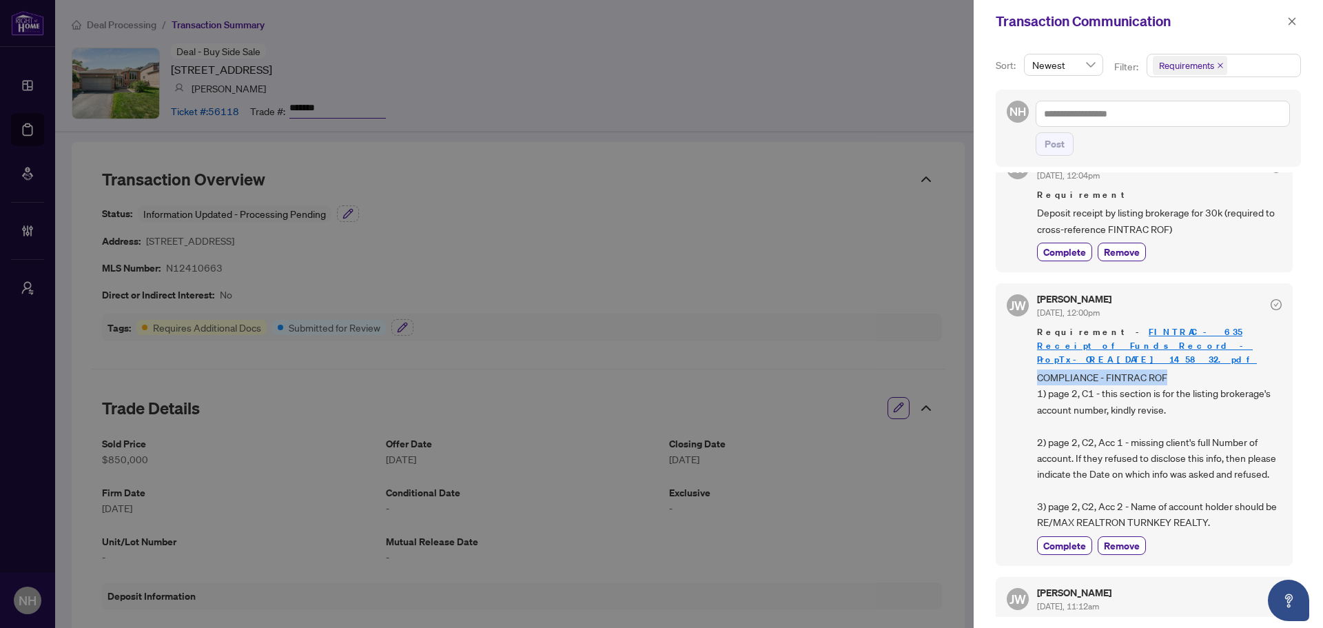
drag, startPoint x: 1035, startPoint y: 362, endPoint x: 1199, endPoint y: 361, distance: 164.0
click at [1199, 361] on div "JW Jackie Wu Oct/06/2025, 12:00pm Requirement - FINTRAC - 635 Receipt of Funds …" at bounding box center [1144, 424] width 297 height 283
copy span "COMPLIANCE - FINTRAC ROF"
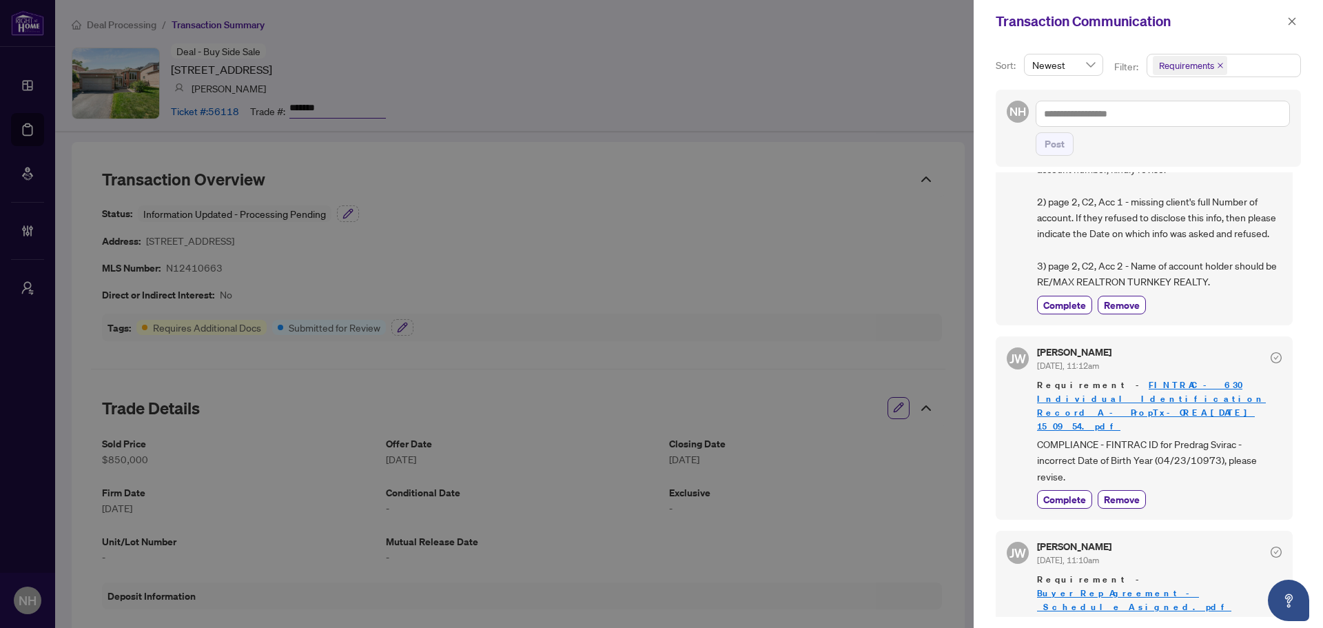
scroll to position [682, 0]
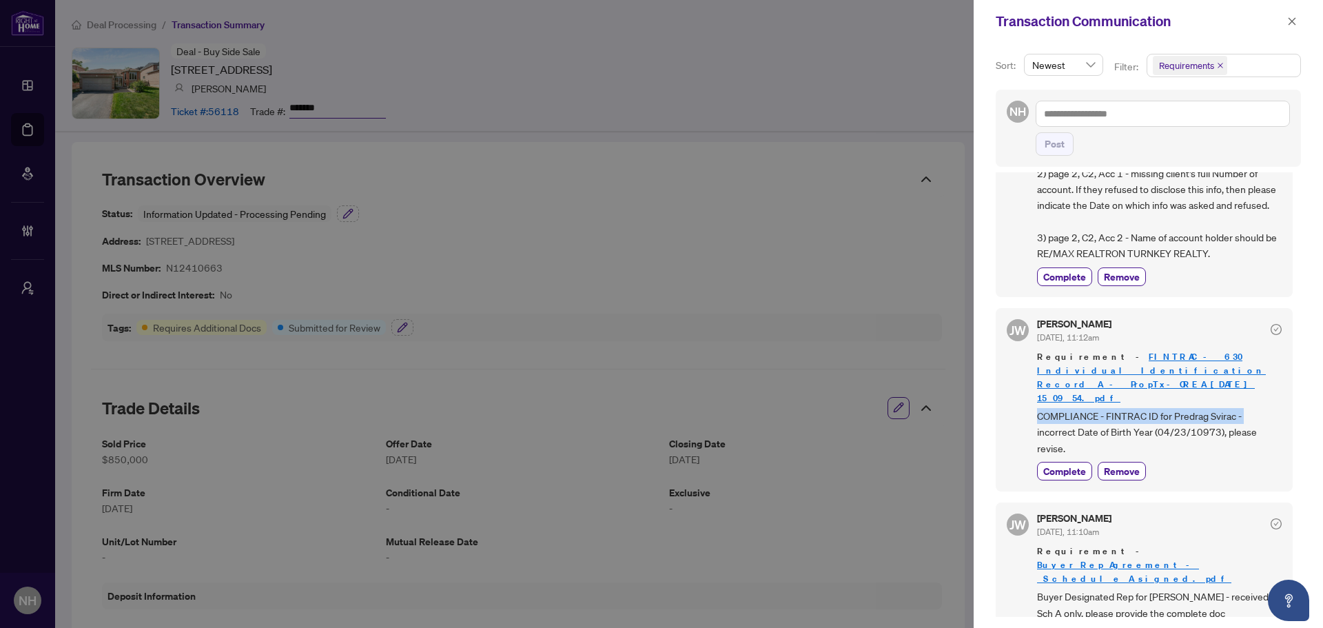
drag, startPoint x: 1019, startPoint y: 392, endPoint x: 1245, endPoint y: 392, distance: 226.1
click at [1245, 392] on div "JW Jackie Wu Oct/06/2025, 11:12am Requirement - FINTRAC - 630 Individual Identi…" at bounding box center [1144, 399] width 297 height 183
copy span "COMPLIANCE - FINTRAC ID for Predrag Svirac -"
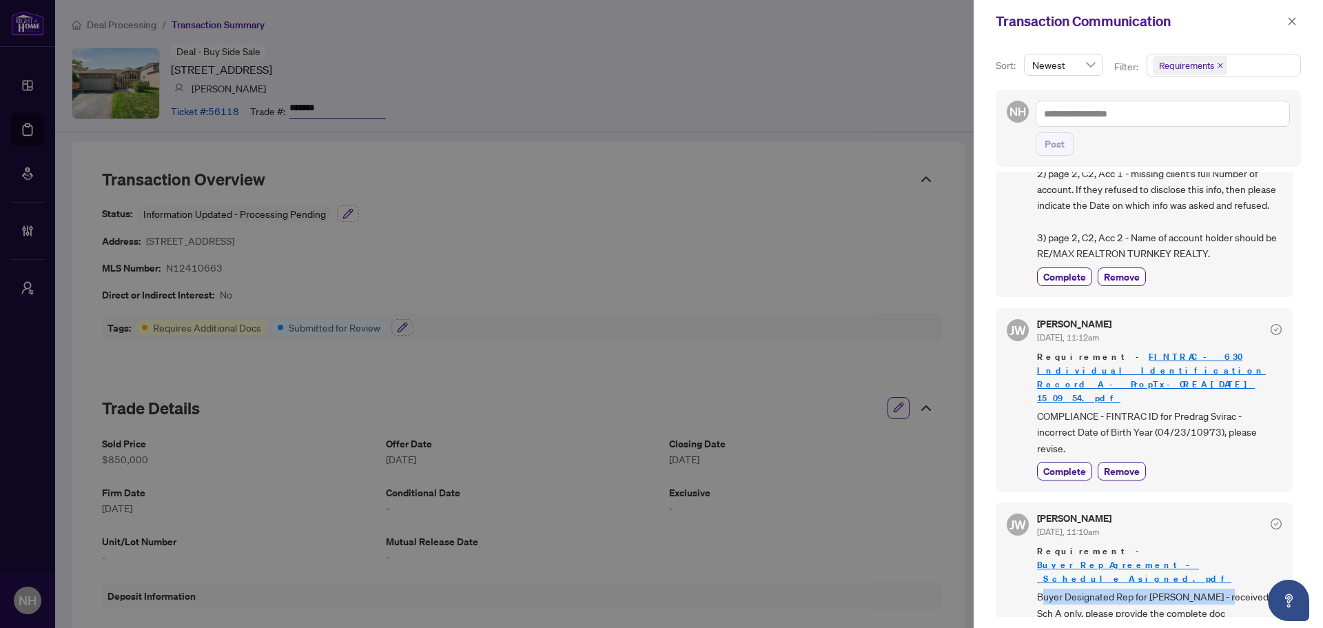
drag, startPoint x: 1054, startPoint y: 553, endPoint x: 1221, endPoint y: 551, distance: 166.8
click at [1221, 589] on span "Buyer Designated Rep for Predrag Svirac - received Sch A only, please provide t…" at bounding box center [1159, 605] width 245 height 32
click at [1148, 589] on span "Buyer Designated Rep for Predrag Svirac - received Sch A only, please provide t…" at bounding box center [1159, 605] width 245 height 32
drag, startPoint x: 1033, startPoint y: 551, endPoint x: 1212, endPoint y: 553, distance: 179.2
click at [1212, 553] on div "JW Jackie Wu Oct/06/2025, 11:10am Requirement - Buyer_Rep_Agreement_-_Schedule_…" at bounding box center [1144, 579] width 297 height 154
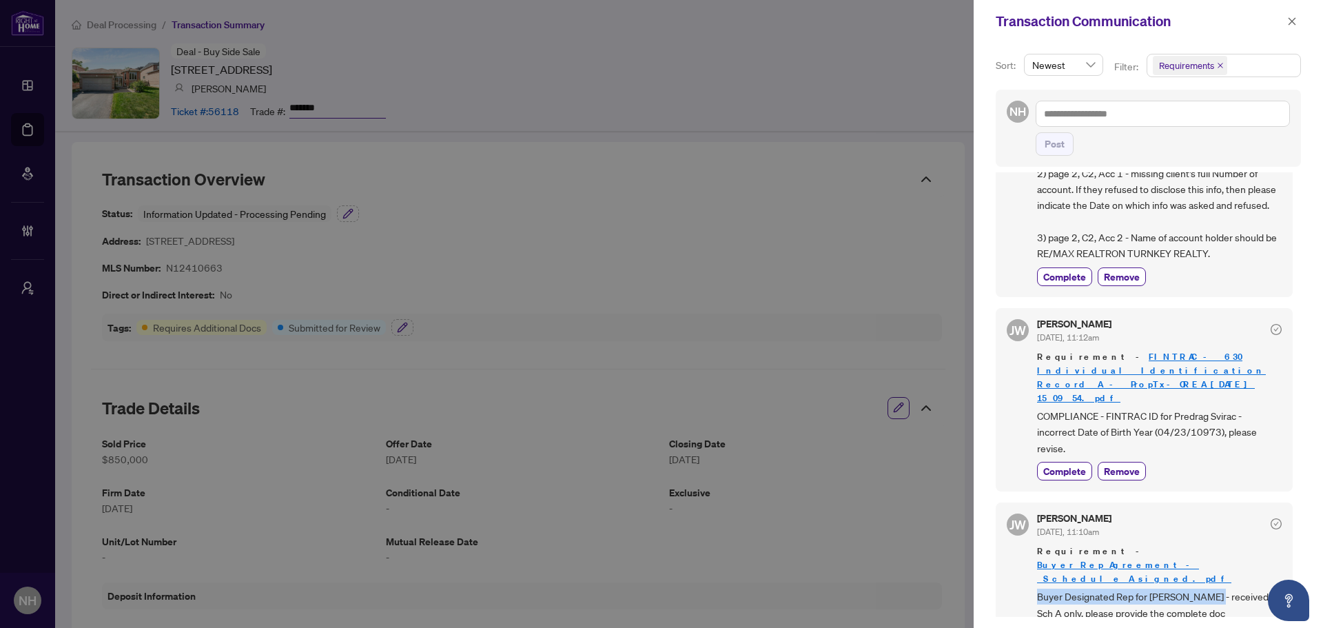
copy span "Buyer Designated Rep for Predrag Svirac"
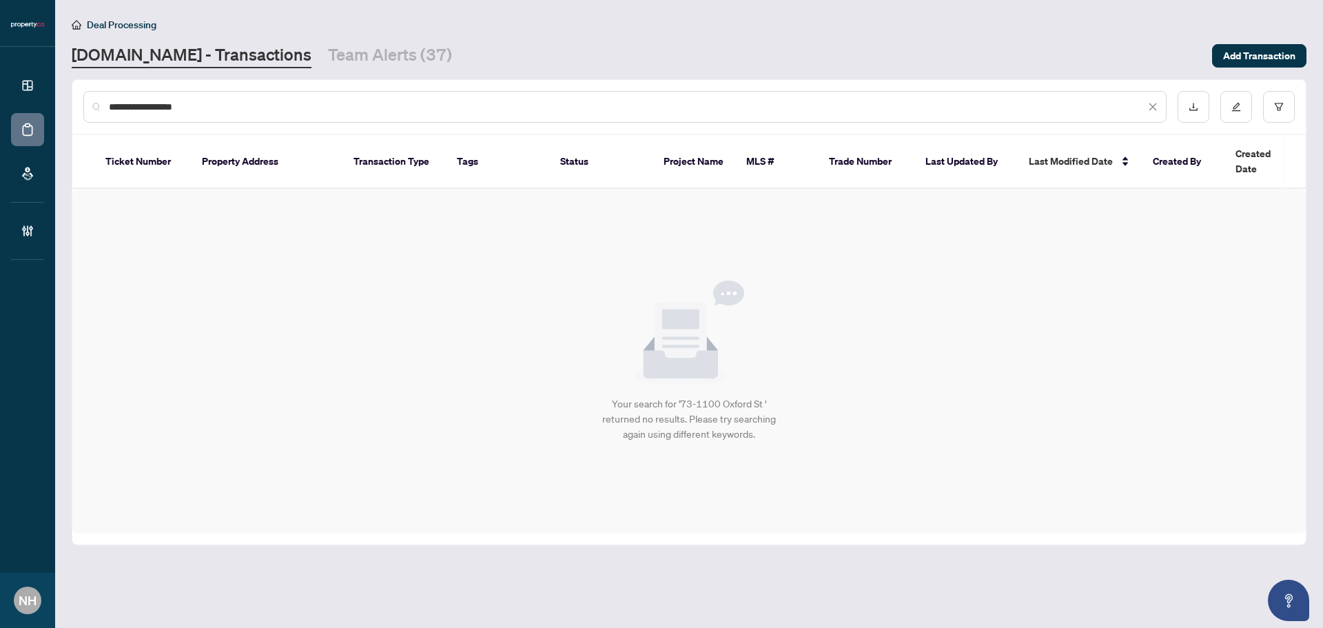
drag, startPoint x: 219, startPoint y: 108, endPoint x: 46, endPoint y: 107, distance: 173.0
click at [46, 107] on div "**********" at bounding box center [661, 314] width 1323 height 628
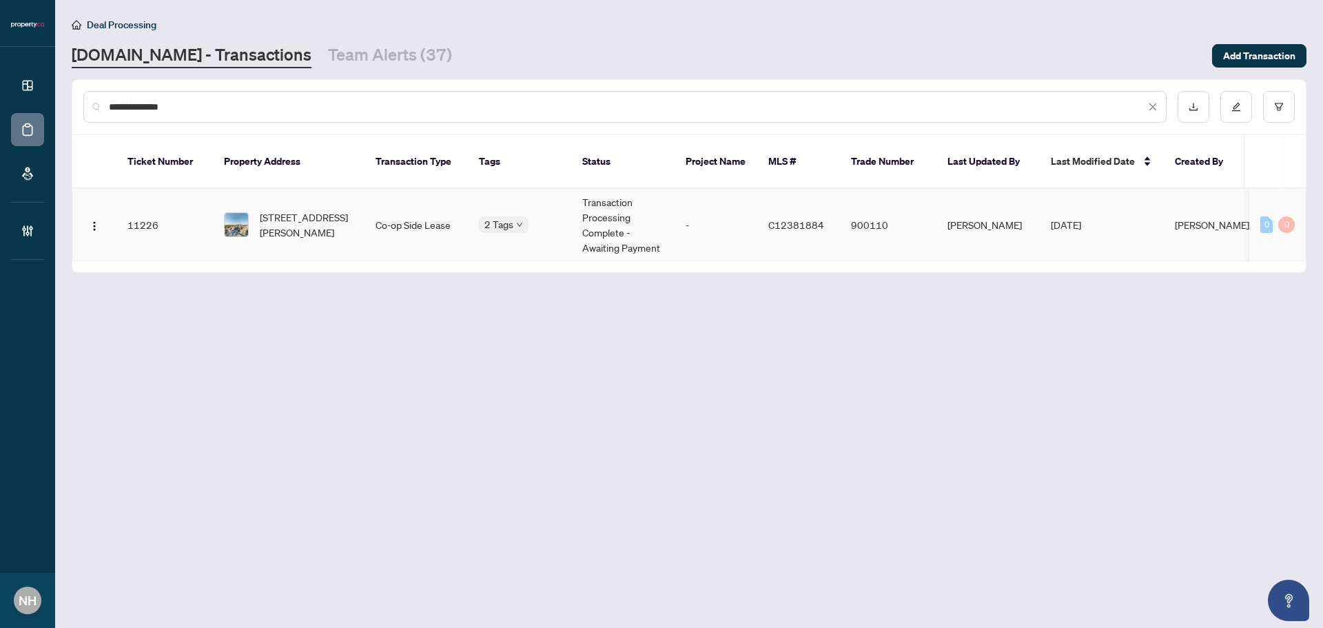
click at [290, 215] on span "2901-121 Mcmahon Dr, Toronto, Ontario M2K 0C1, Canada" at bounding box center [307, 225] width 94 height 30
drag, startPoint x: 241, startPoint y: 108, endPoint x: 214, endPoint y: 116, distance: 28.1
click at [3, 108] on div "**********" at bounding box center [661, 314] width 1323 height 628
paste input "*******"
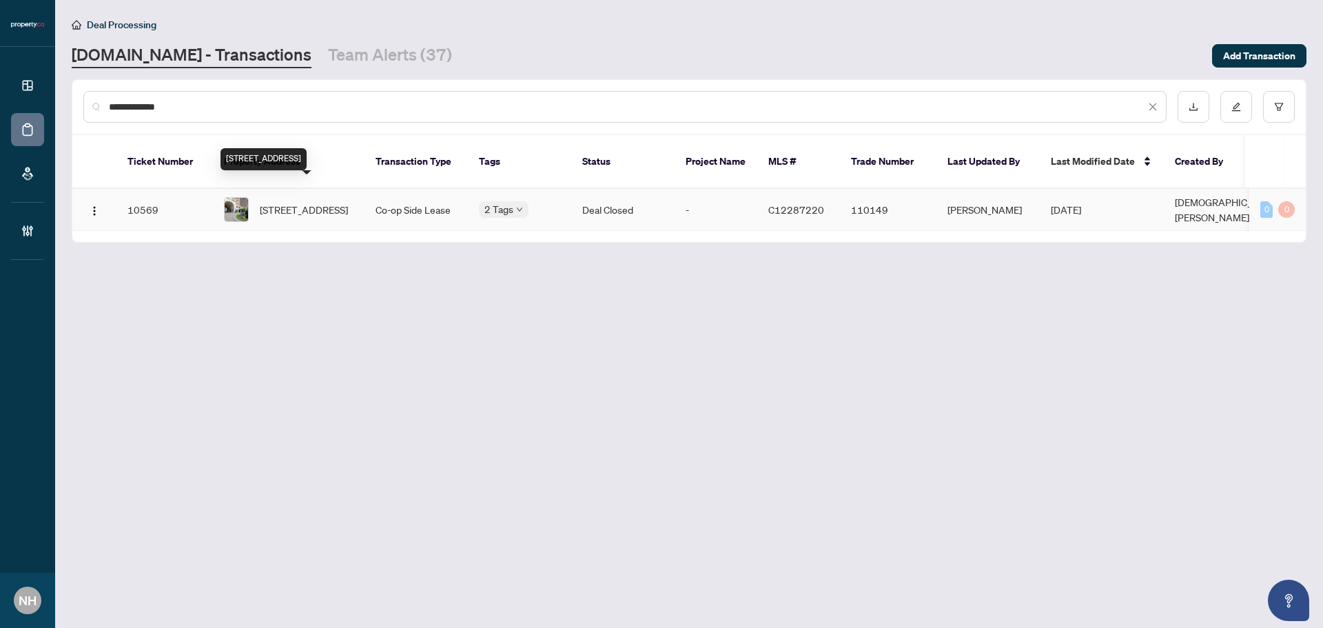
type input "**********"
click at [318, 202] on span "303-38 Avenue Rd, Toronto, Ontario M5R 2G2, Canada" at bounding box center [304, 209] width 88 height 15
